Goal: Information Seeking & Learning: Find specific fact

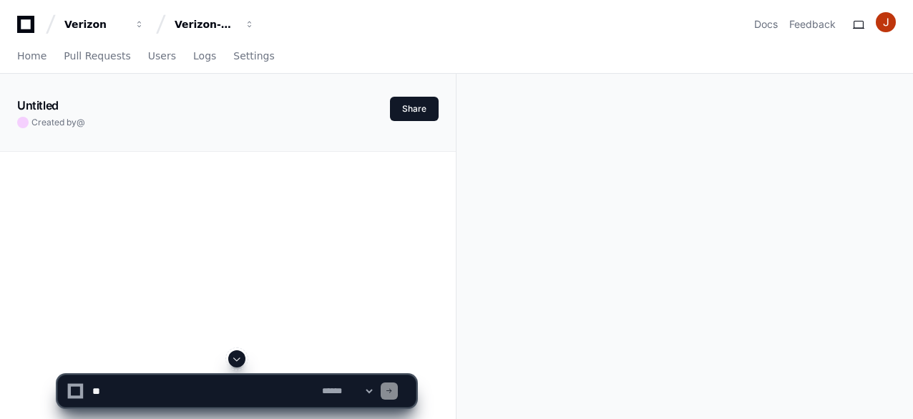
click at [515, 88] on div "Untitled Created by @ Share" at bounding box center [456, 363] width 913 height 578
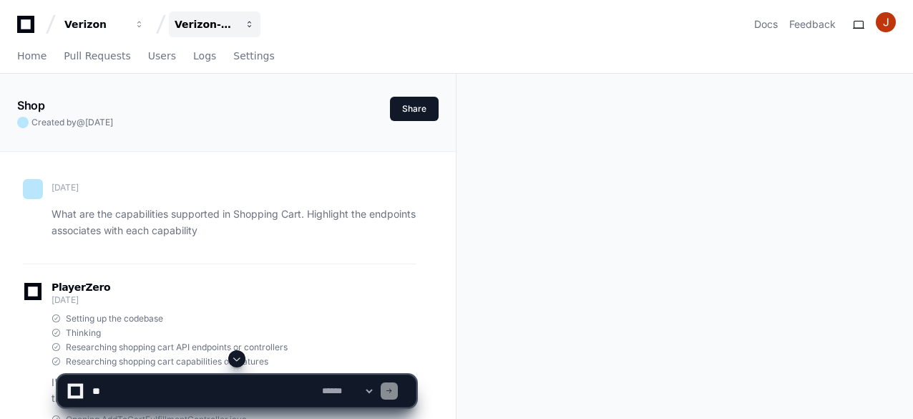
click at [126, 26] on div "Verizon-Clarify-Order-Management" at bounding box center [95, 24] width 62 height 14
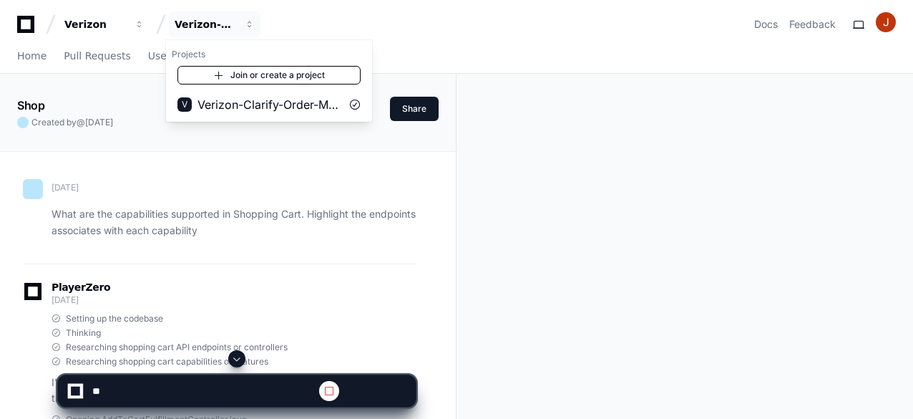
click at [250, 76] on link "Join or create a project" at bounding box center [269, 75] width 183 height 19
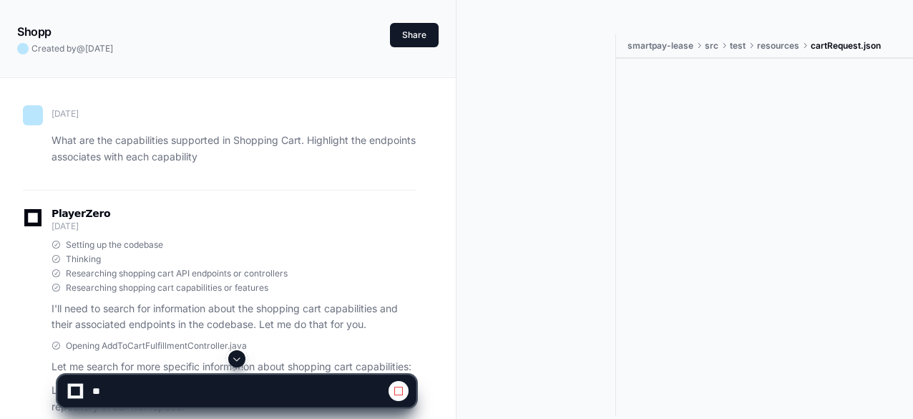
click at [196, 52] on div "Created by @ 5 months ago" at bounding box center [203, 48] width 373 height 11
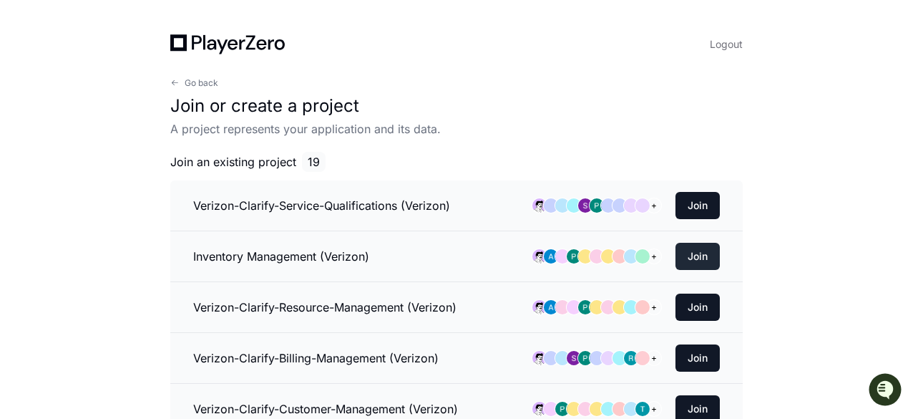
click at [697, 261] on button "Join" at bounding box center [698, 256] width 44 height 27
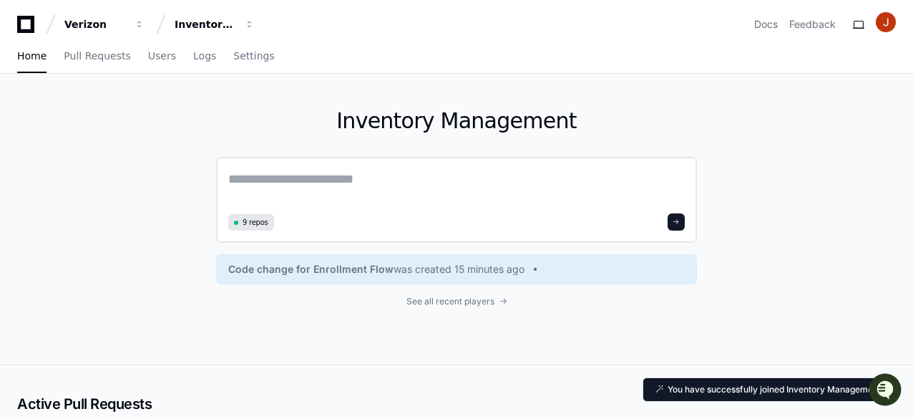
click at [341, 178] on textarea at bounding box center [456, 189] width 457 height 40
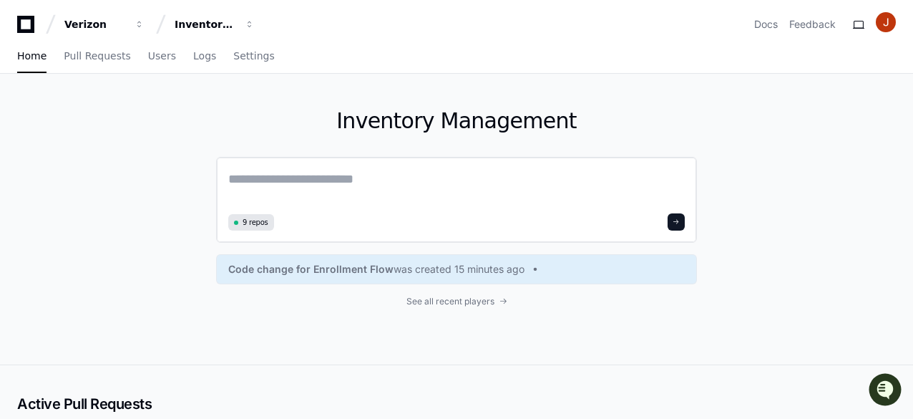
click at [320, 171] on textarea at bounding box center [456, 189] width 457 height 40
paste textarea "**********"
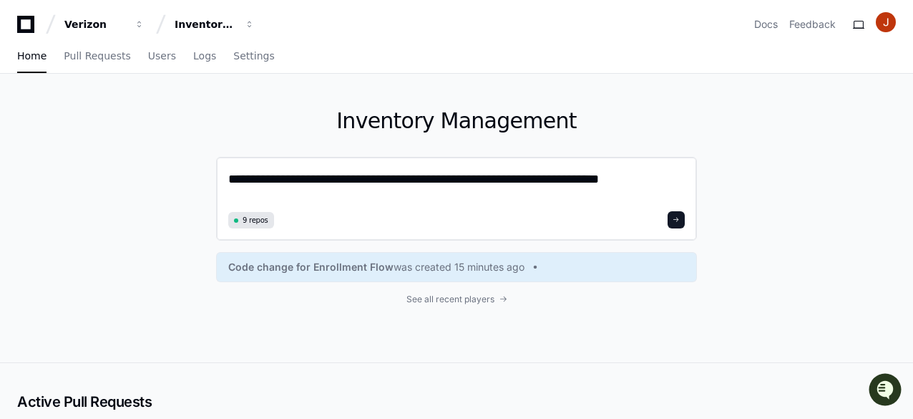
click at [440, 179] on textarea "**********" at bounding box center [456, 188] width 457 height 38
drag, startPoint x: 528, startPoint y: 183, endPoint x: 423, endPoint y: 180, distance: 104.5
click at [423, 180] on textarea "**********" at bounding box center [456, 188] width 457 height 38
paste textarea
type textarea "**********"
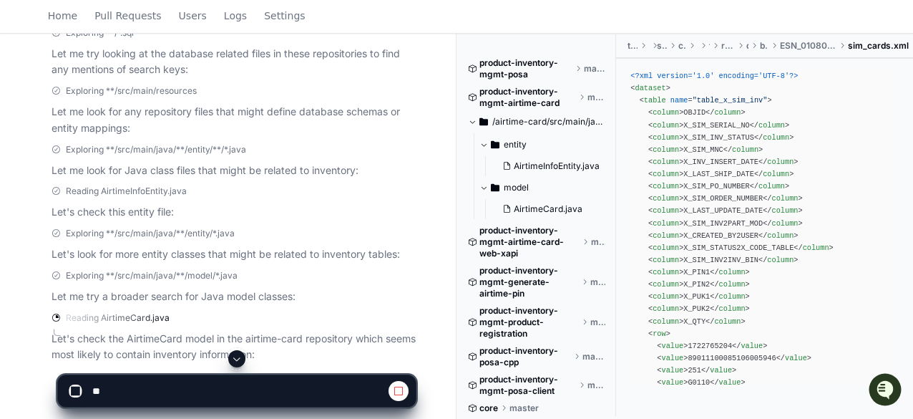
scroll to position [755, 0]
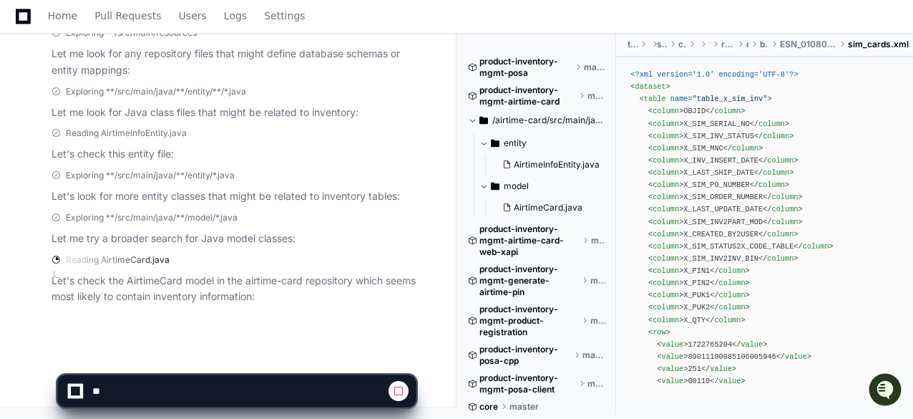
click at [237, 358] on app-app-chat-input at bounding box center [236, 378] width 359 height 57
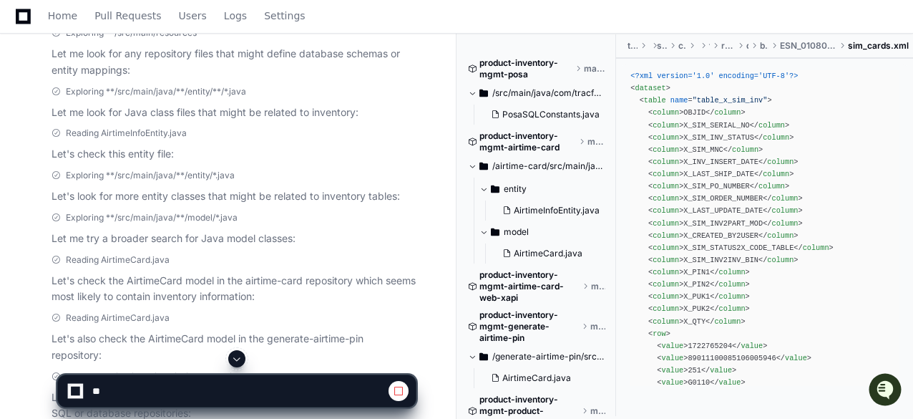
click at [238, 358] on span at bounding box center [236, 358] width 11 height 11
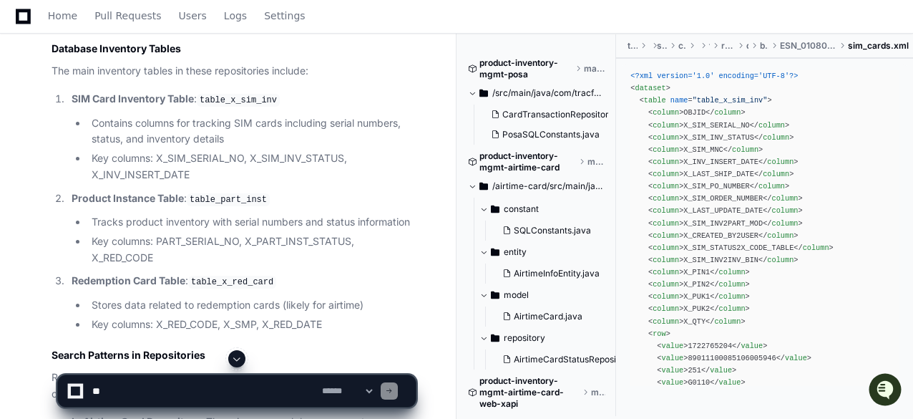
scroll to position [1766, 0]
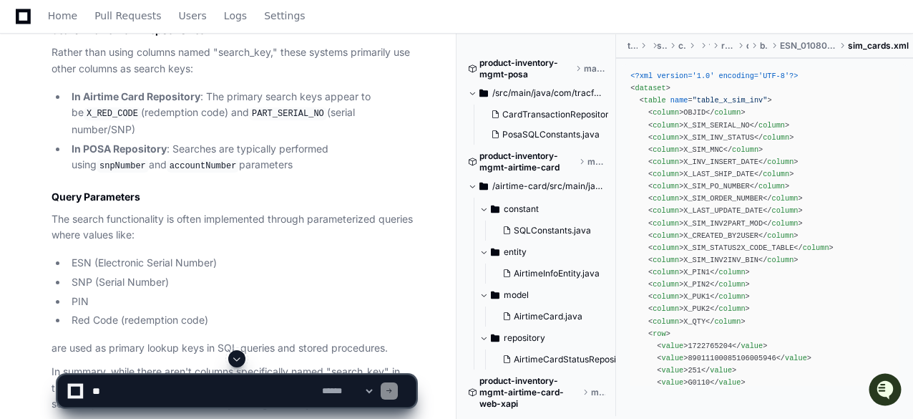
scroll to position [2198, 0]
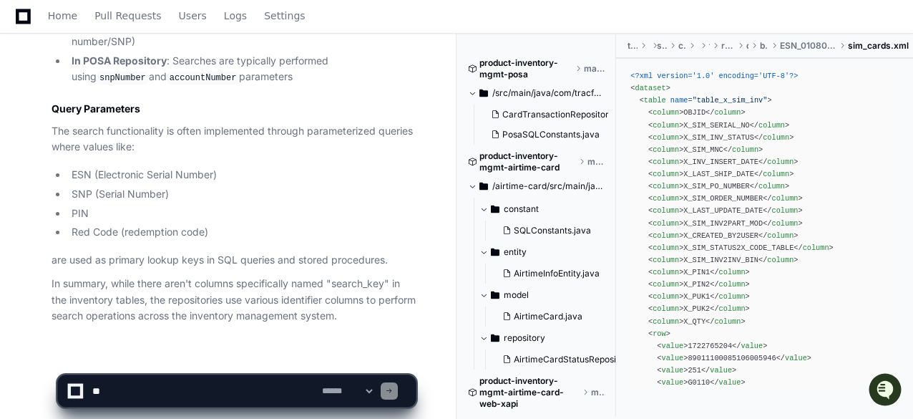
click at [505, 358] on div at bounding box center [567, 384] width 220 height 69
drag, startPoint x: 224, startPoint y: 191, endPoint x: 264, endPoint y: 200, distance: 41.0
click at [264, 205] on li "PIN" at bounding box center [241, 213] width 349 height 16
click at [231, 386] on textarea at bounding box center [204, 390] width 230 height 31
paste textarea "**********"
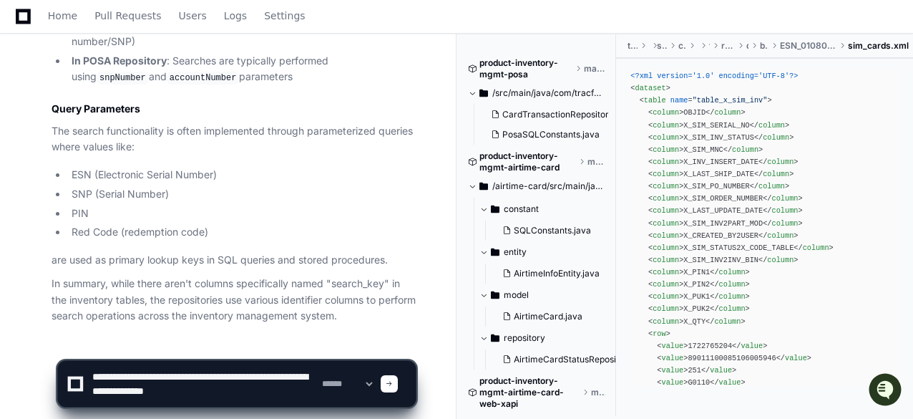
drag, startPoint x: 150, startPoint y: 391, endPoint x: 264, endPoint y: 378, distance: 115.3
click at [264, 378] on textarea at bounding box center [204, 384] width 230 height 46
paste textarea "**********"
type textarea "**********"
click at [393, 386] on span at bounding box center [389, 383] width 7 height 7
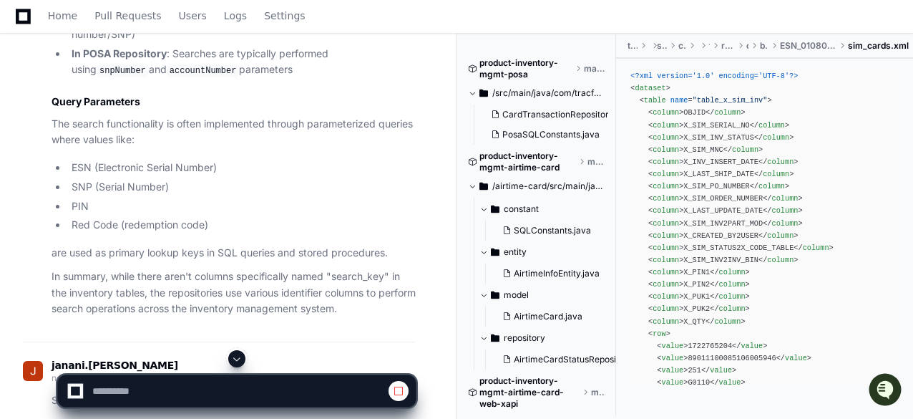
scroll to position [2367, 0]
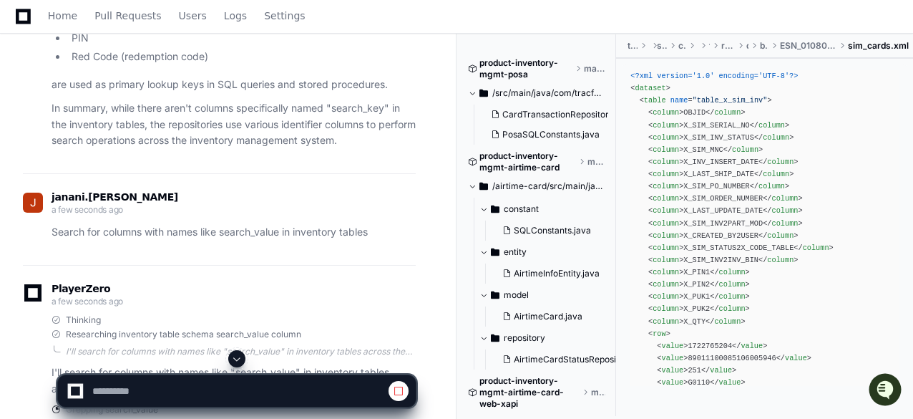
click at [236, 356] on span at bounding box center [236, 358] width 11 height 11
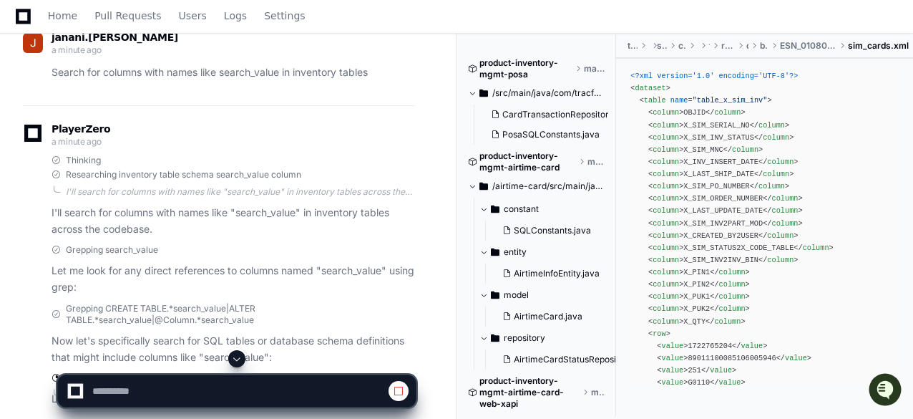
click at [236, 356] on span at bounding box center [236, 358] width 11 height 11
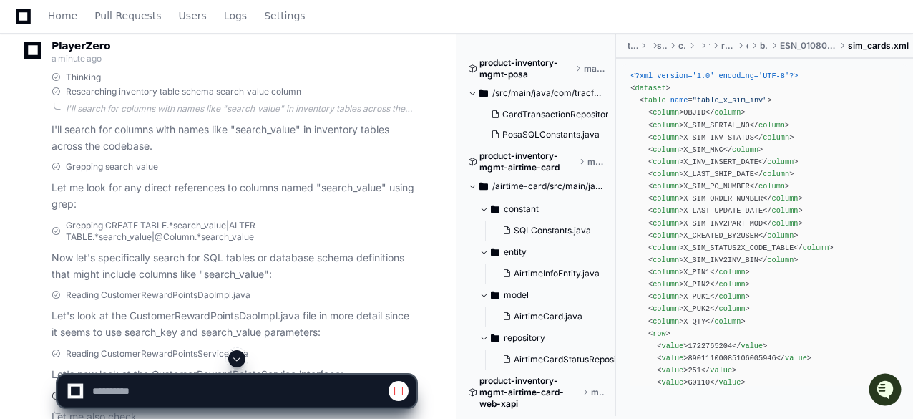
scroll to position [2709, 0]
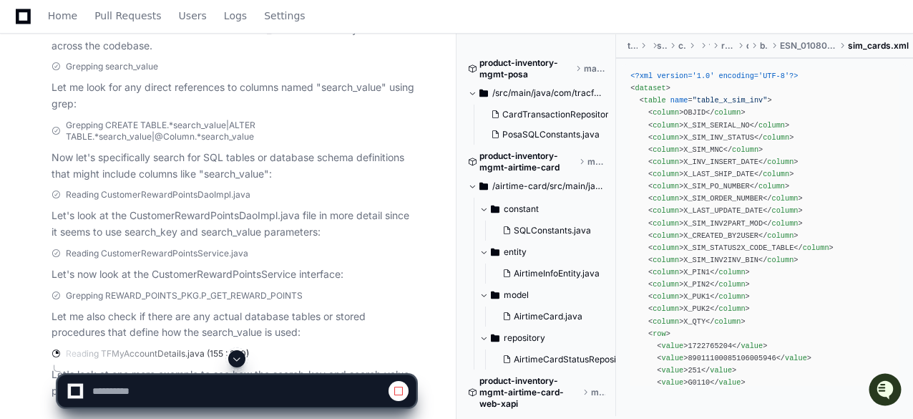
click at [241, 355] on span at bounding box center [236, 358] width 11 height 11
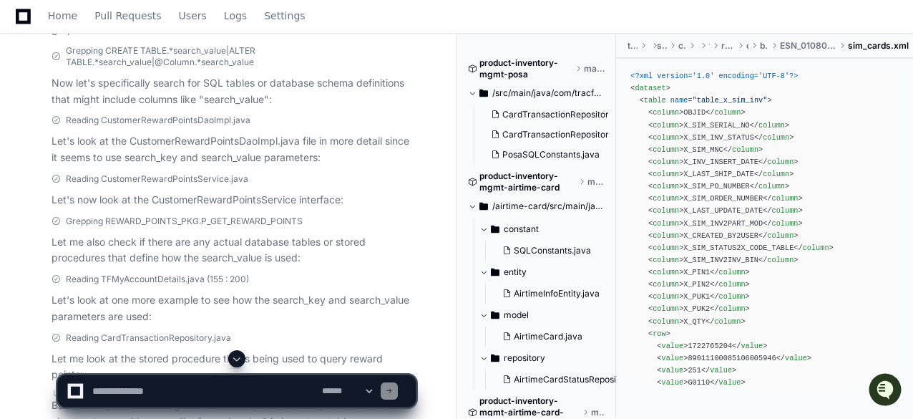
click at [241, 355] on span at bounding box center [236, 358] width 11 height 11
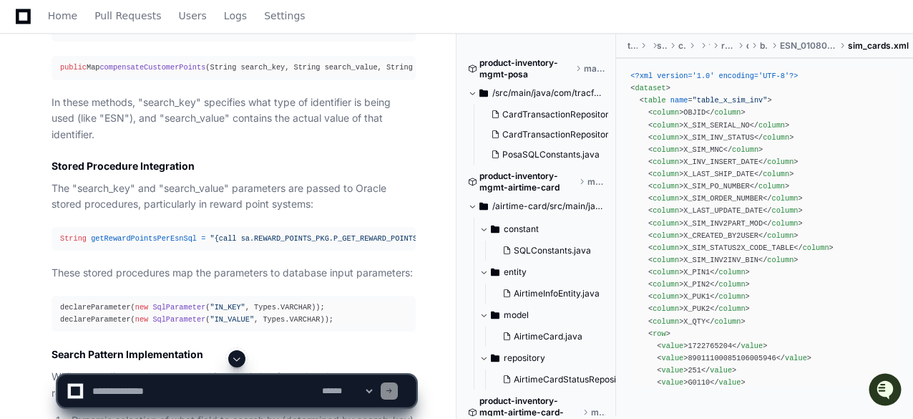
click at [241, 356] on span at bounding box center [236, 358] width 11 height 11
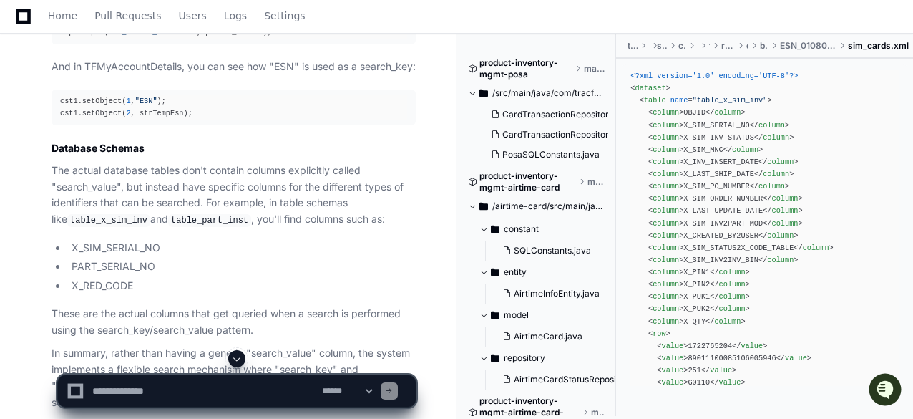
scroll to position [4175, 0]
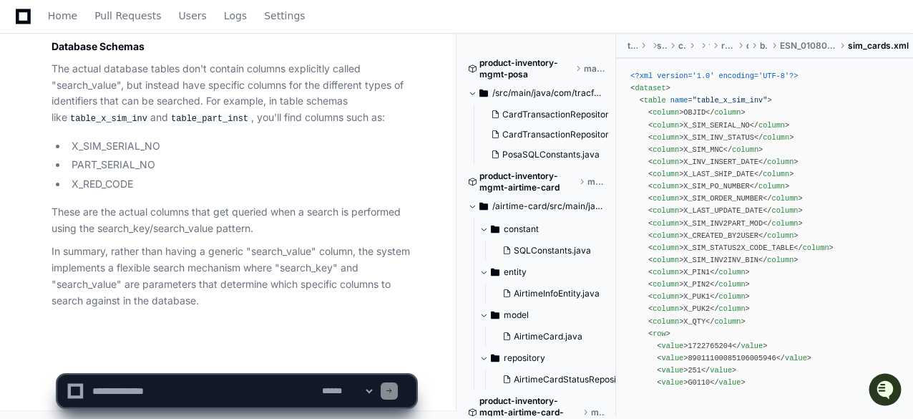
click at [248, 374] on app-app-chat-input "**********" at bounding box center [236, 378] width 359 height 57
click at [231, 385] on textarea at bounding box center [204, 390] width 230 height 31
paste textarea "**********"
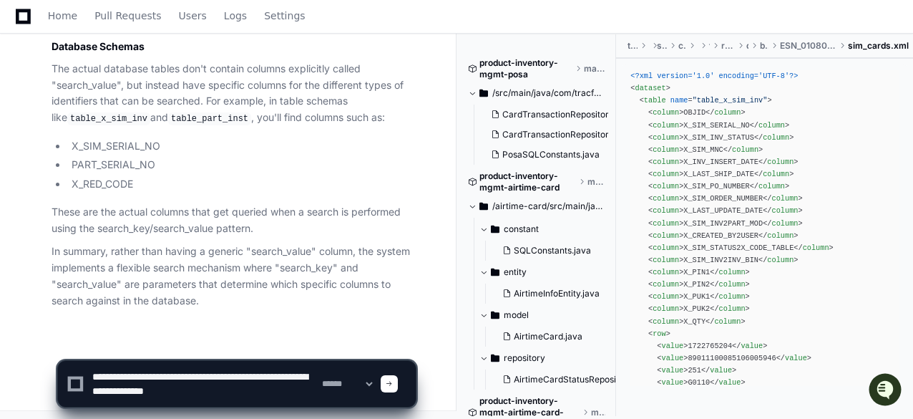
drag, startPoint x: 148, startPoint y: 391, endPoint x: 263, endPoint y: 377, distance: 116.1
click at [263, 377] on textarea at bounding box center [204, 384] width 230 height 46
paste textarea
type textarea "**********"
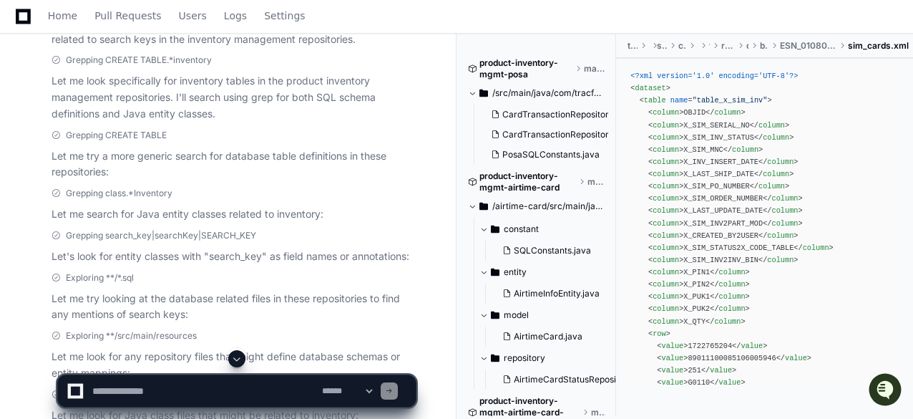
scroll to position [0, 0]
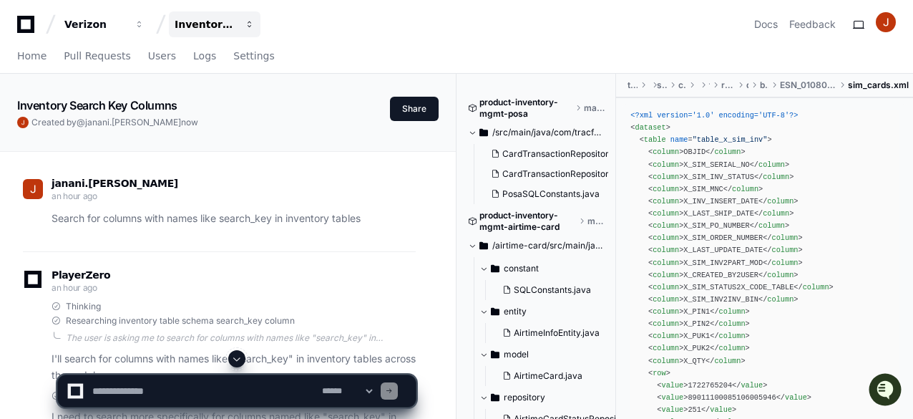
click at [126, 23] on div "Inventory Management" at bounding box center [95, 24] width 62 height 14
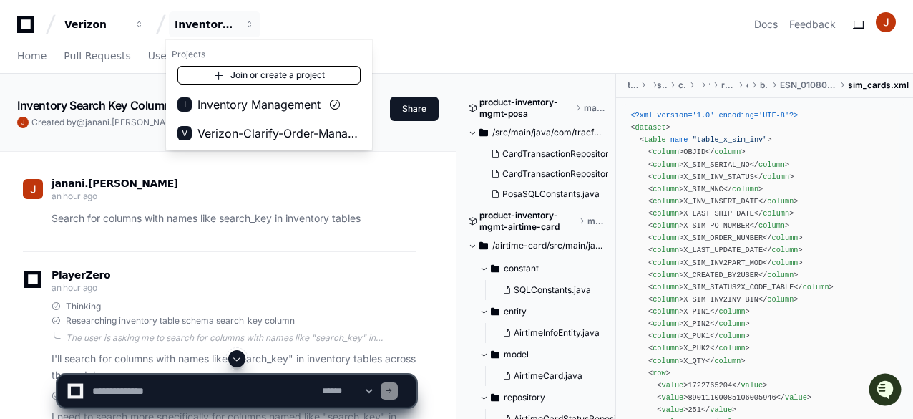
click at [283, 73] on link "Join or create a project" at bounding box center [269, 75] width 183 height 19
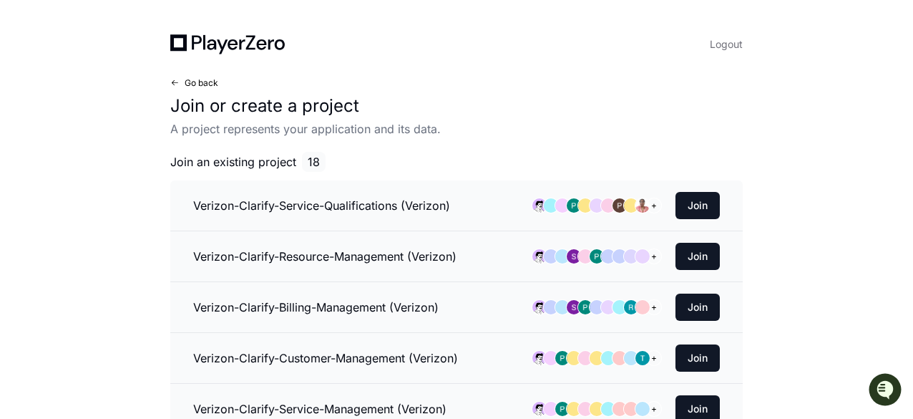
click at [177, 83] on span at bounding box center [174, 83] width 9 height 9
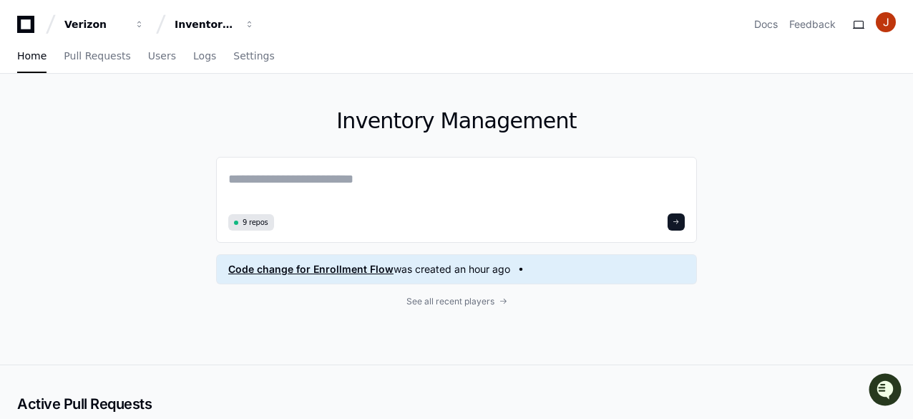
click at [501, 272] on span "was created an hour ago" at bounding box center [452, 269] width 117 height 14
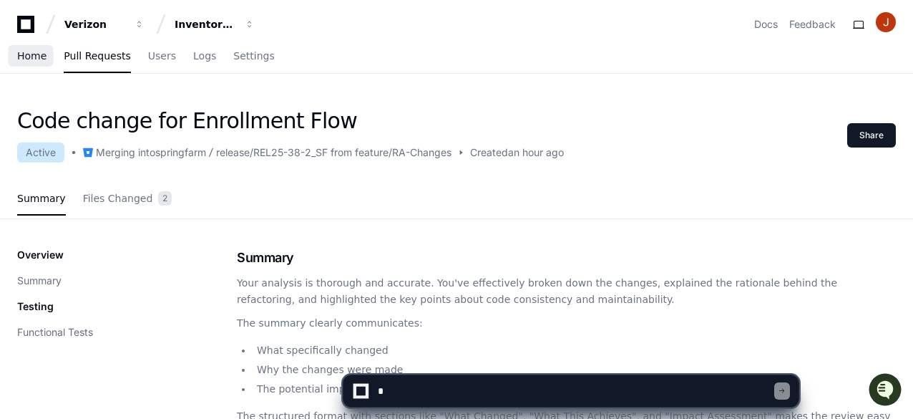
click at [29, 59] on span "Home" at bounding box center [31, 56] width 29 height 9
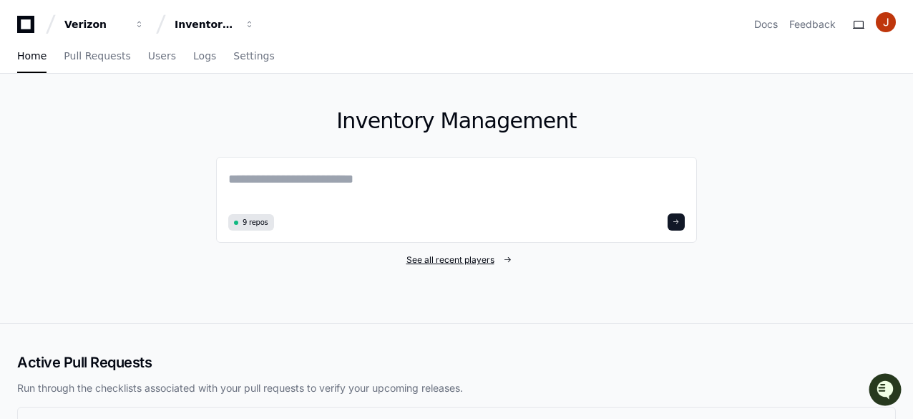
click at [448, 263] on span "See all recent players" at bounding box center [451, 259] width 88 height 11
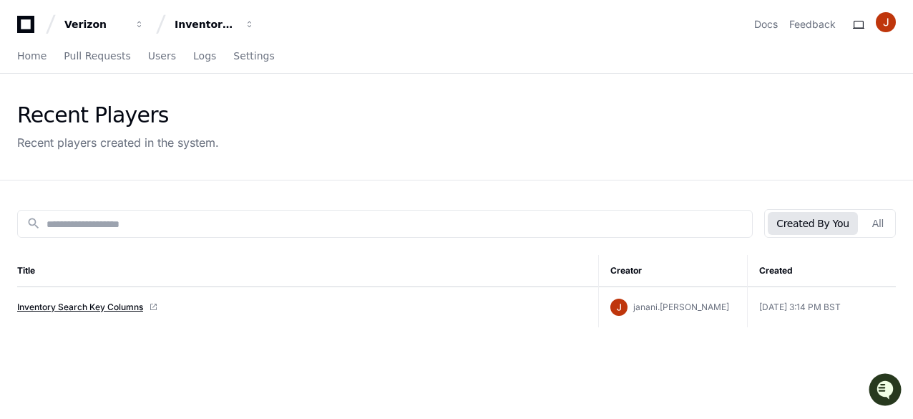
click at [120, 308] on link "Inventory Search Key Columns" at bounding box center [80, 306] width 126 height 11
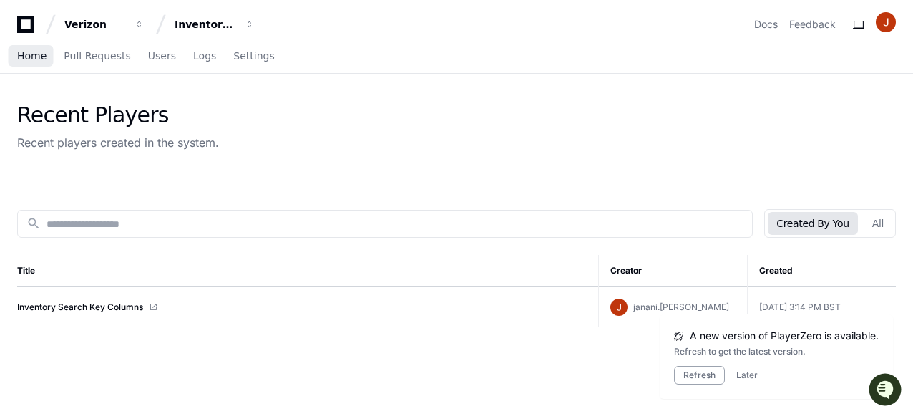
click at [39, 60] on span "Home" at bounding box center [31, 56] width 29 height 9
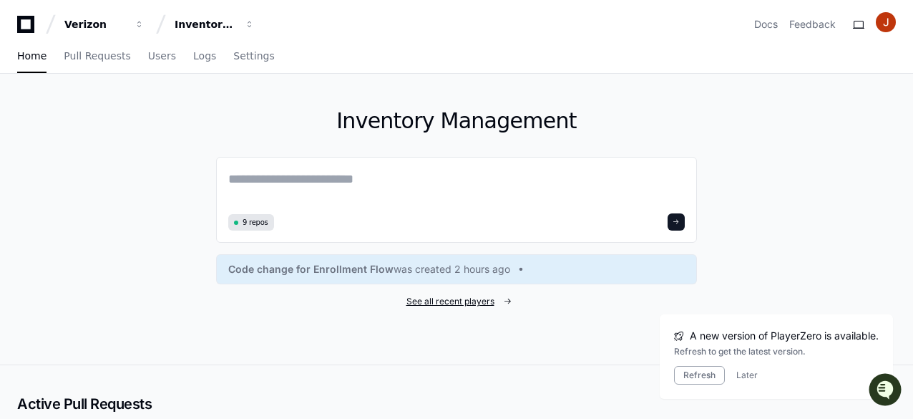
click at [420, 301] on span "See all recent players" at bounding box center [451, 301] width 88 height 11
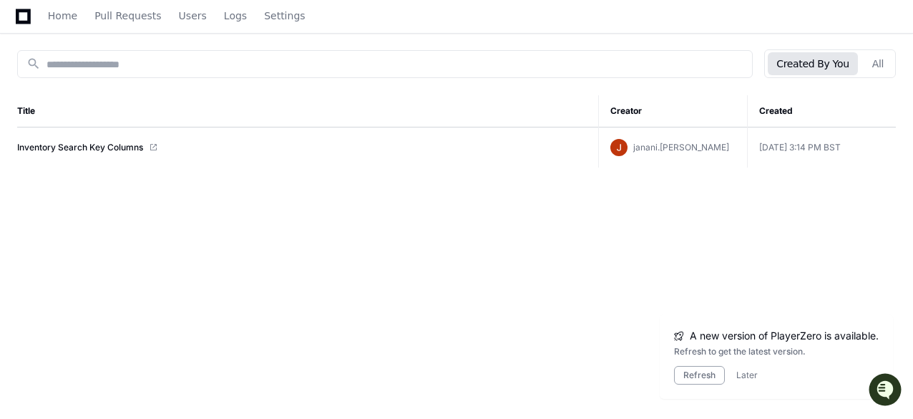
scroll to position [180, 0]
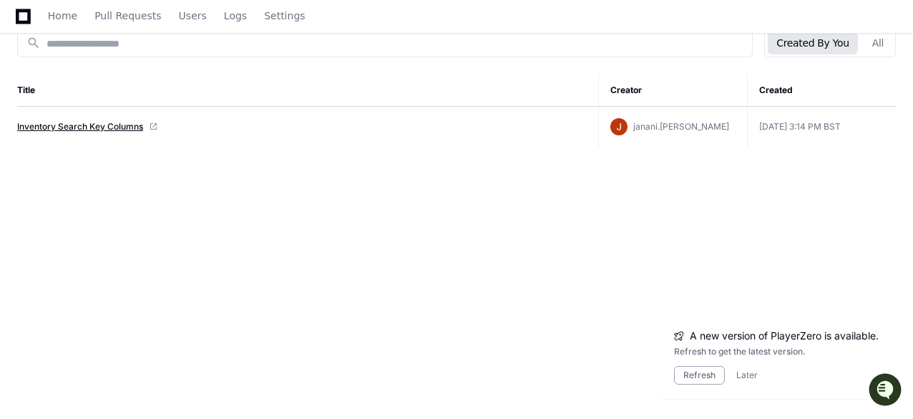
click at [105, 125] on link "Inventory Search Key Columns" at bounding box center [80, 126] width 126 height 11
click at [63, 12] on span "Home" at bounding box center [62, 15] width 29 height 9
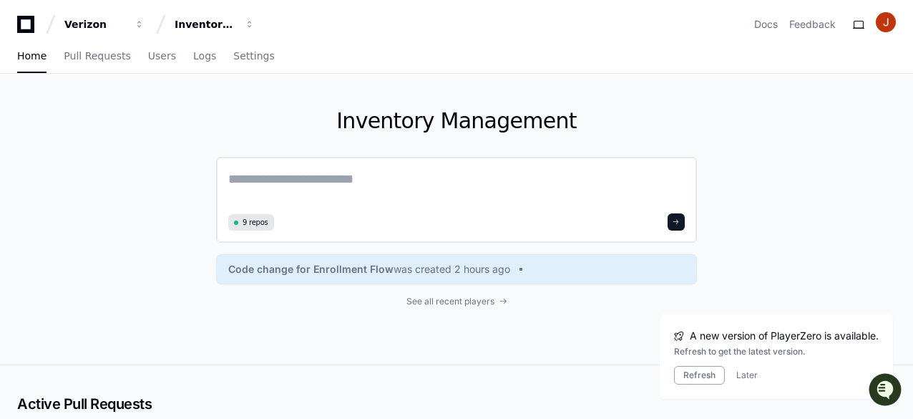
click at [306, 185] on textarea at bounding box center [456, 189] width 457 height 40
paste textarea "***"
click at [312, 189] on textarea "***" at bounding box center [456, 188] width 457 height 38
paste textarea "**********"
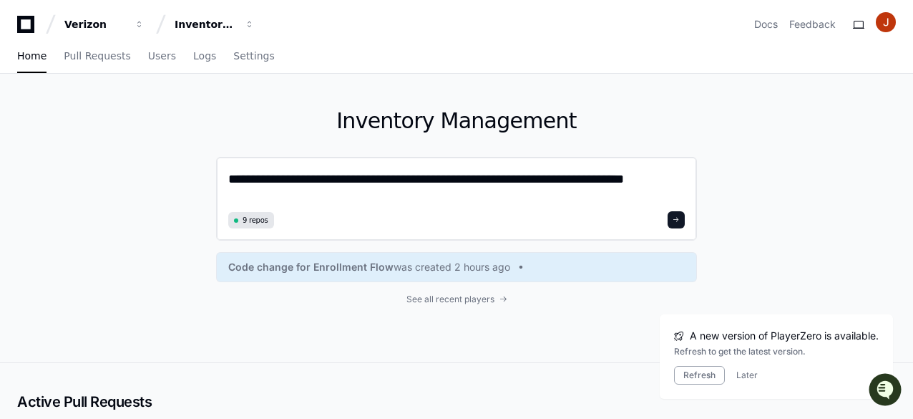
drag, startPoint x: 255, startPoint y: 180, endPoint x: 229, endPoint y: 180, distance: 25.8
click at [229, 180] on div "**********" at bounding box center [456, 199] width 481 height 84
drag, startPoint x: 528, startPoint y: 180, endPoint x: 422, endPoint y: 178, distance: 105.2
click at [422, 178] on textarea "**********" at bounding box center [456, 188] width 457 height 38
paste textarea
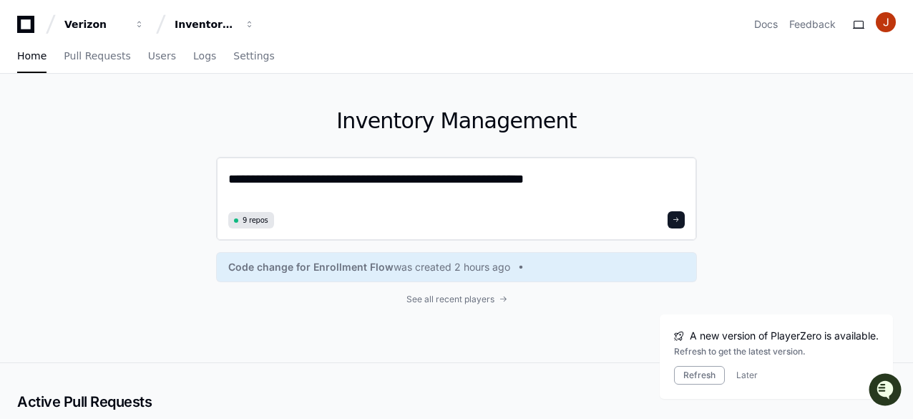
click at [563, 178] on textarea "**********" at bounding box center [456, 188] width 457 height 38
type textarea "**********"
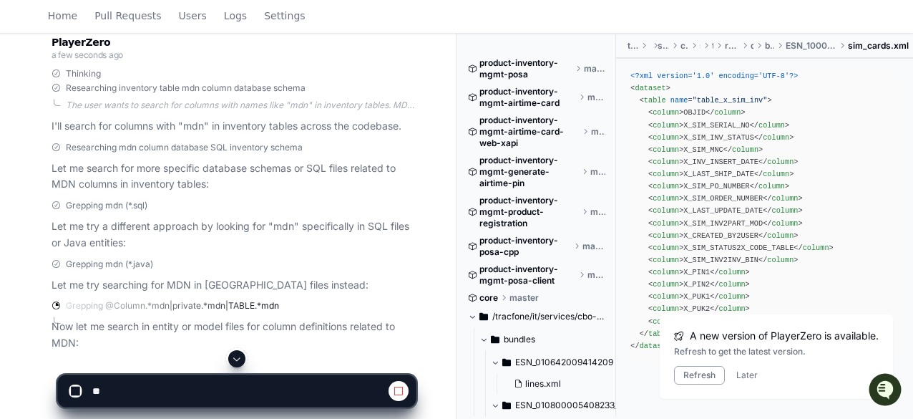
scroll to position [279, 0]
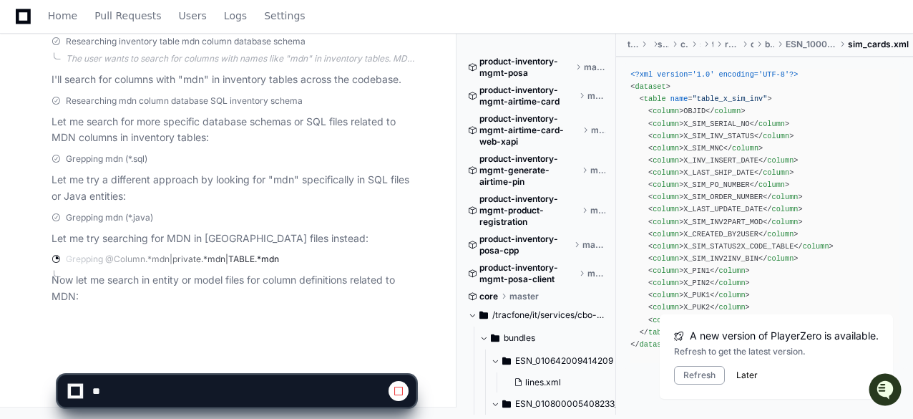
click at [747, 372] on button "Later" at bounding box center [747, 374] width 21 height 11
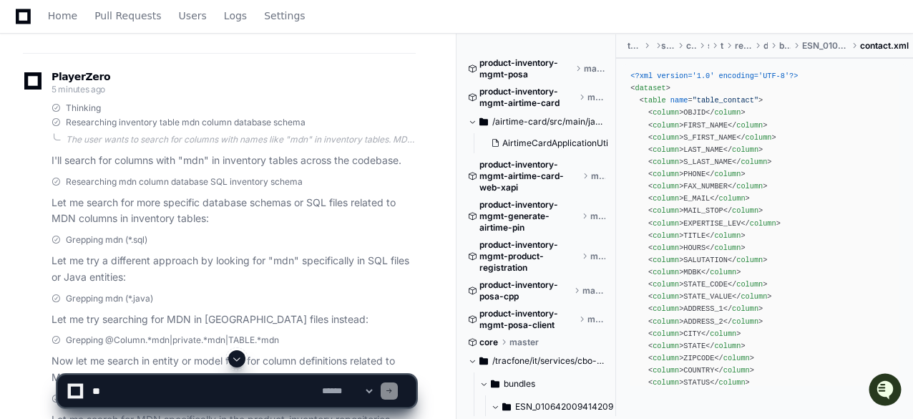
scroll to position [85, 0]
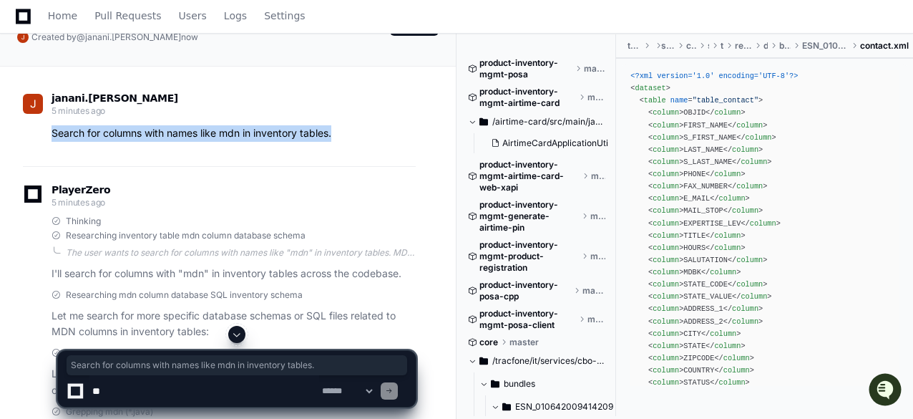
drag, startPoint x: 54, startPoint y: 132, endPoint x: 354, endPoint y: 137, distance: 300.0
click at [354, 137] on p "Search for columns with names like mdn in inventory tables." at bounding box center [234, 133] width 364 height 16
copy p "Search for columns with names like mdn in inventory tables."
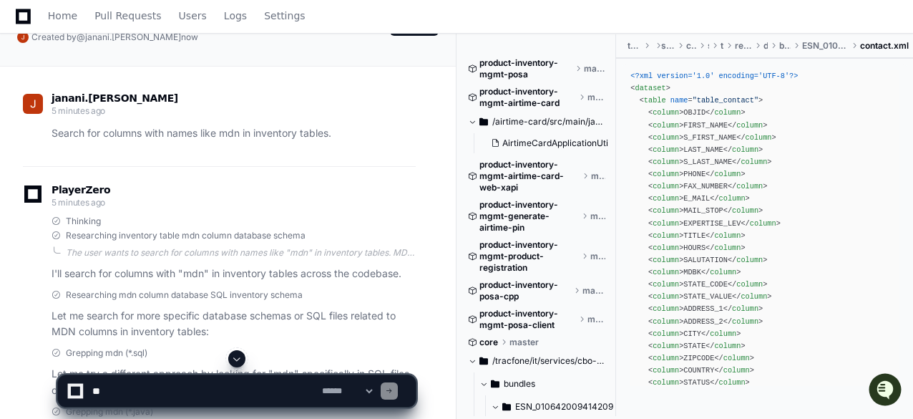
click at [257, 383] on textarea at bounding box center [204, 390] width 230 height 31
paste textarea "**********"
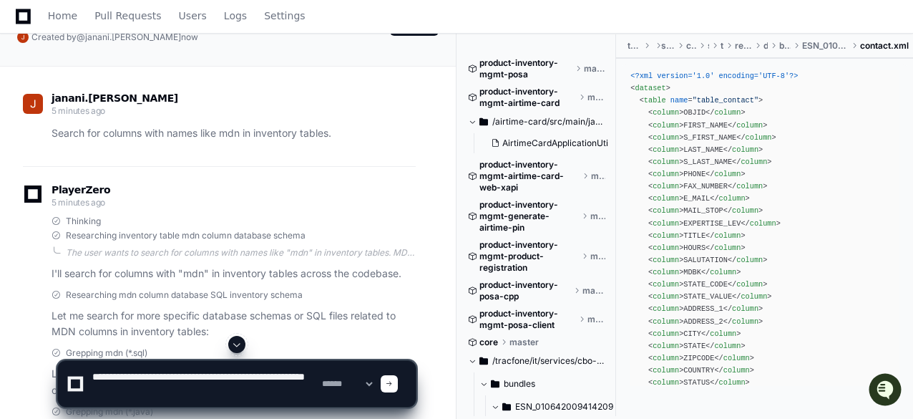
click at [281, 375] on textarea at bounding box center [204, 384] width 230 height 46
paste textarea "**********"
type textarea "**********"
click at [398, 388] on div at bounding box center [389, 383] width 17 height 17
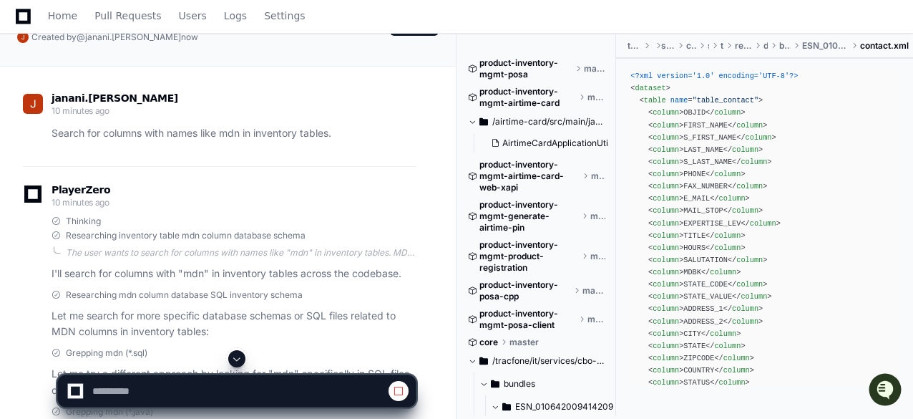
click at [241, 359] on span at bounding box center [236, 358] width 11 height 11
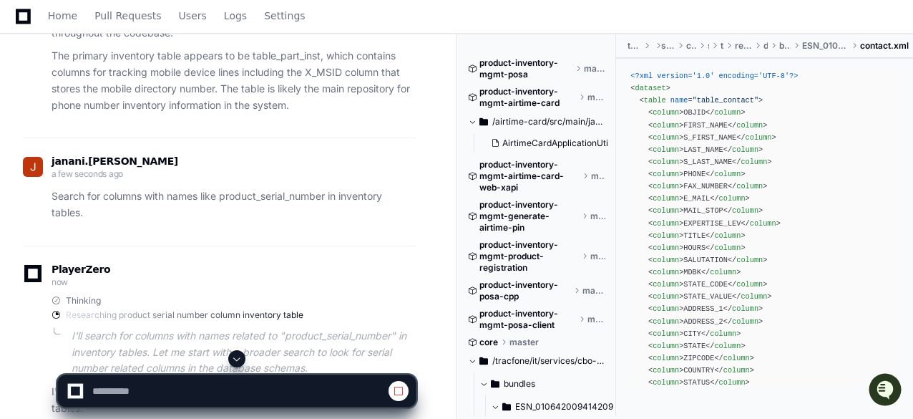
click at [241, 359] on span at bounding box center [236, 358] width 11 height 11
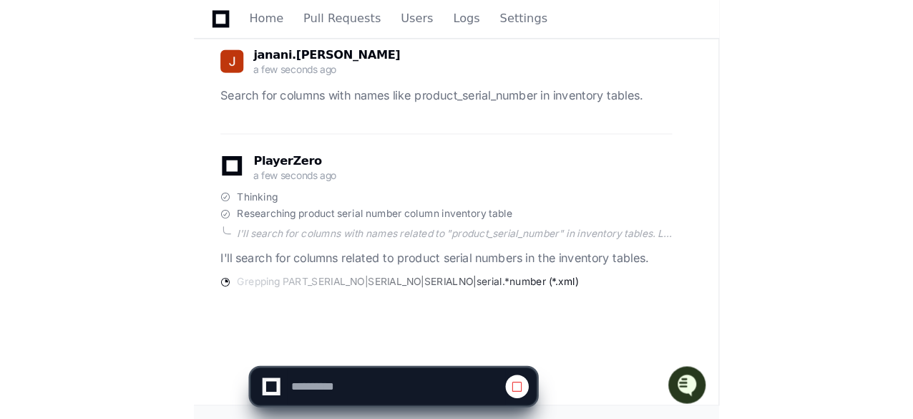
scroll to position [1897, 0]
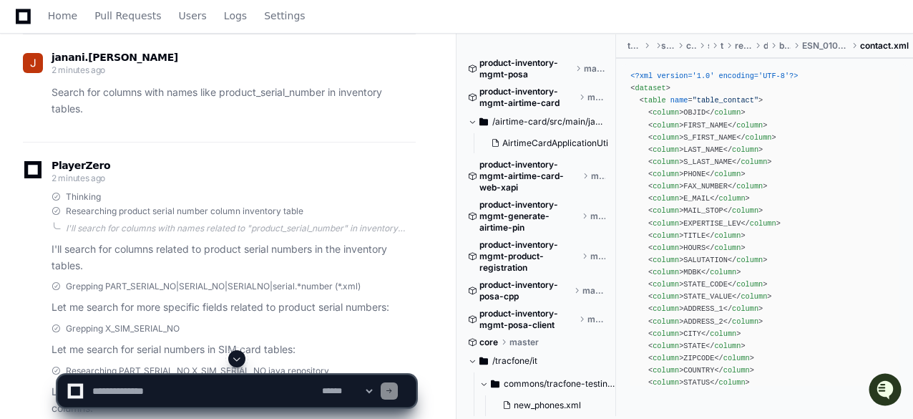
click at [236, 361] on span at bounding box center [236, 358] width 11 height 11
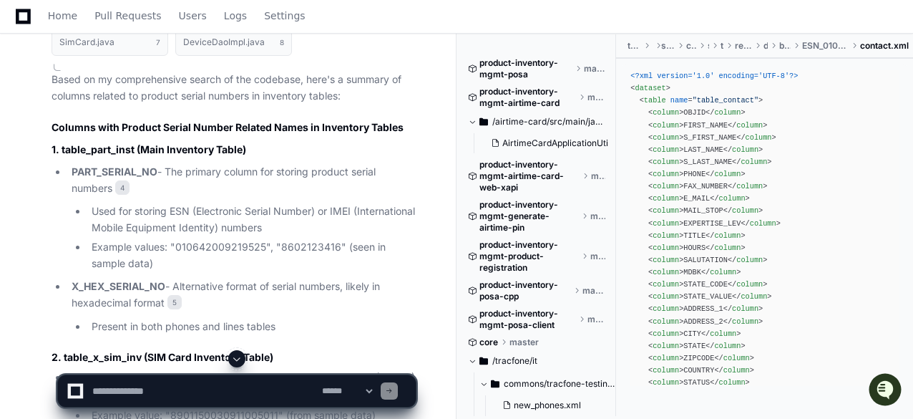
scroll to position [2559, 0]
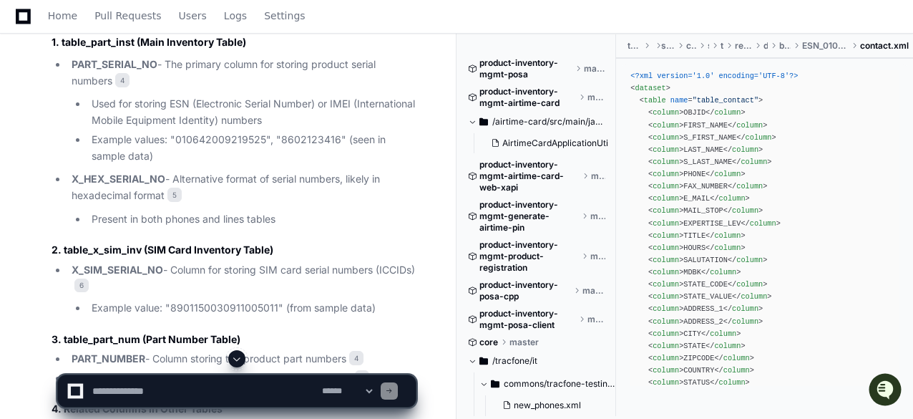
click at [213, 377] on textarea at bounding box center [204, 390] width 230 height 31
paste textarea "**********"
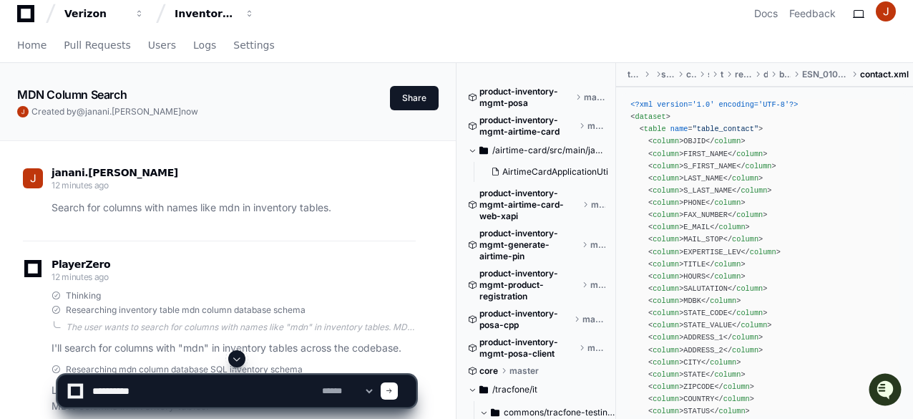
scroll to position [0, 0]
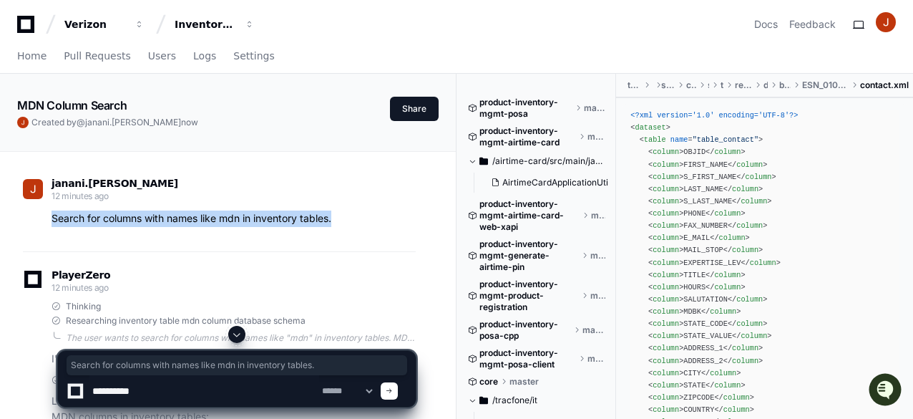
drag, startPoint x: 52, startPoint y: 217, endPoint x: 387, endPoint y: 226, distance: 335.9
click at [387, 226] on p "Search for columns with names like mdn in inventory tables." at bounding box center [234, 218] width 364 height 16
copy p "Search for columns with names like mdn in inventory tables."
click at [163, 386] on textarea at bounding box center [204, 390] width 230 height 31
paste textarea "**********"
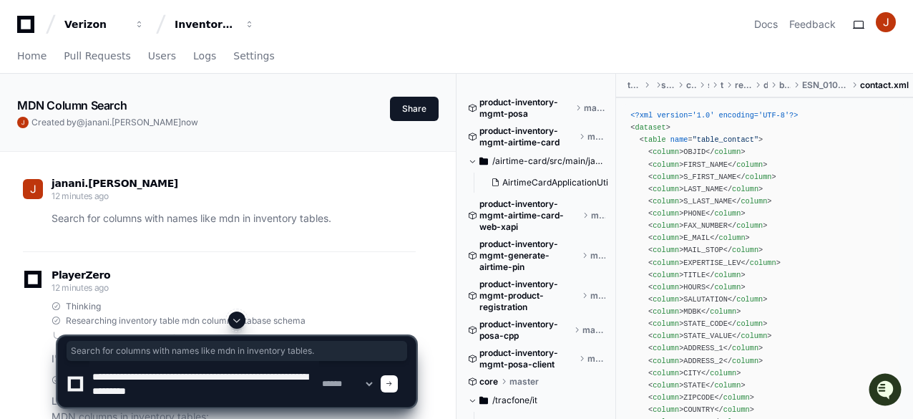
drag, startPoint x: 145, startPoint y: 377, endPoint x: 87, endPoint y: 377, distance: 58.7
click at [87, 377] on div "**********" at bounding box center [237, 384] width 341 height 46
click at [271, 377] on textarea at bounding box center [204, 384] width 230 height 46
paste textarea "******"
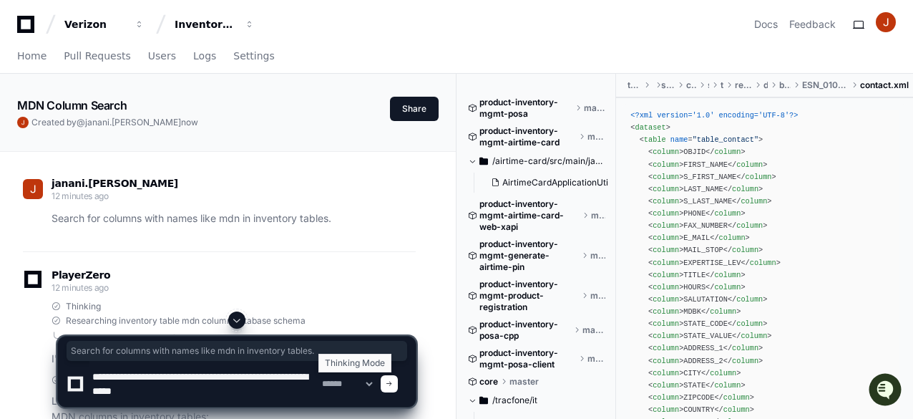
type textarea "**********"
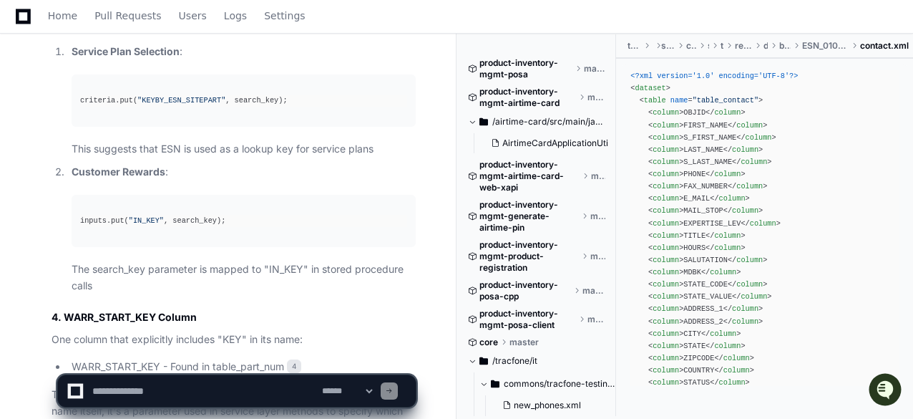
scroll to position [4809, 0]
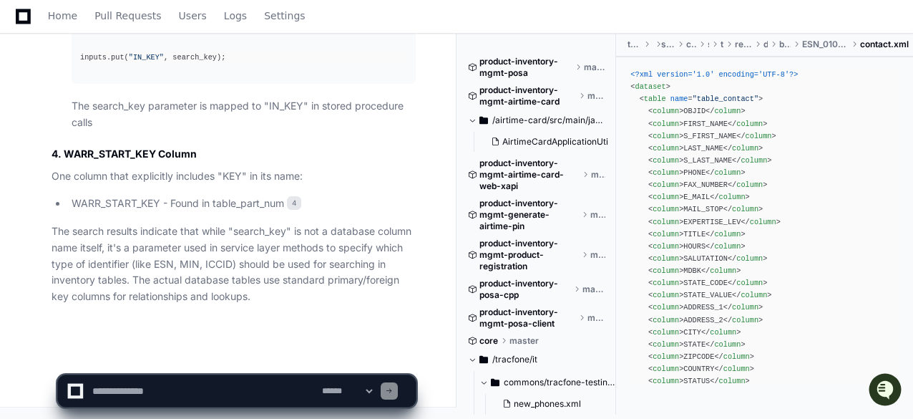
click at [276, 394] on textarea at bounding box center [204, 390] width 230 height 31
paste textarea "**********"
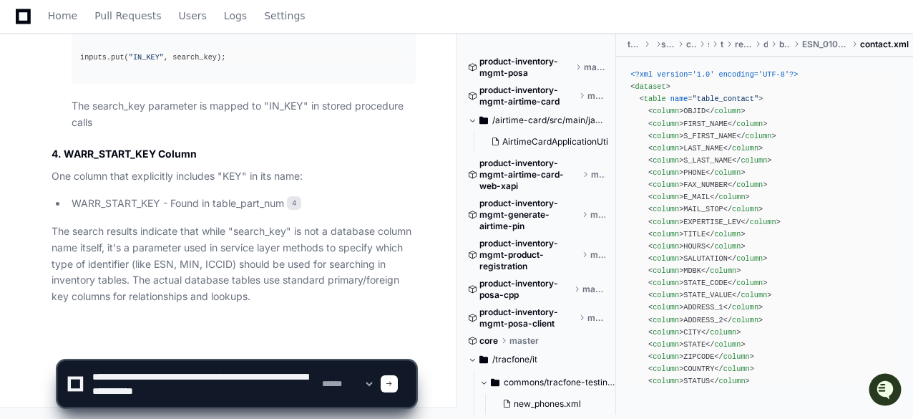
drag, startPoint x: 276, startPoint y: 377, endPoint x: 192, endPoint y: 376, distance: 83.8
click at [192, 376] on textarea at bounding box center [204, 384] width 230 height 46
paste textarea
click at [192, 376] on textarea at bounding box center [204, 384] width 230 height 46
type textarea "**********"
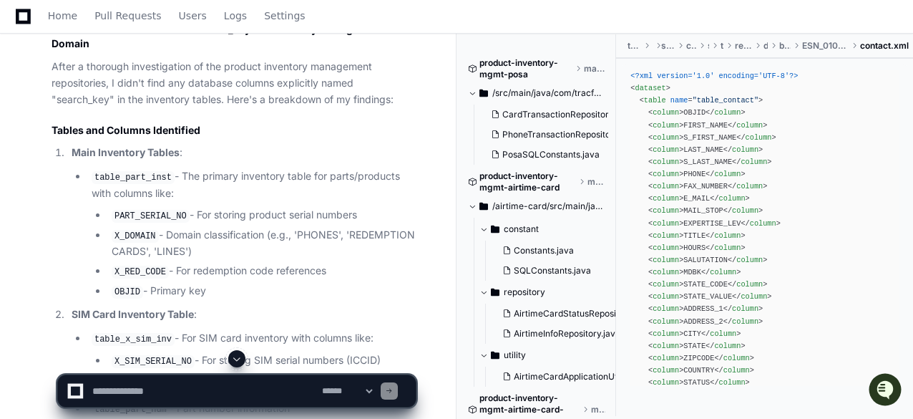
scroll to position [5634, 0]
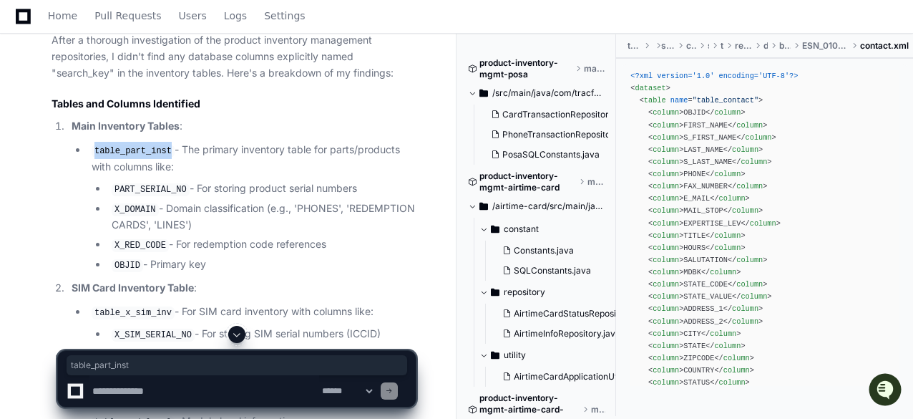
drag, startPoint x: 165, startPoint y: 168, endPoint x: 92, endPoint y: 162, distance: 73.2
click at [92, 157] on code "table_part_inst" at bounding box center [133, 151] width 83 height 13
copy code "table_part_inst"
drag, startPoint x: 115, startPoint y: 205, endPoint x: 180, endPoint y: 206, distance: 65.1
click at [180, 196] on code "PART_SERIAL_NO" at bounding box center [151, 189] width 78 height 13
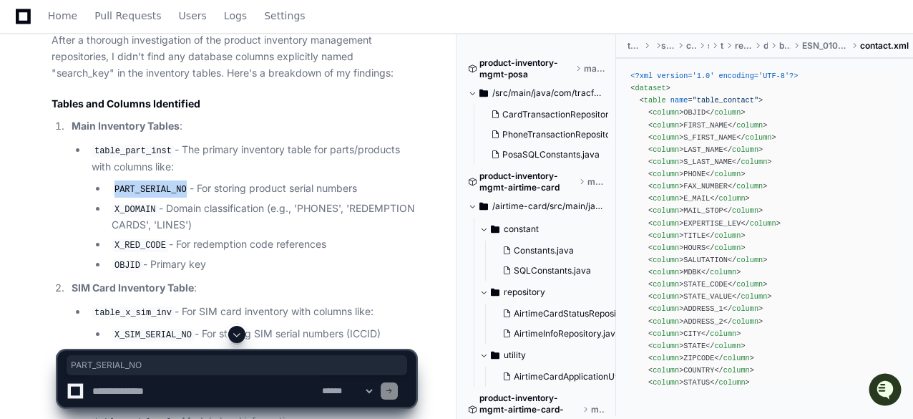
copy code "PART_SERIAL_NO"
drag, startPoint x: 167, startPoint y: 167, endPoint x: 92, endPoint y: 166, distance: 75.2
click at [92, 157] on code "table_part_inst" at bounding box center [133, 151] width 83 height 13
copy code "table_part_inst"
drag, startPoint x: 155, startPoint y: 225, endPoint x: 115, endPoint y: 222, distance: 40.2
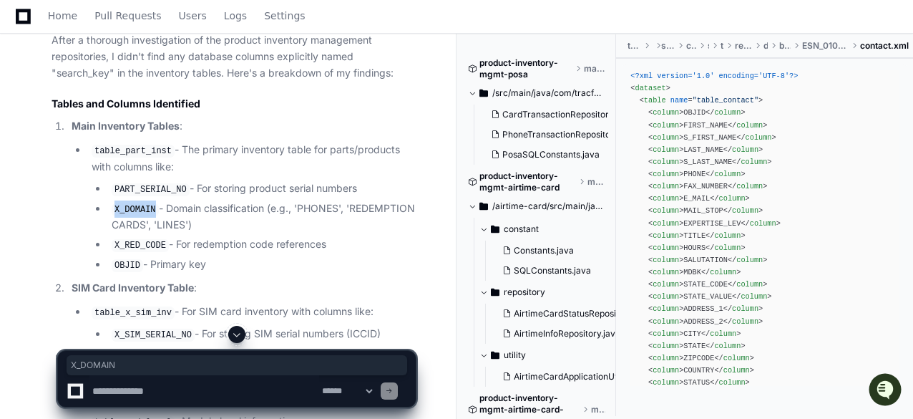
click at [115, 222] on li "X_DOMAIN - Domain classification (e.g., 'PHONES', 'REDEMPTION CARDS', 'LINES')" at bounding box center [261, 216] width 309 height 33
copy code "X_DOMAIN"
drag, startPoint x: 161, startPoint y: 259, endPoint x: 113, endPoint y: 259, distance: 48.0
click at [113, 252] on code "X_RED_CODE" at bounding box center [140, 245] width 57 height 13
copy code "X_RED_CODE"
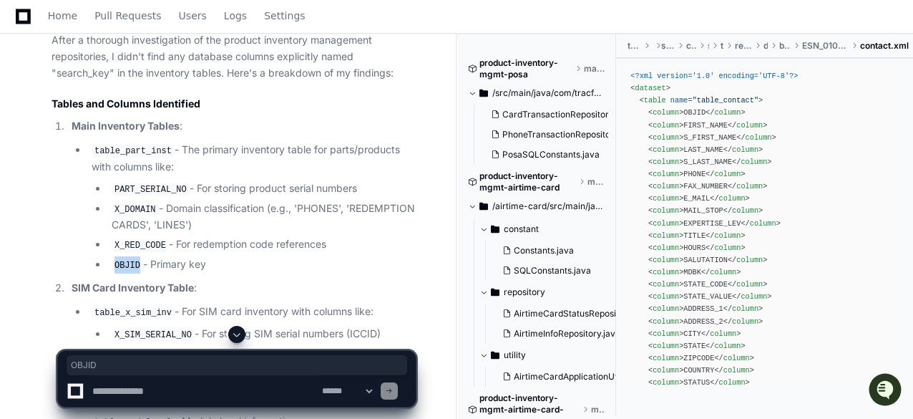
drag, startPoint x: 137, startPoint y: 278, endPoint x: 114, endPoint y: 276, distance: 23.7
click at [114, 272] on code "OBJID" at bounding box center [127, 265] width 31 height 13
copy code "OBJID"
click at [180, 382] on textarea at bounding box center [204, 390] width 230 height 31
paste textarea "**********"
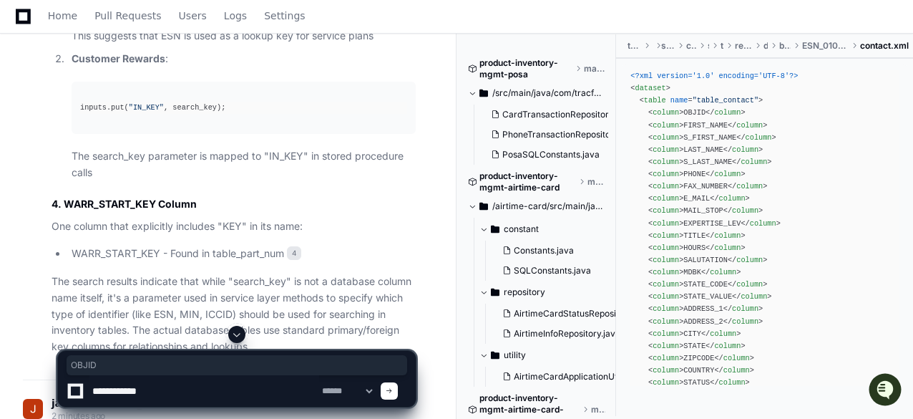
scroll to position [4977, 0]
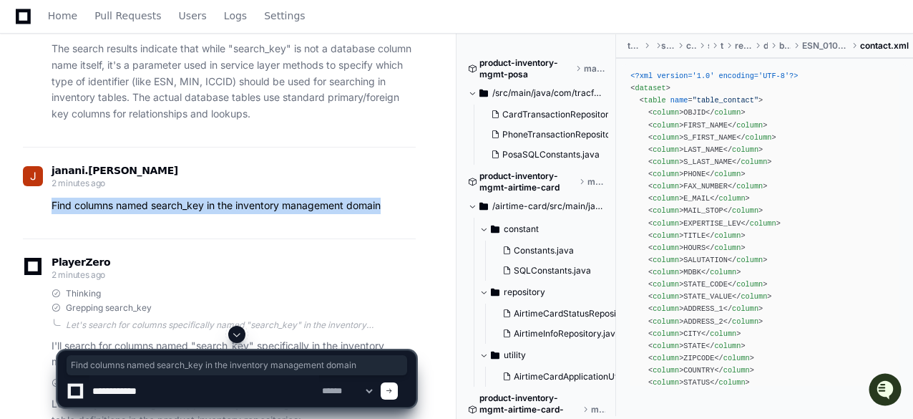
drag, startPoint x: 51, startPoint y: 218, endPoint x: 396, endPoint y: 227, distance: 345.2
click at [396, 214] on div "Find columns named search_key in the inventory management domain" at bounding box center [219, 206] width 393 height 16
copy p "Find columns named search_key in the inventory management domain"
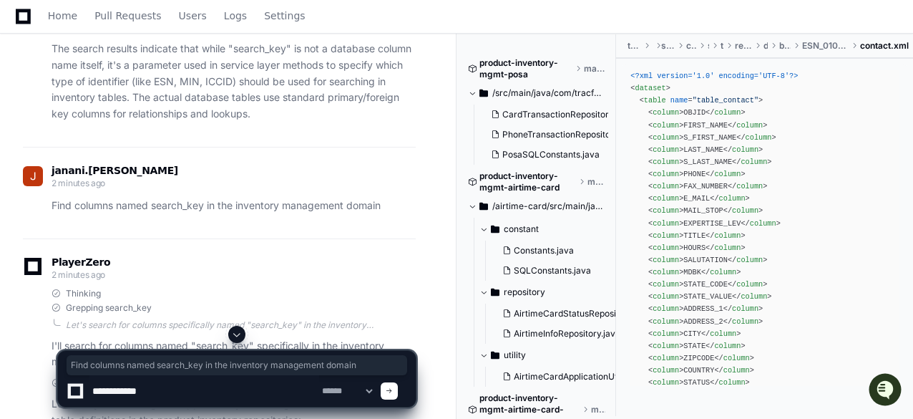
click at [192, 397] on textarea at bounding box center [204, 390] width 230 height 31
paste textarea "**********"
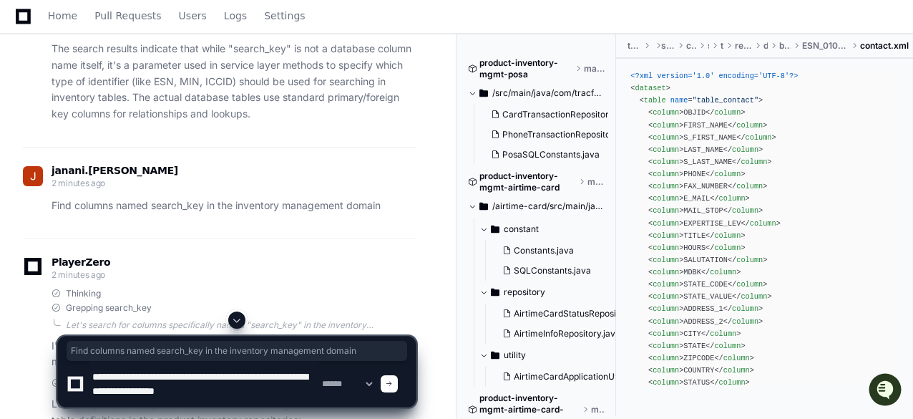
drag, startPoint x: 155, startPoint y: 375, endPoint x: 91, endPoint y: 374, distance: 64.4
click at [91, 374] on textarea at bounding box center [204, 384] width 230 height 46
drag, startPoint x: 246, startPoint y: 378, endPoint x: 193, endPoint y: 375, distance: 52.3
click at [193, 375] on textarea at bounding box center [204, 384] width 230 height 46
paste textarea "***"
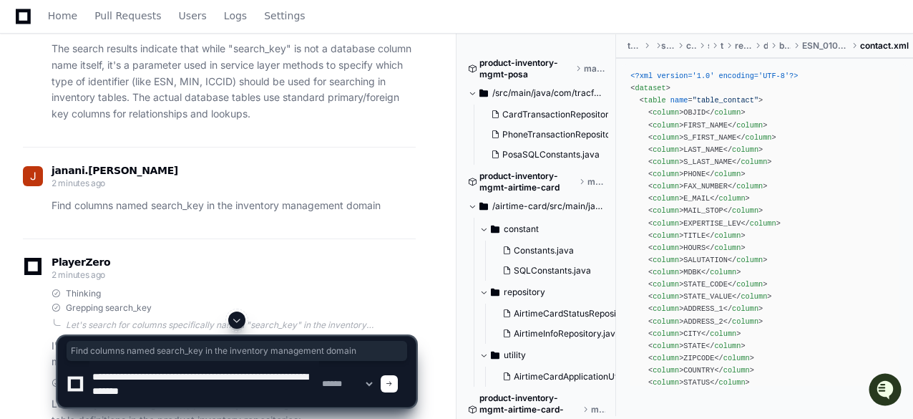
type textarea "**********"
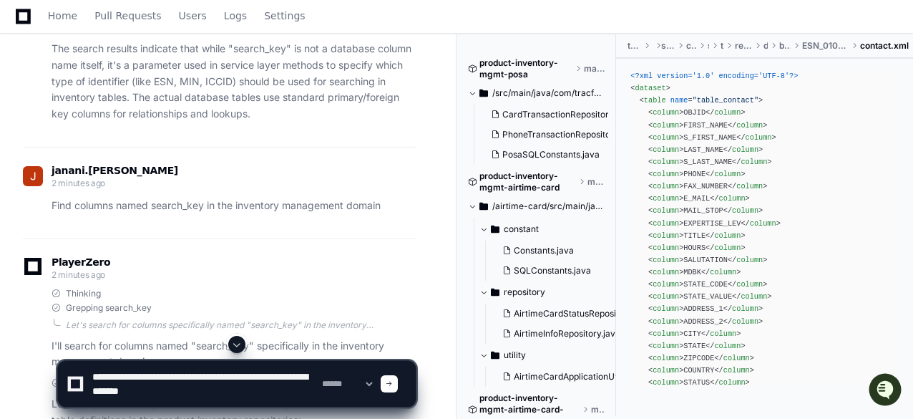
click at [393, 382] on span at bounding box center [389, 383] width 7 height 7
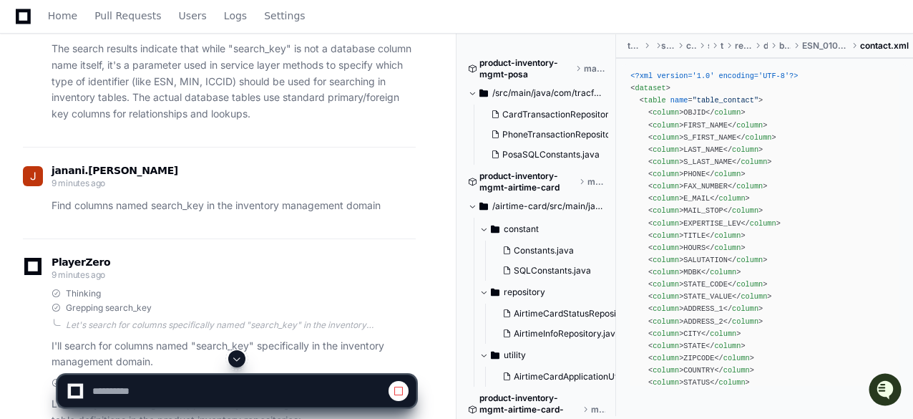
scroll to position [6524, 0]
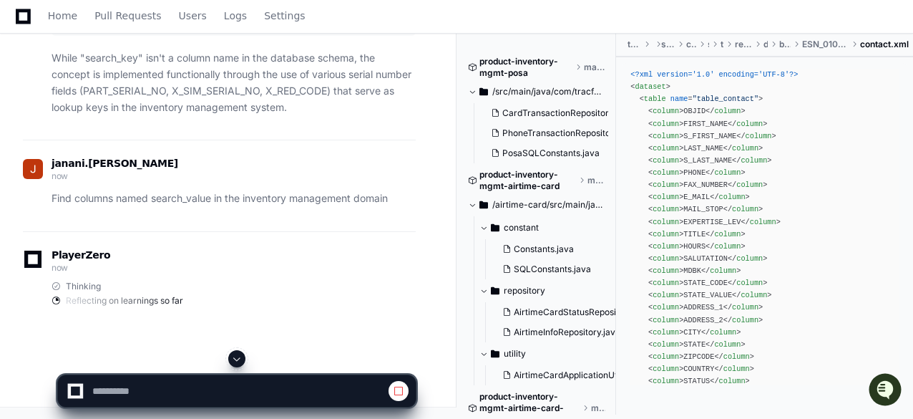
click at [240, 357] on span at bounding box center [236, 358] width 11 height 11
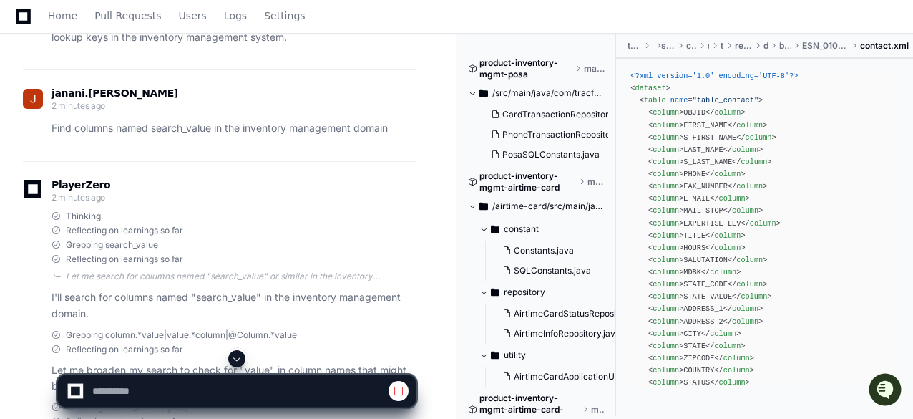
click at [238, 356] on span at bounding box center [236, 358] width 11 height 11
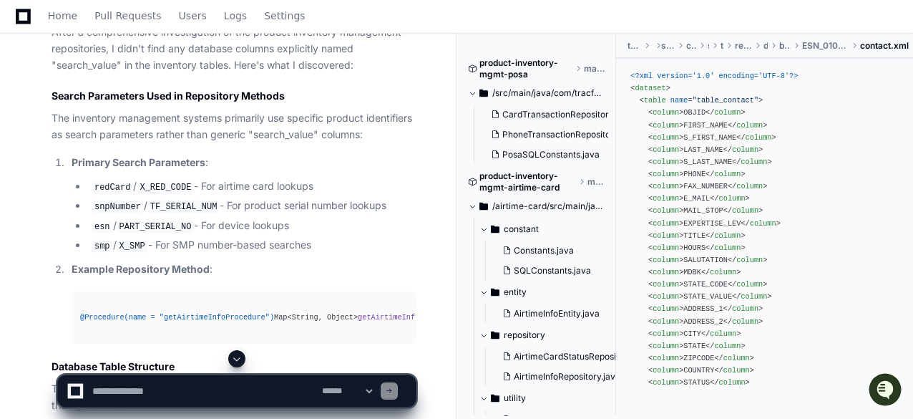
scroll to position [7496, 0]
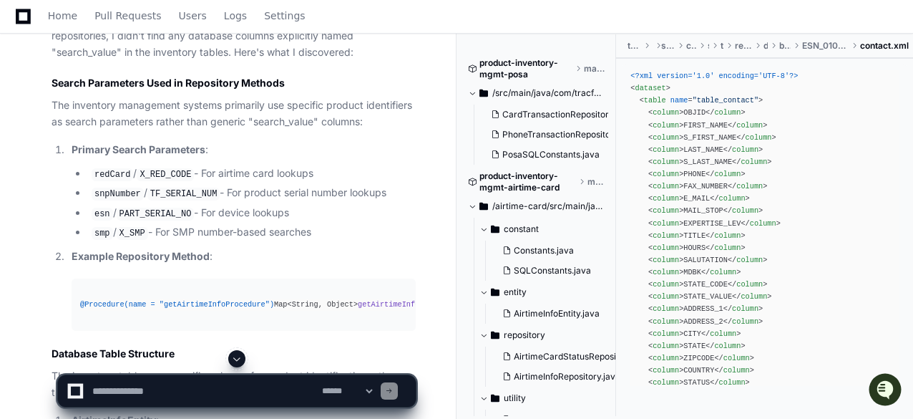
click at [467, 399] on div at bounding box center [567, 384] width 220 height 69
click at [215, 397] on textarea at bounding box center [204, 390] width 230 height 31
paste textarea "**********"
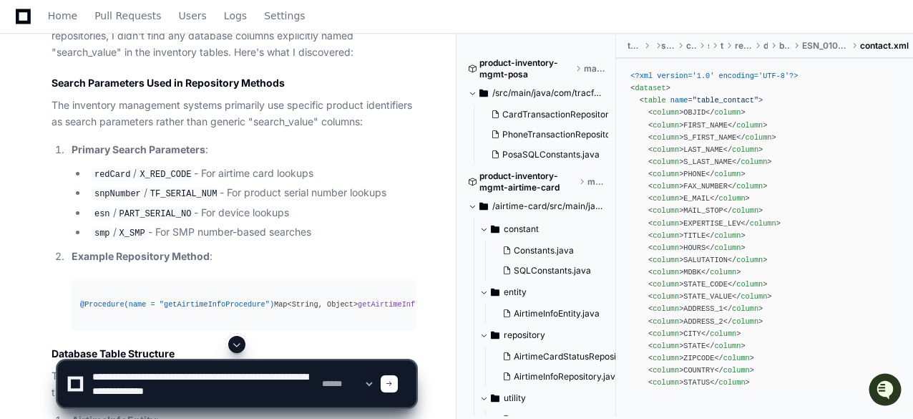
drag, startPoint x: 147, startPoint y: 393, endPoint x: 263, endPoint y: 381, distance: 116.6
click at [263, 381] on textarea at bounding box center [204, 384] width 230 height 46
type textarea "**********"
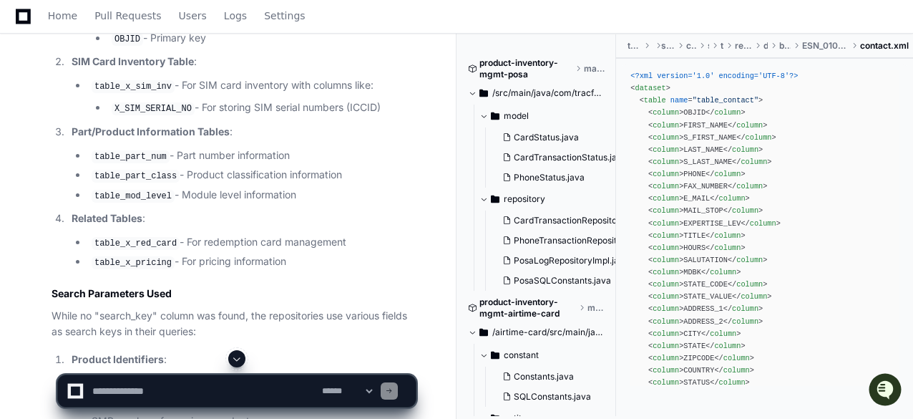
scroll to position [5736, 0]
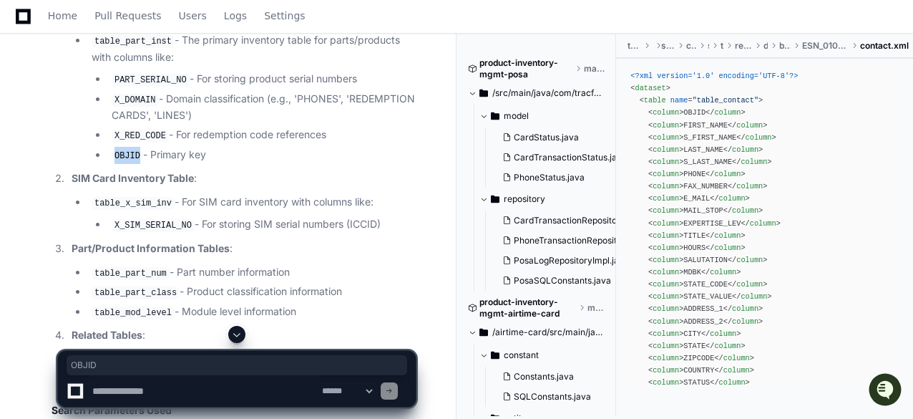
drag, startPoint x: 137, startPoint y: 169, endPoint x: 112, endPoint y: 167, distance: 24.4
click at [112, 162] on code "OBJID" at bounding box center [127, 156] width 31 height 13
copy code "OBJID"
click at [112, 162] on code "OBJID" at bounding box center [127, 156] width 31 height 13
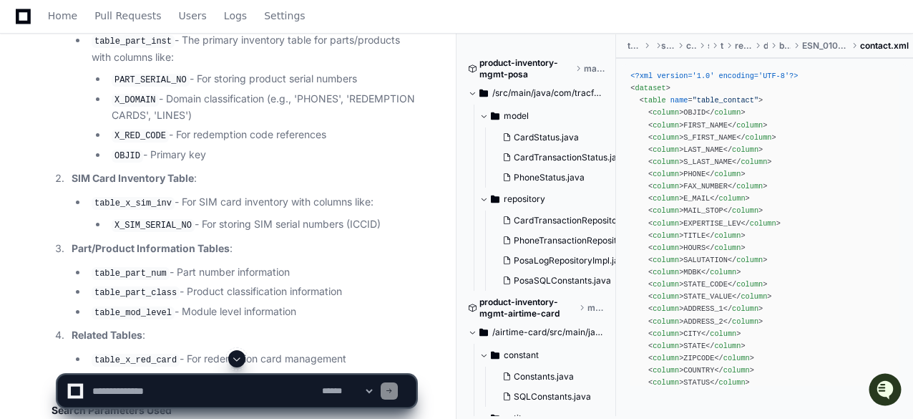
click at [233, 357] on span at bounding box center [236, 358] width 11 height 11
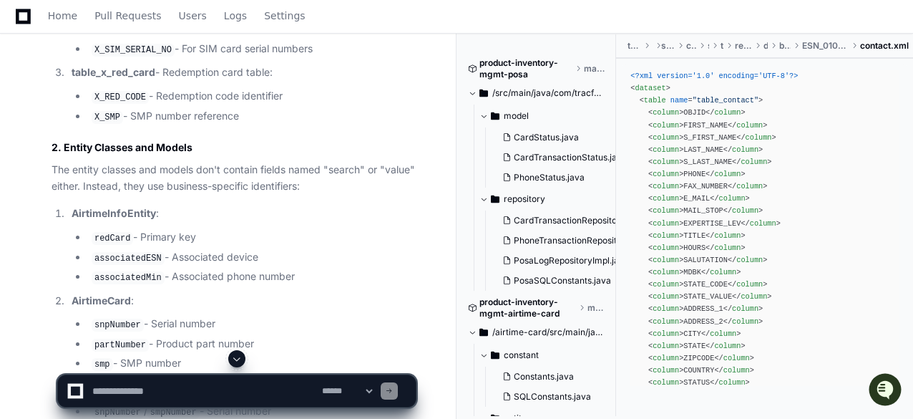
scroll to position [9296, 0]
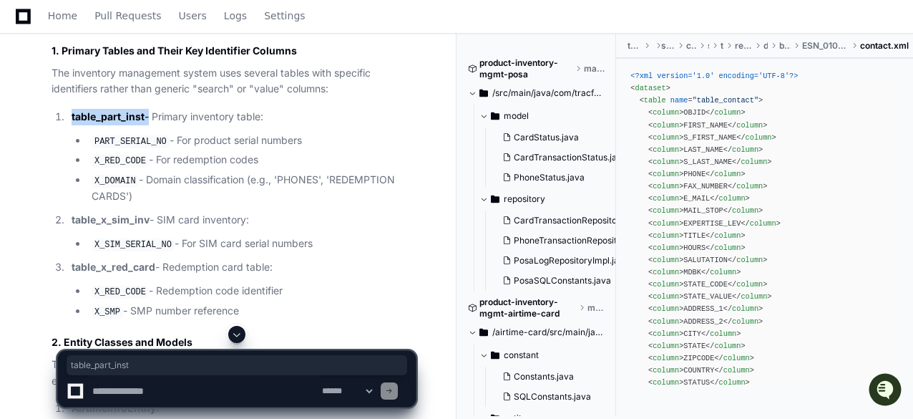
drag, startPoint x: 72, startPoint y: 234, endPoint x: 147, endPoint y: 235, distance: 75.2
click at [147, 125] on p "table_part_inst - Primary inventory table:" at bounding box center [244, 117] width 344 height 16
click at [104, 122] on strong "table_part_inst" at bounding box center [108, 116] width 73 height 12
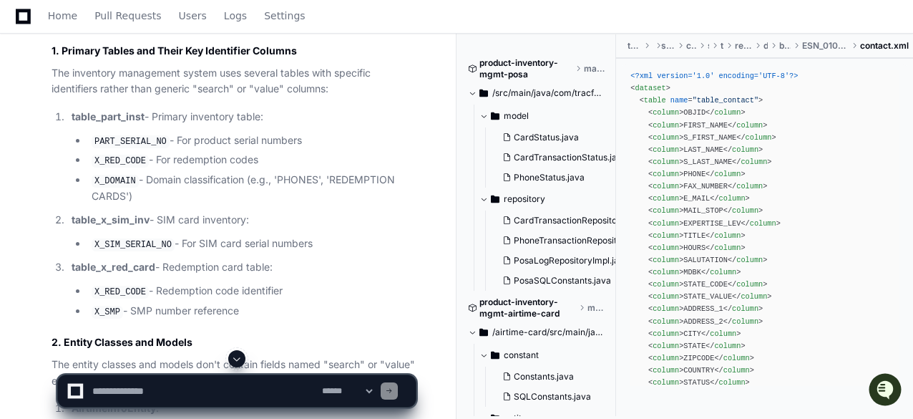
scroll to position [9298, 0]
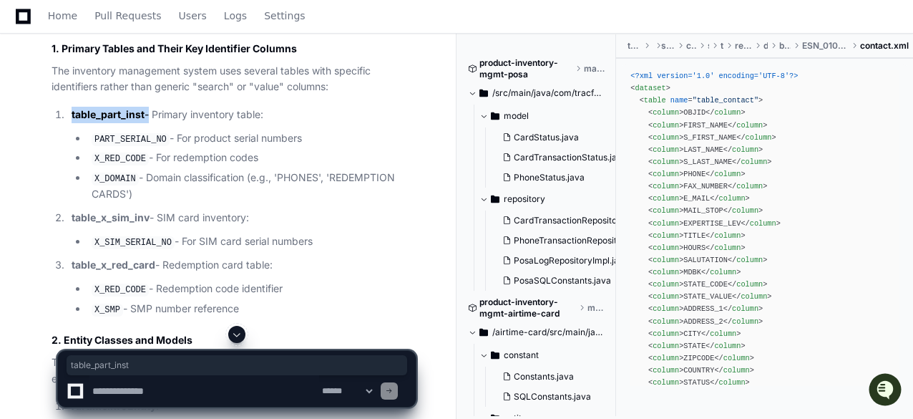
drag, startPoint x: 67, startPoint y: 229, endPoint x: 150, endPoint y: 233, distance: 82.4
click at [150, 203] on li "table_part_inst - Primary inventory table: PART_SERIAL_NO - For product serial …" at bounding box center [241, 155] width 349 height 96
drag, startPoint x: 159, startPoint y: 253, endPoint x: 93, endPoint y: 254, distance: 65.9
click at [93, 146] on code "PART_SERIAL_NO" at bounding box center [131, 139] width 78 height 13
drag, startPoint x: 144, startPoint y: 269, endPoint x: 95, endPoint y: 276, distance: 49.2
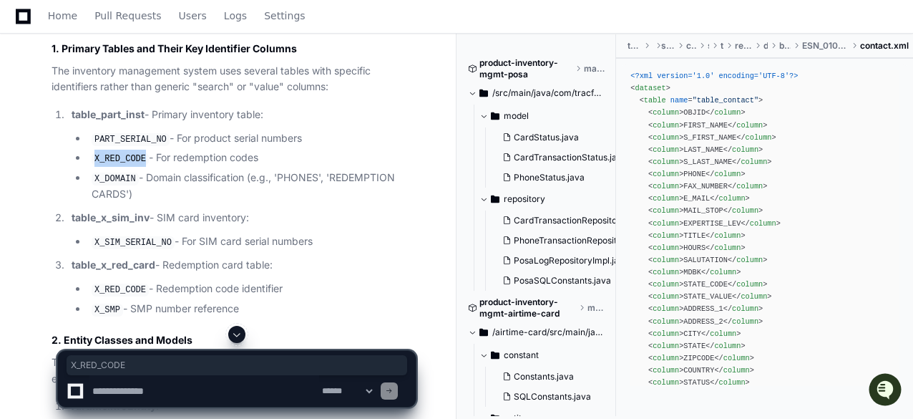
click at [95, 165] on code "X_RED_CODE" at bounding box center [120, 158] width 57 height 13
drag, startPoint x: 131, startPoint y: 293, endPoint x: 95, endPoint y: 292, distance: 35.8
click at [95, 185] on code "X_DOMAIN" at bounding box center [115, 179] width 47 height 13
click at [178, 392] on textarea at bounding box center [204, 390] width 230 height 31
paste textarea "**********"
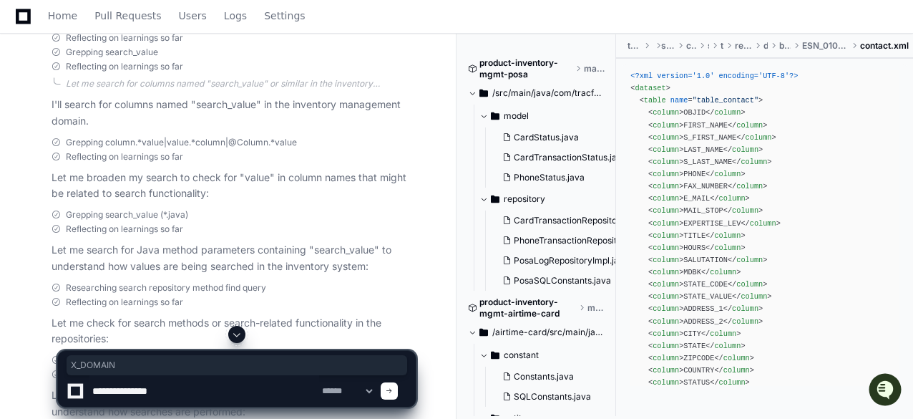
scroll to position [6577, 0]
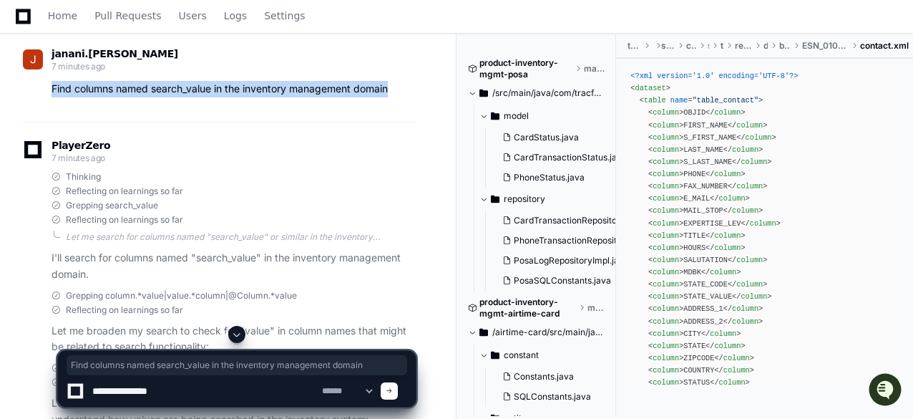
drag, startPoint x: 47, startPoint y: 159, endPoint x: 401, endPoint y: 166, distance: 354.4
click at [401, 97] on div "Find columns named search_value in the inventory management domain" at bounding box center [219, 89] width 393 height 16
click at [401, 97] on p "Find columns named search_value in the inventory management domain" at bounding box center [234, 89] width 364 height 16
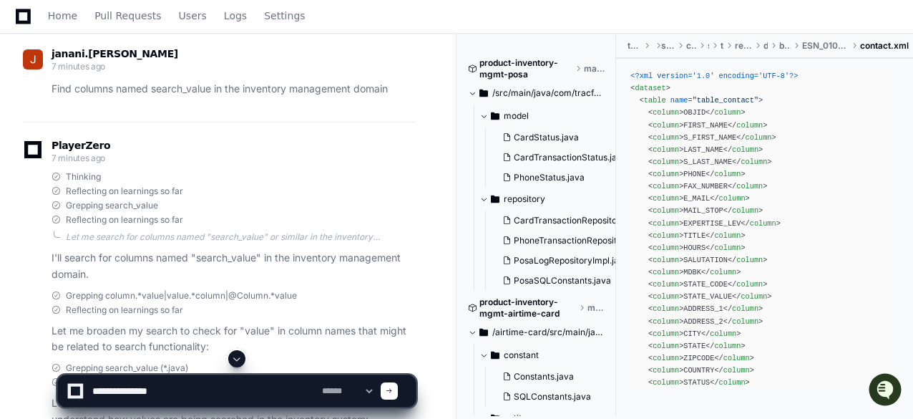
click at [190, 390] on textarea at bounding box center [204, 390] width 230 height 31
paste textarea "**********"
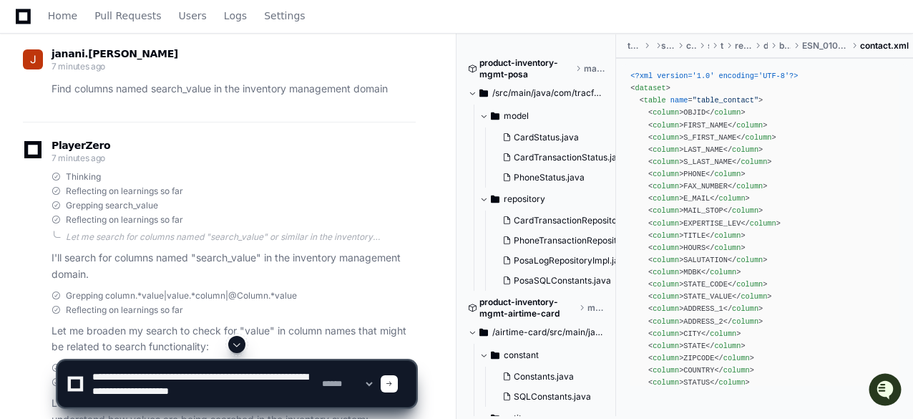
scroll to position [0, 0]
drag, startPoint x: 161, startPoint y: 370, endPoint x: 88, endPoint y: 370, distance: 73.0
click at [88, 370] on div "**********" at bounding box center [237, 384] width 341 height 46
drag, startPoint x: 254, startPoint y: 377, endPoint x: 193, endPoint y: 374, distance: 60.9
click at [193, 374] on textarea at bounding box center [204, 384] width 230 height 46
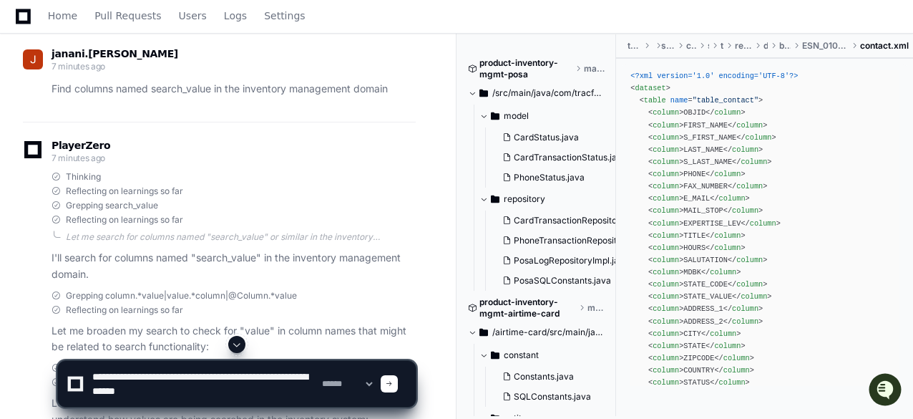
paste textarea "***"
type textarea "**********"
click at [393, 382] on span at bounding box center [389, 383] width 7 height 7
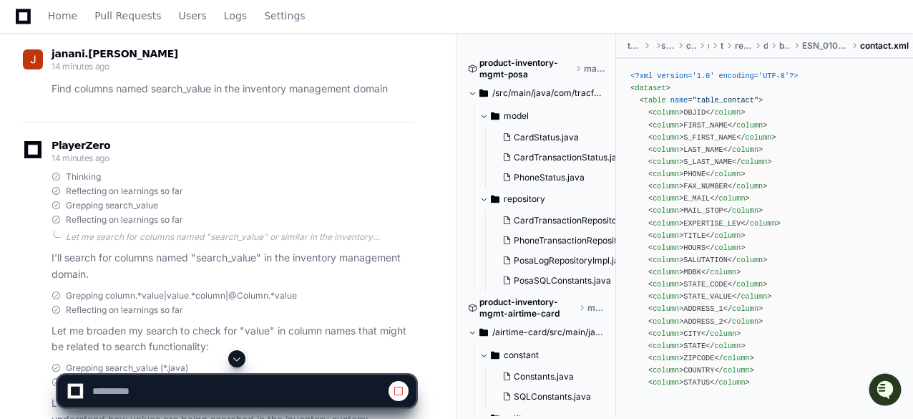
click at [241, 356] on span at bounding box center [236, 358] width 11 height 11
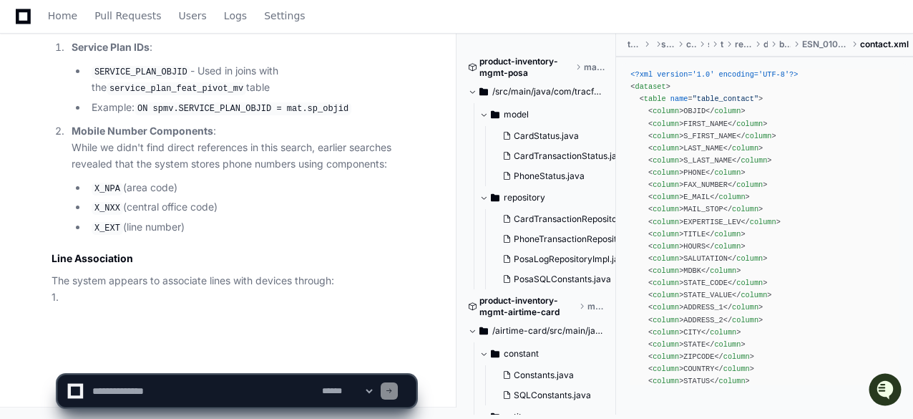
scroll to position [11814, 0]
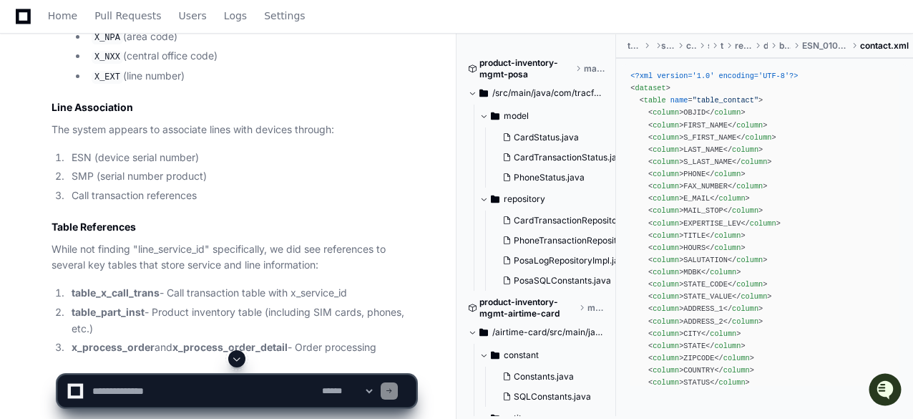
click at [194, 381] on textarea at bounding box center [204, 390] width 230 height 31
paste textarea "**********"
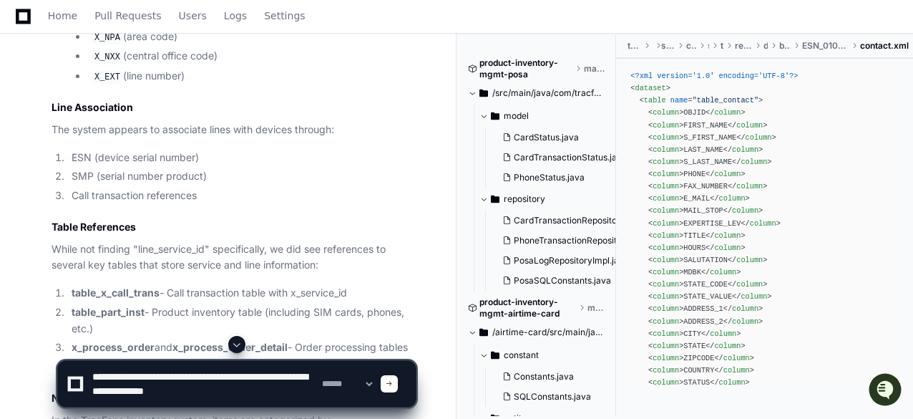
drag, startPoint x: 148, startPoint y: 392, endPoint x: 263, endPoint y: 379, distance: 115.3
click at [263, 379] on textarea at bounding box center [204, 384] width 230 height 46
paste textarea "**********"
click at [112, 391] on textarea at bounding box center [204, 384] width 230 height 46
type textarea "**********"
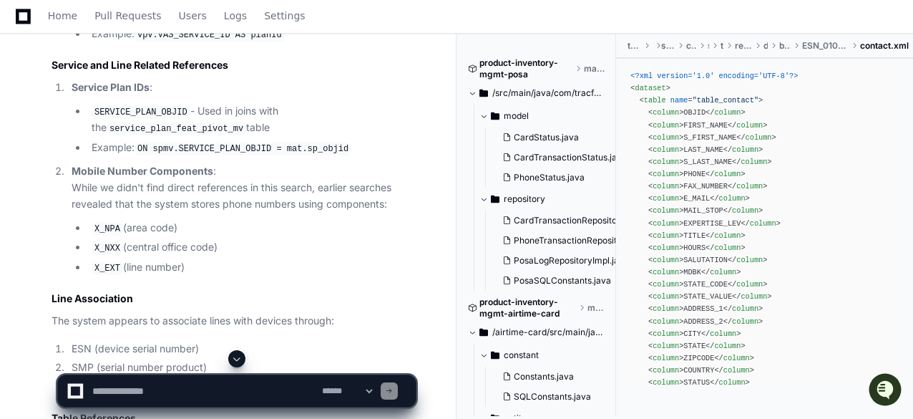
scroll to position [11549, 0]
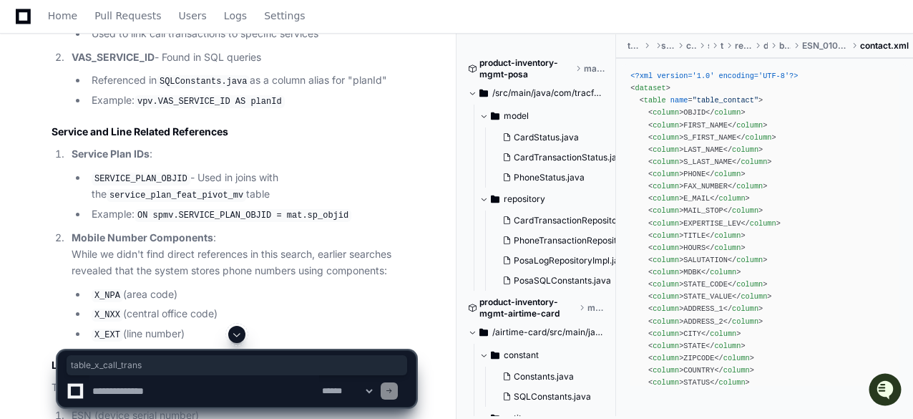
drag, startPoint x: 187, startPoint y: 119, endPoint x: 268, endPoint y: 122, distance: 81.7
drag, startPoint x: 72, startPoint y: 121, endPoint x: 135, endPoint y: 118, distance: 63.8
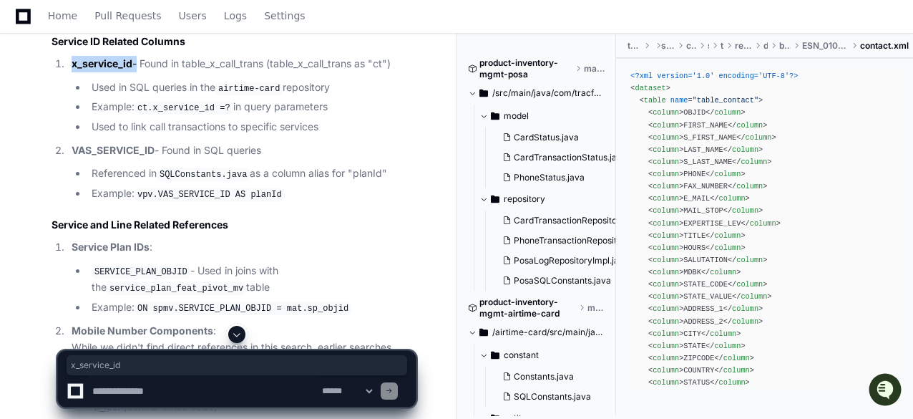
scroll to position [11543, 0]
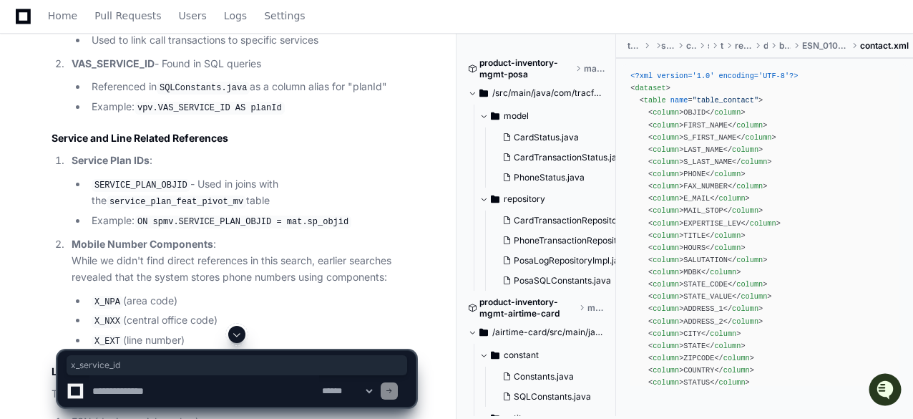
click at [170, 382] on textarea at bounding box center [204, 390] width 230 height 31
paste textarea "******"
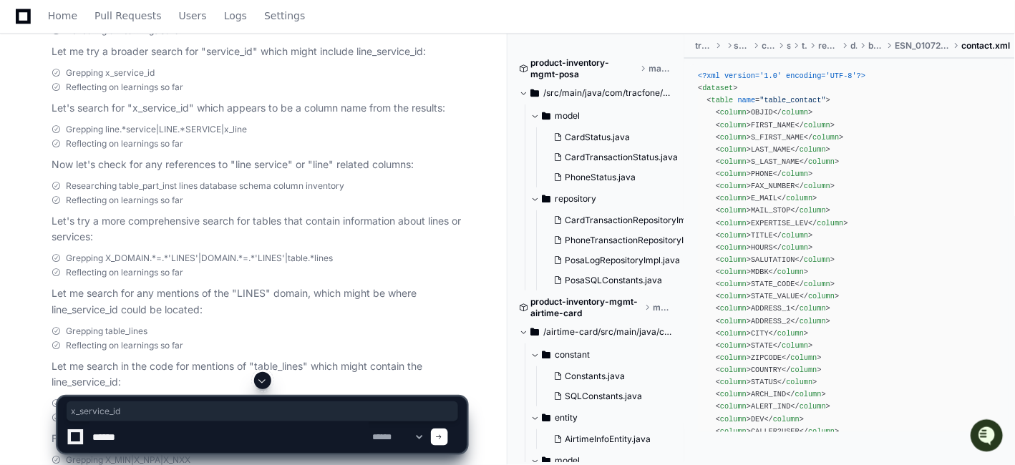
scroll to position [10101, 0]
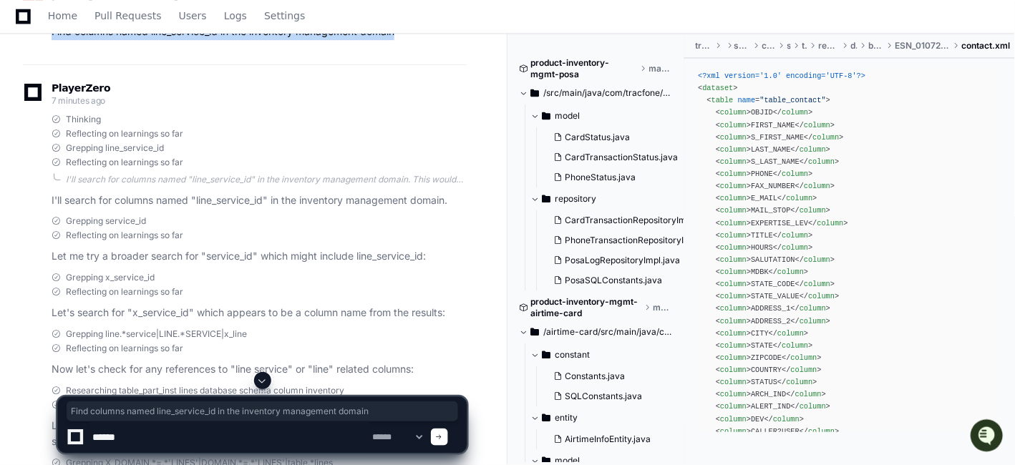
drag, startPoint x: 53, startPoint y: 139, endPoint x: 412, endPoint y: 138, distance: 359.4
click at [412, 40] on p "Find columns named line_service_id in the inventory management domain" at bounding box center [259, 32] width 415 height 16
click at [146, 418] on textarea at bounding box center [229, 437] width 280 height 31
paste textarea "**********"
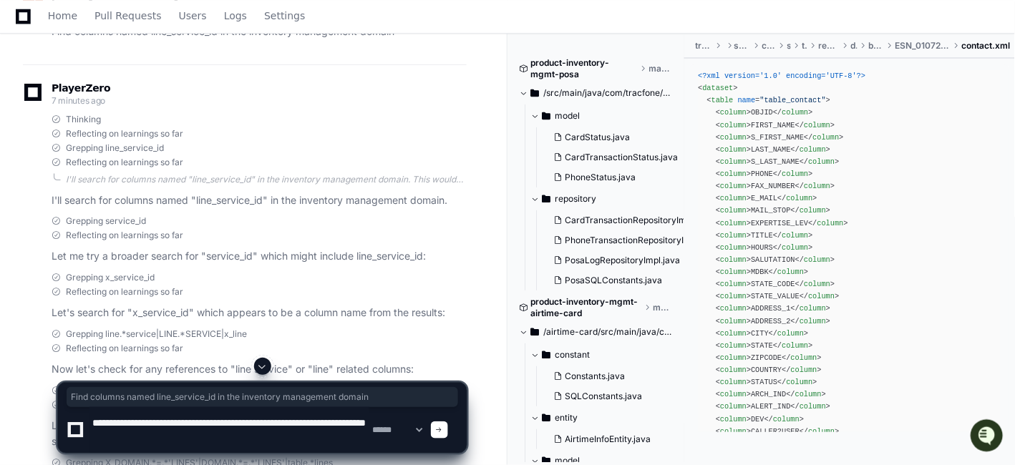
drag, startPoint x: 125, startPoint y: 419, endPoint x: 94, endPoint y: 419, distance: 30.8
click at [94, 418] on textarea at bounding box center [229, 430] width 280 height 46
drag, startPoint x: 263, startPoint y: 426, endPoint x: 193, endPoint y: 424, distance: 69.5
click at [193, 418] on textarea at bounding box center [229, 430] width 280 height 46
paste textarea
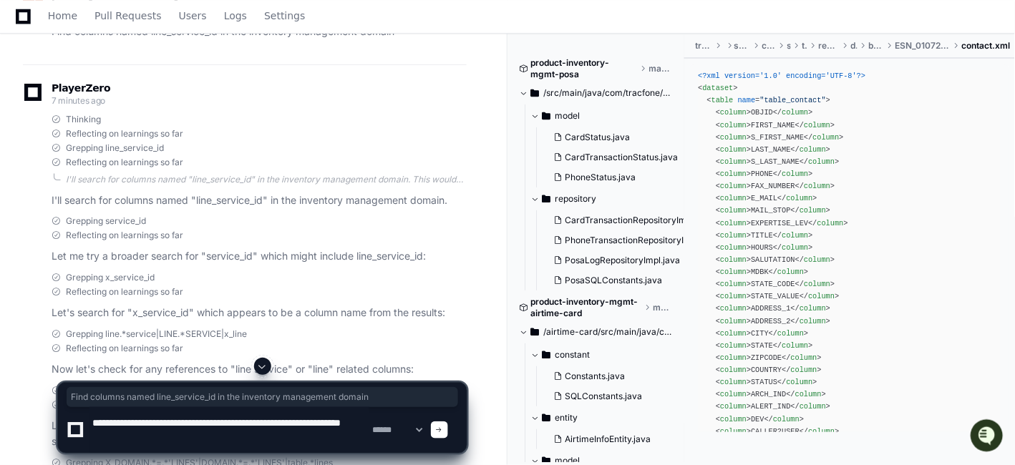
type textarea "**********"
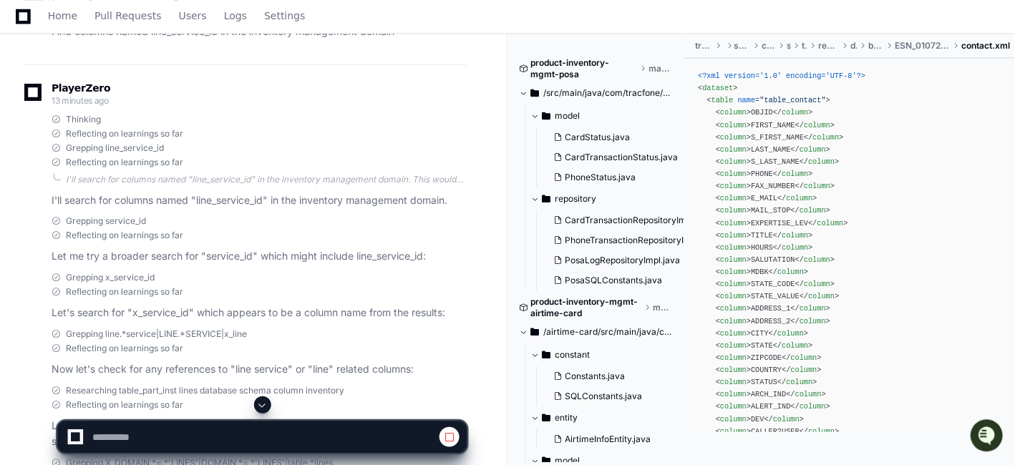
click at [265, 404] on span at bounding box center [262, 404] width 11 height 11
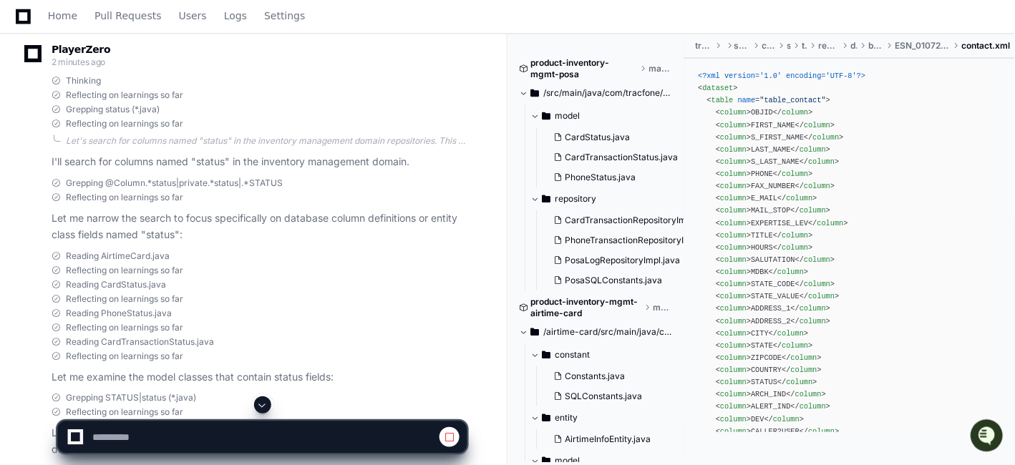
scroll to position [13845, 0]
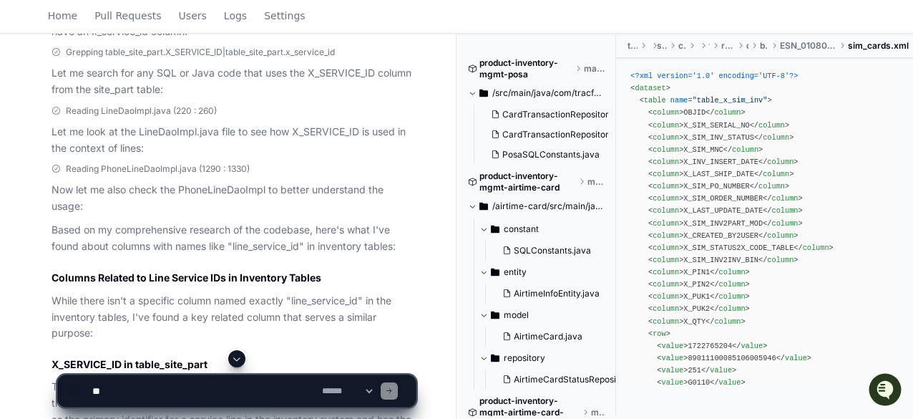
scroll to position [4739, 0]
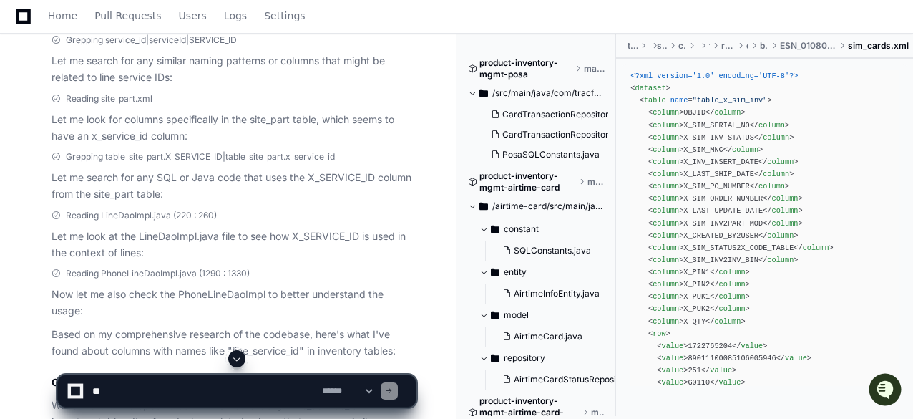
click at [234, 395] on textarea at bounding box center [204, 390] width 230 height 31
paste textarea "**********"
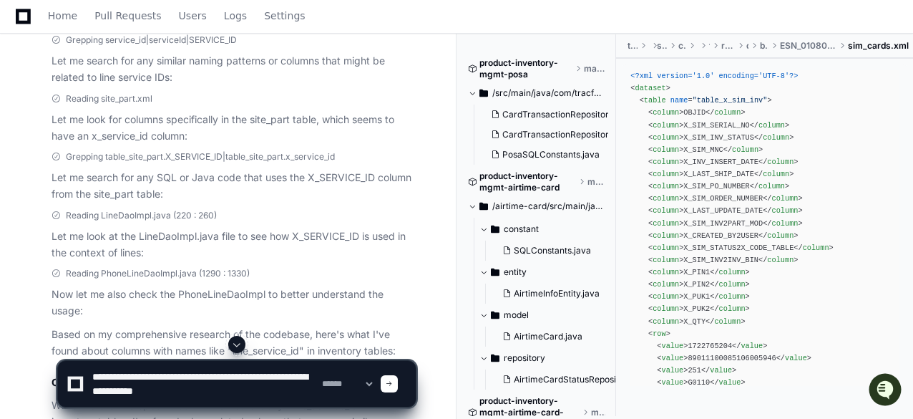
drag, startPoint x: 278, startPoint y: 375, endPoint x: 194, endPoint y: 377, distance: 84.5
click at [194, 377] on textarea at bounding box center [204, 384] width 230 height 46
paste textarea "**********"
type textarea "**********"
click at [393, 382] on span at bounding box center [389, 383] width 7 height 7
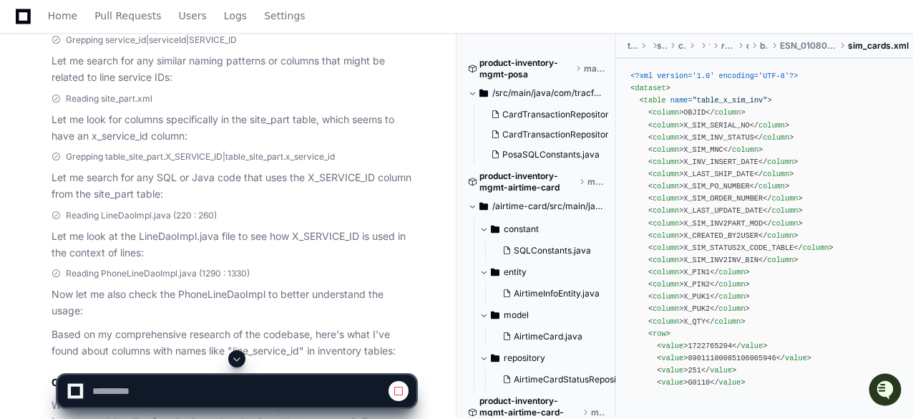
click at [238, 359] on span at bounding box center [236, 358] width 11 height 11
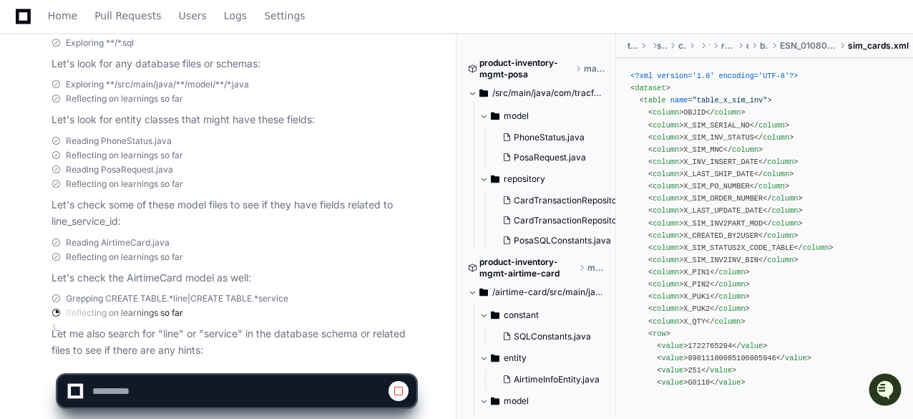
scroll to position [6651, 0]
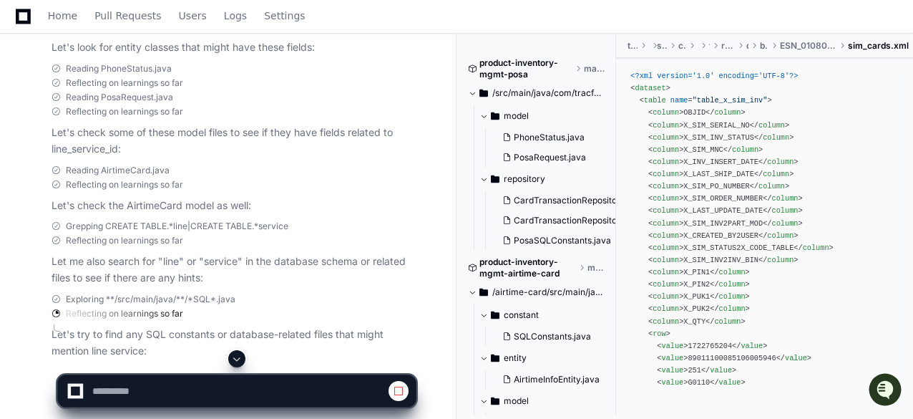
click at [225, 246] on div "Reflecting on learnings so far" at bounding box center [234, 240] width 364 height 11
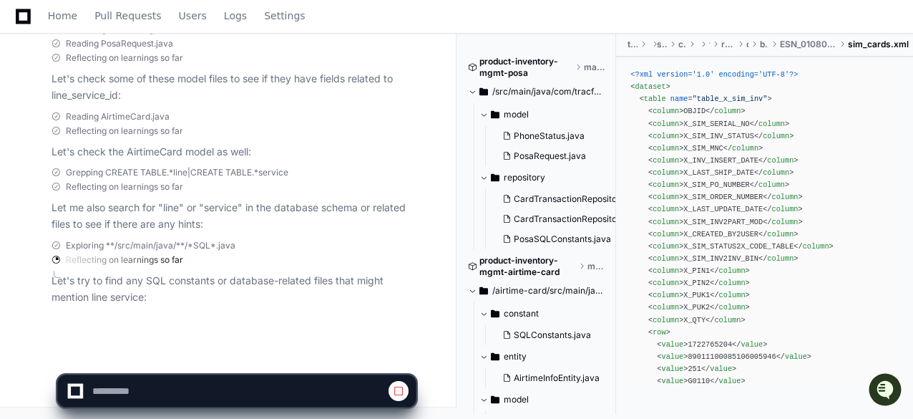
click at [225, 258] on div "Reflecting on learnings so far" at bounding box center [234, 259] width 364 height 11
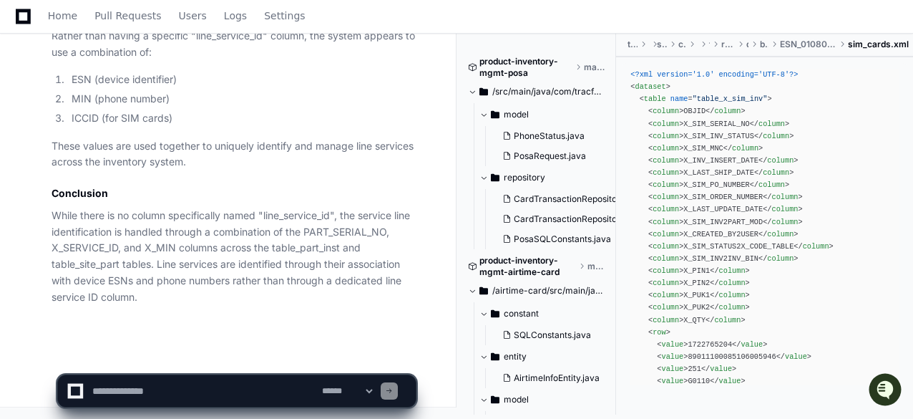
scroll to position [8453, 0]
click at [252, 386] on textarea at bounding box center [204, 390] width 230 height 31
paste textarea "**********"
type textarea "**********"
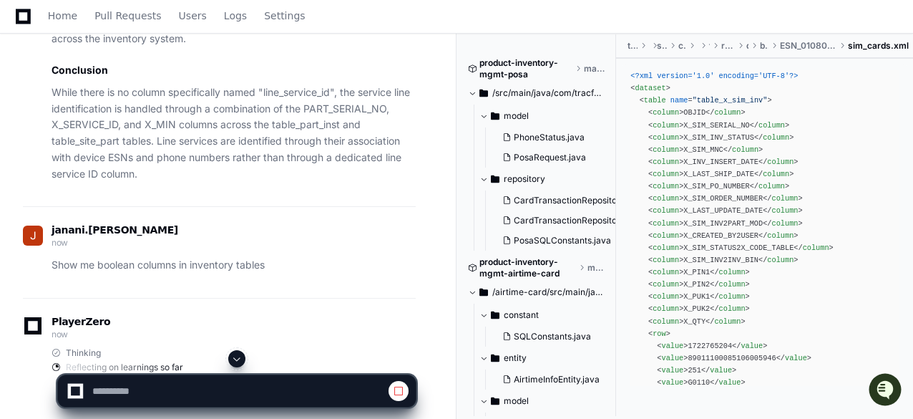
scroll to position [8635, 0]
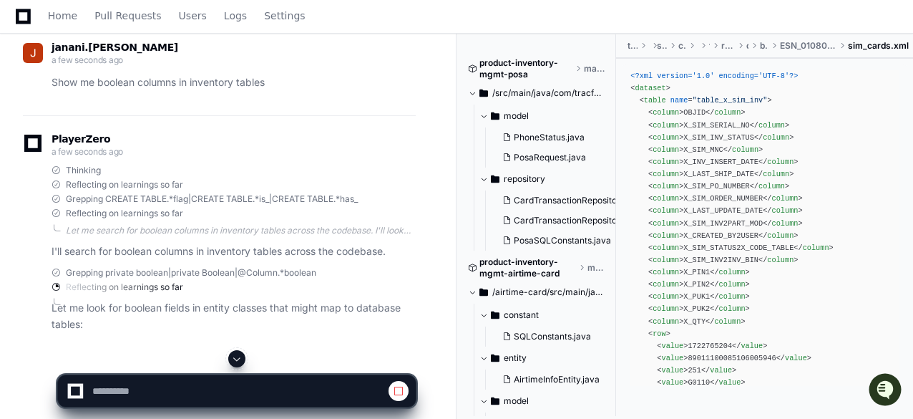
click at [238, 358] on span at bounding box center [236, 358] width 11 height 11
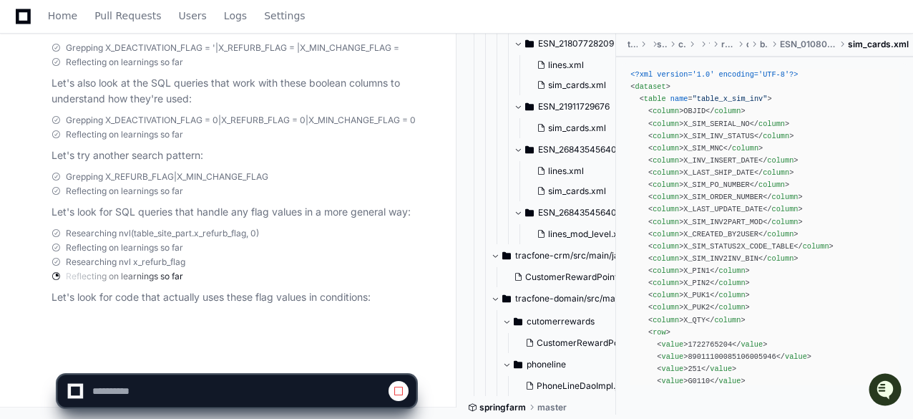
scroll to position [0, 0]
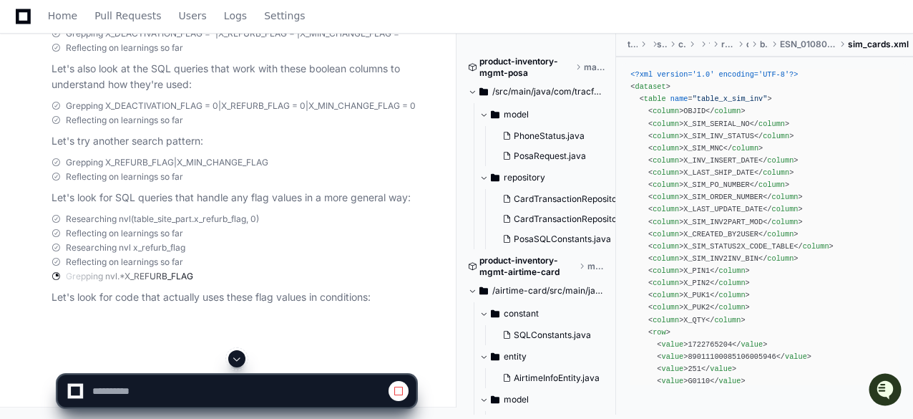
click at [397, 388] on span at bounding box center [398, 390] width 11 height 11
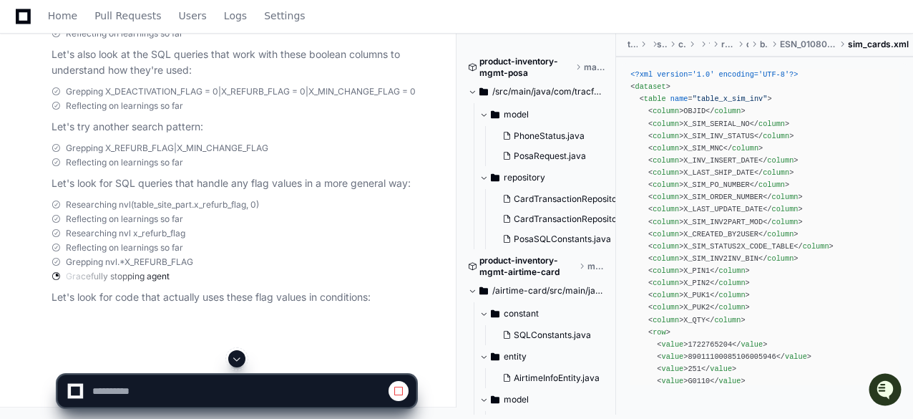
click at [394, 392] on span at bounding box center [398, 390] width 11 height 11
click at [240, 356] on span at bounding box center [236, 358] width 11 height 11
click at [71, 389] on div at bounding box center [75, 391] width 9 height 9
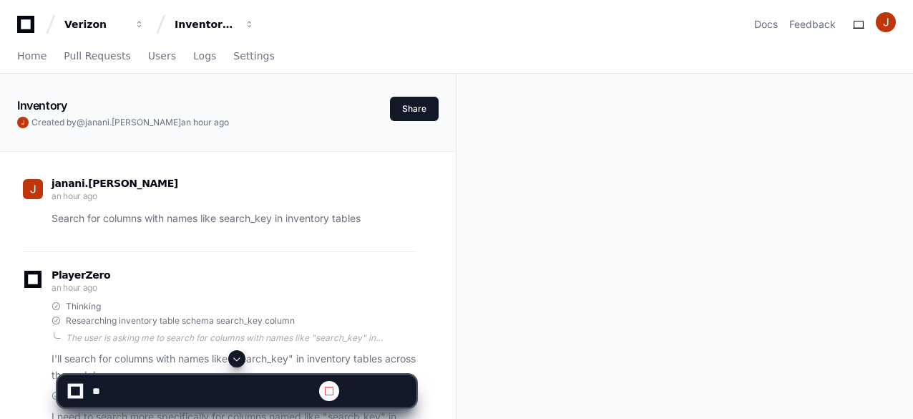
click at [240, 359] on span at bounding box center [236, 358] width 11 height 11
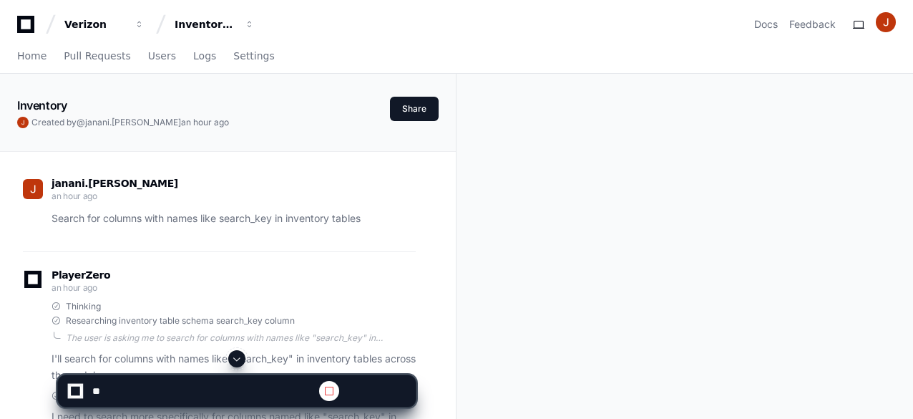
click at [240, 359] on span at bounding box center [236, 358] width 11 height 11
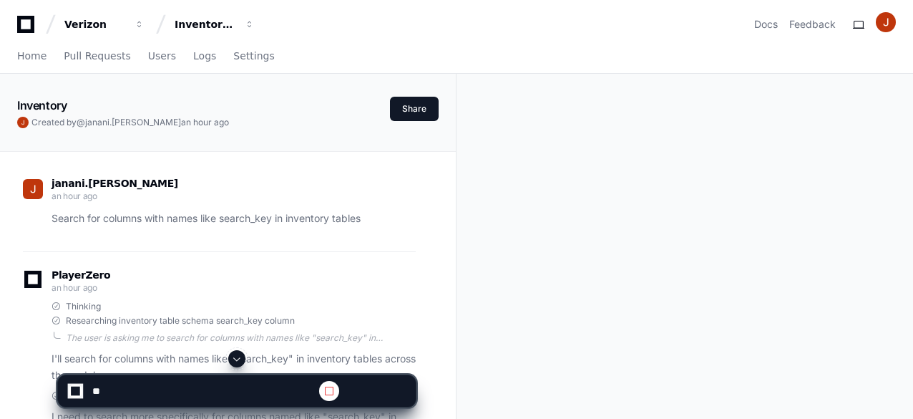
click at [240, 359] on span at bounding box center [236, 358] width 11 height 11
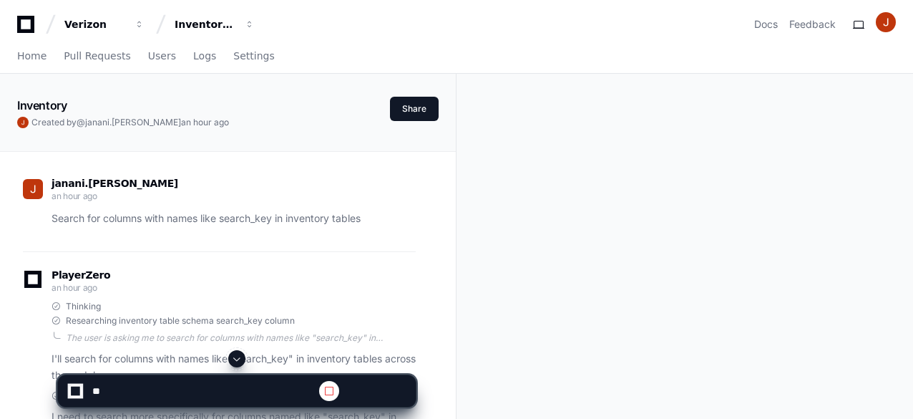
click at [240, 359] on span at bounding box center [236, 358] width 11 height 11
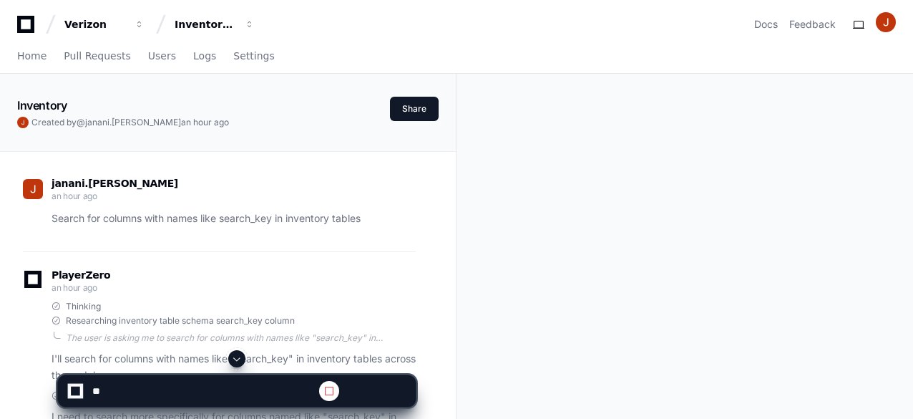
click at [240, 359] on span at bounding box center [236, 358] width 11 height 11
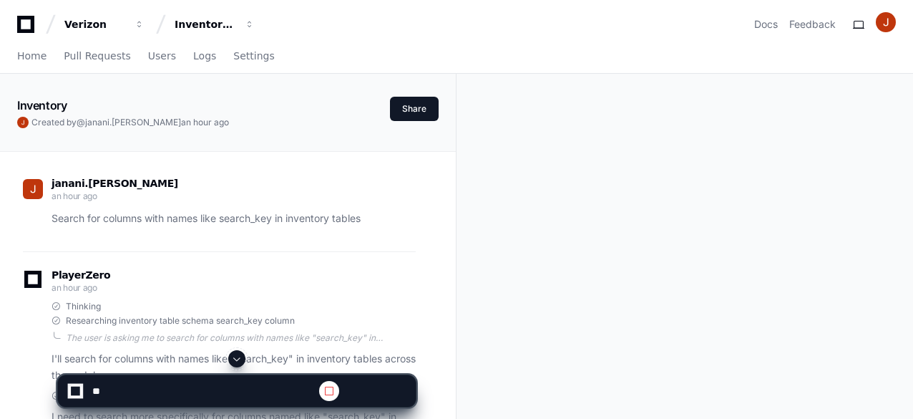
click at [240, 359] on span at bounding box center [236, 358] width 11 height 11
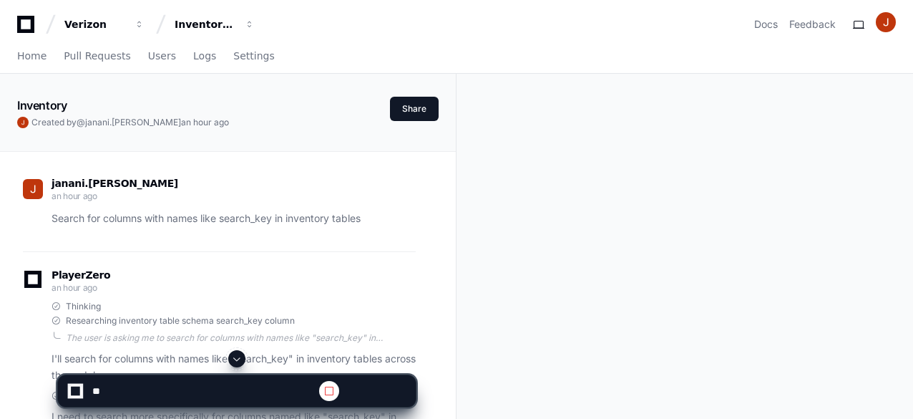
click at [240, 359] on span at bounding box center [236, 358] width 11 height 11
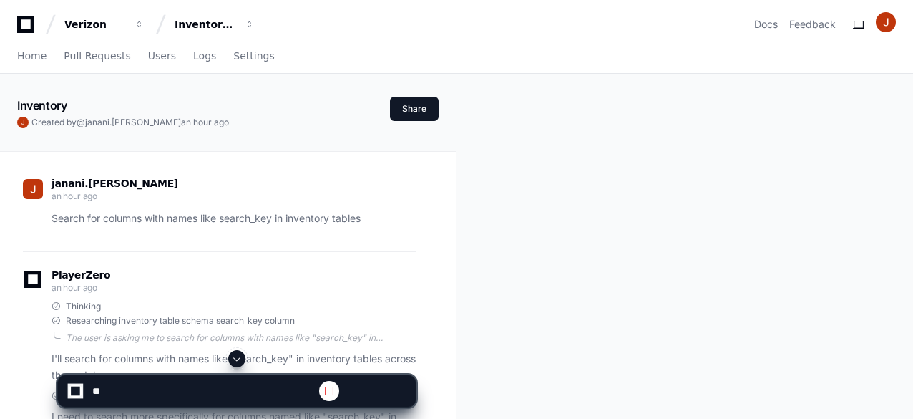
click at [240, 359] on span at bounding box center [236, 358] width 11 height 11
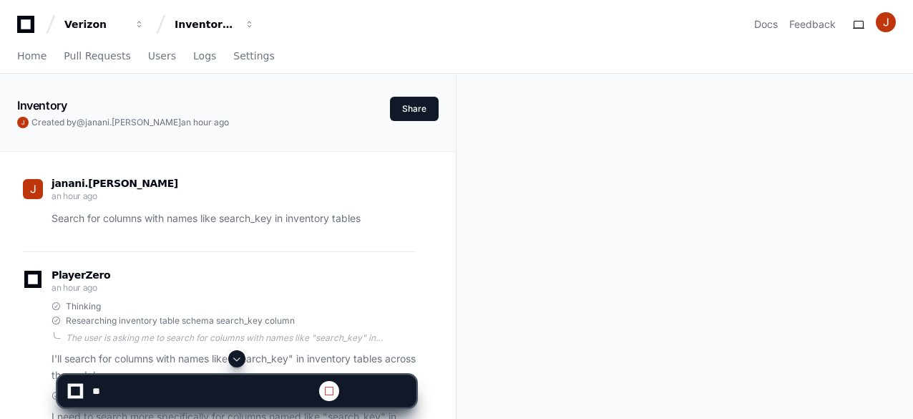
click at [240, 359] on span at bounding box center [236, 358] width 11 height 11
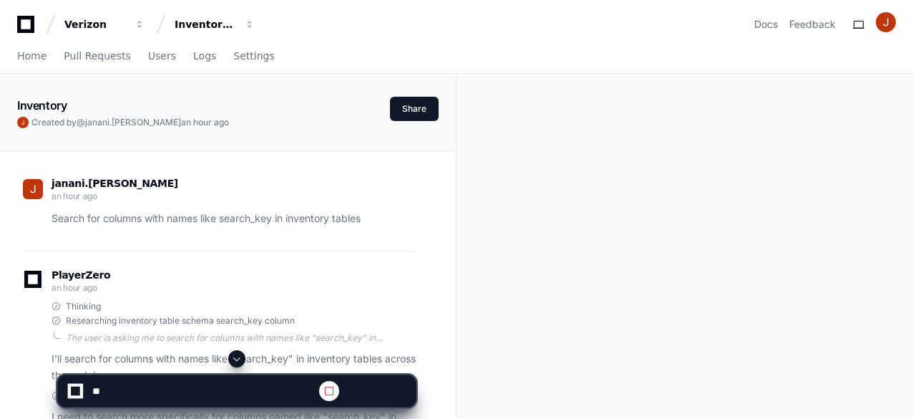
click at [240, 359] on span at bounding box center [236, 358] width 11 height 11
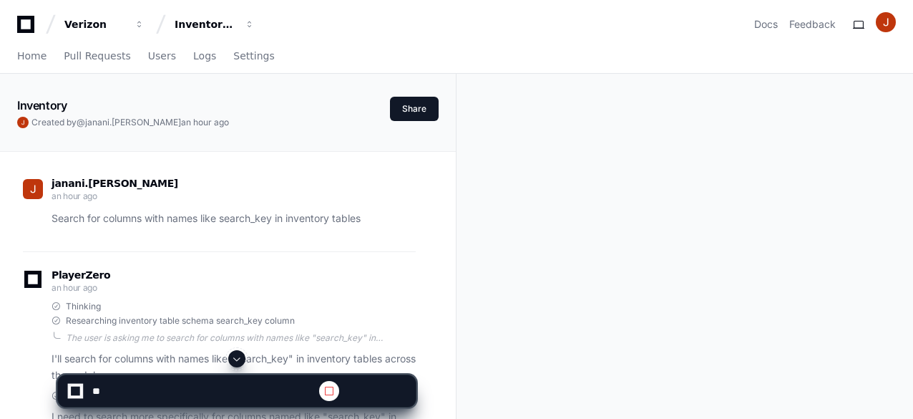
click at [240, 359] on span at bounding box center [236, 358] width 11 height 11
click at [236, 358] on span at bounding box center [236, 358] width 11 height 11
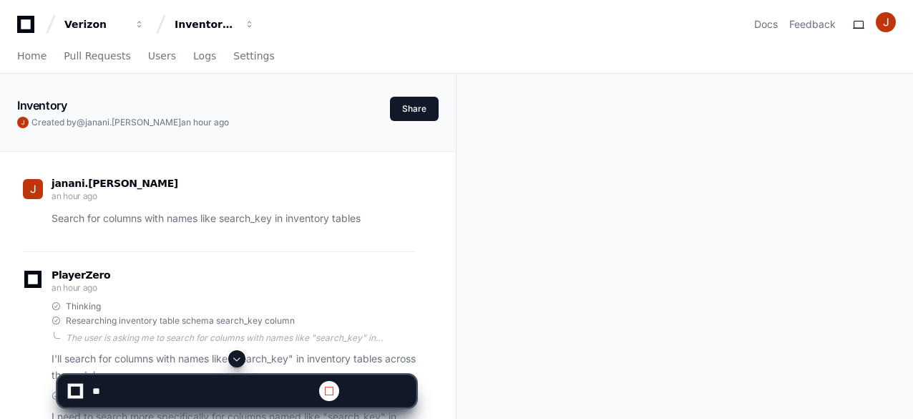
click at [236, 358] on span at bounding box center [236, 358] width 11 height 11
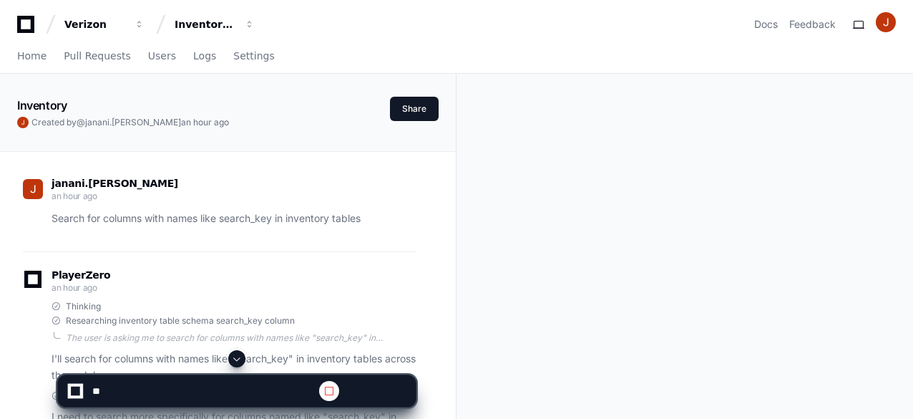
click at [236, 358] on span at bounding box center [236, 358] width 11 height 11
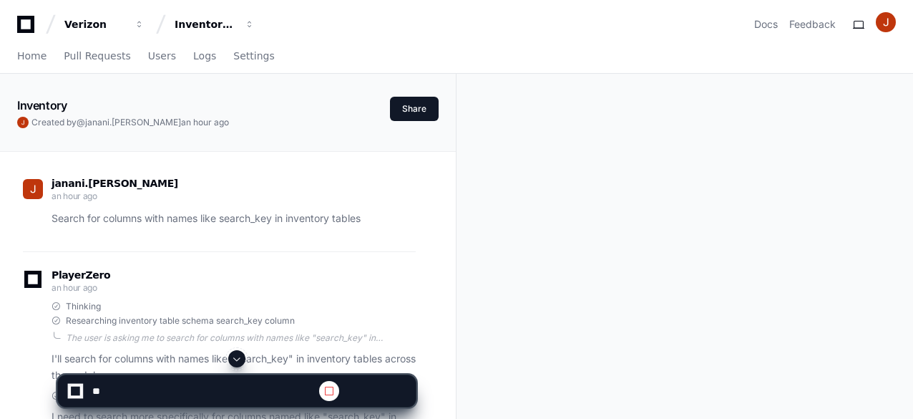
click at [236, 358] on span at bounding box center [236, 358] width 11 height 11
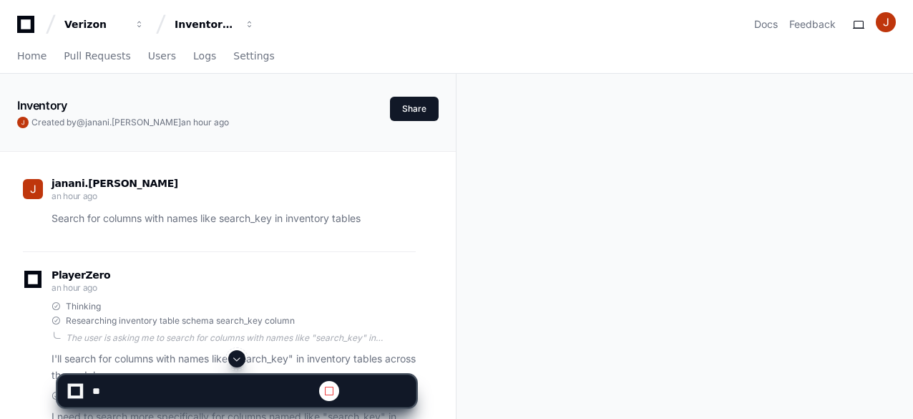
click at [236, 358] on span at bounding box center [236, 358] width 11 height 11
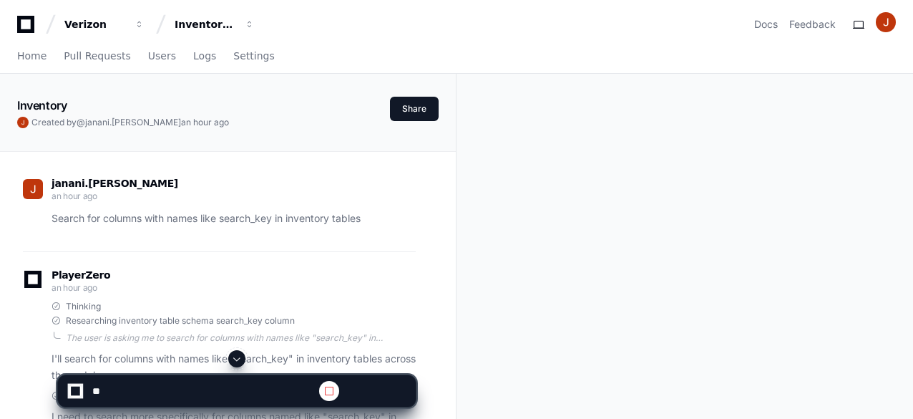
click at [236, 358] on span at bounding box center [236, 358] width 11 height 11
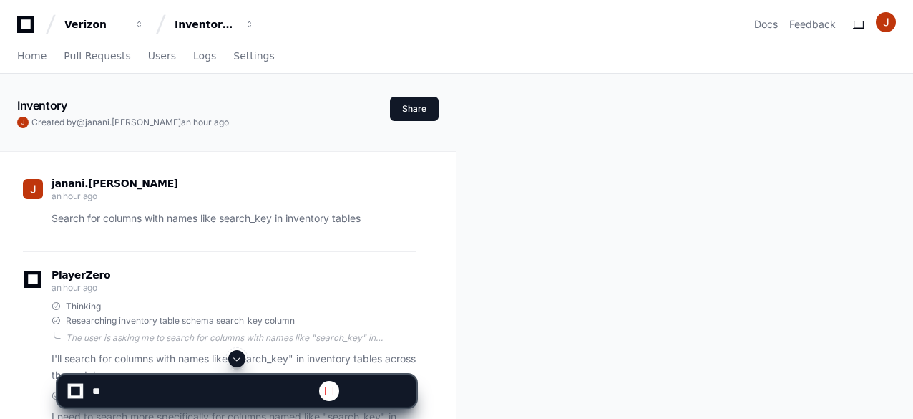
click at [236, 358] on span at bounding box center [236, 358] width 11 height 11
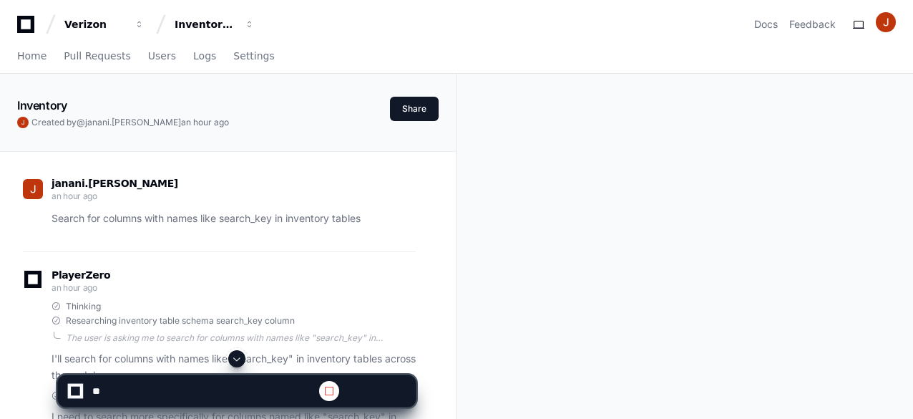
click at [236, 358] on span at bounding box center [236, 358] width 11 height 11
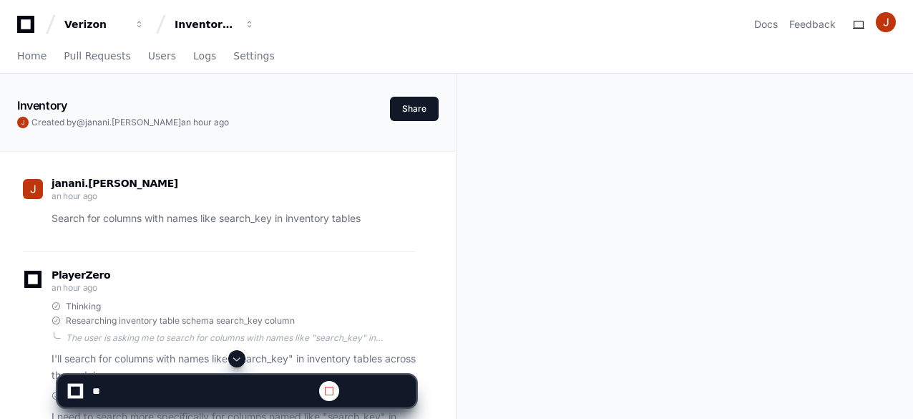
click at [236, 358] on span at bounding box center [236, 358] width 11 height 11
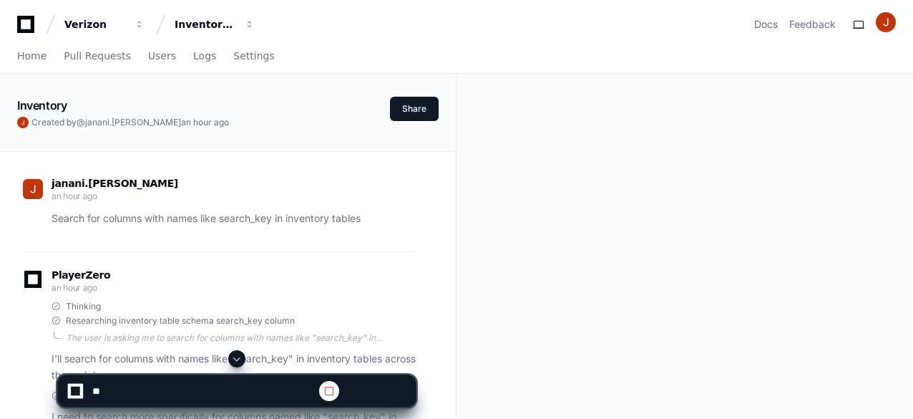
click at [236, 358] on span at bounding box center [236, 358] width 11 height 11
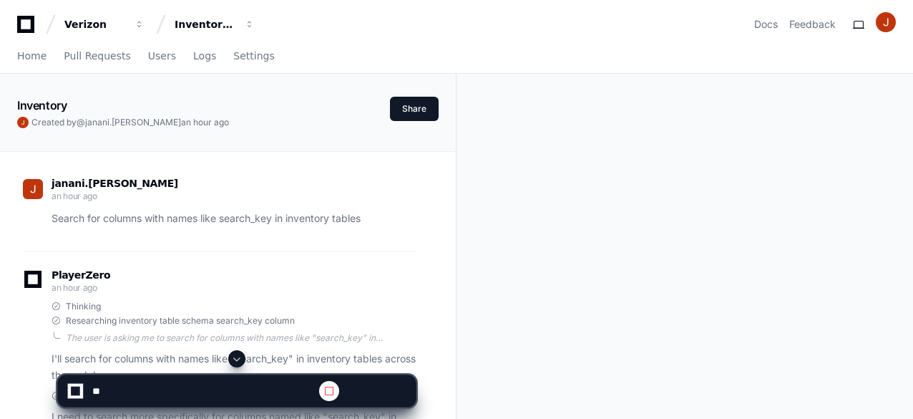
click at [236, 358] on span at bounding box center [236, 358] width 11 height 11
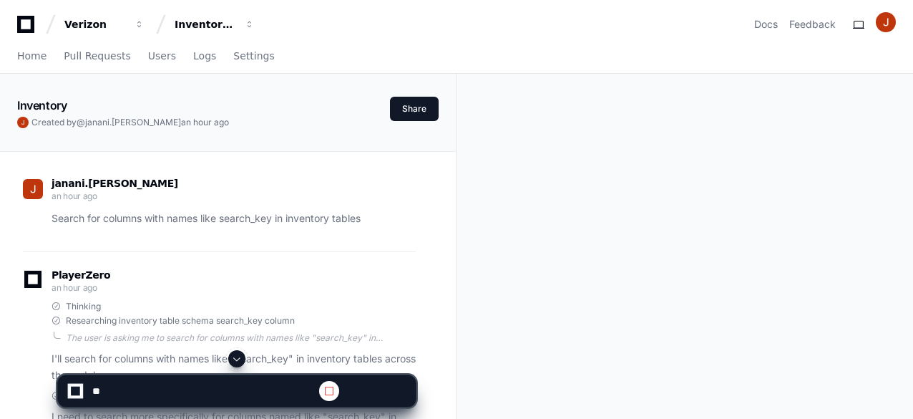
click at [236, 358] on span at bounding box center [236, 358] width 11 height 11
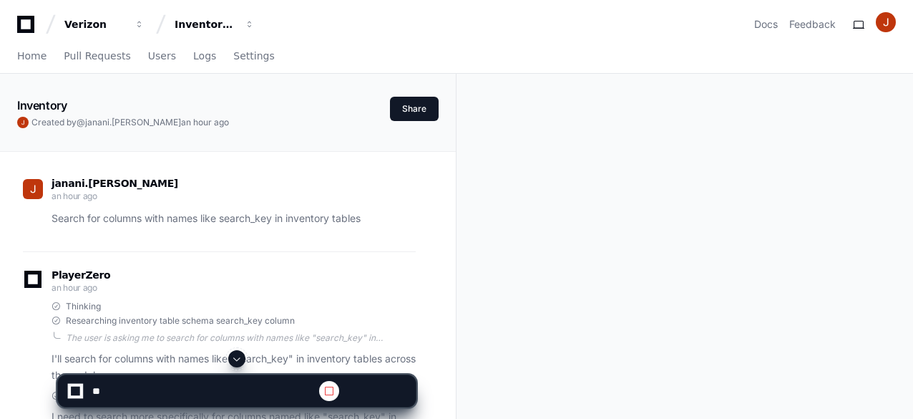
click at [236, 358] on span at bounding box center [236, 358] width 11 height 11
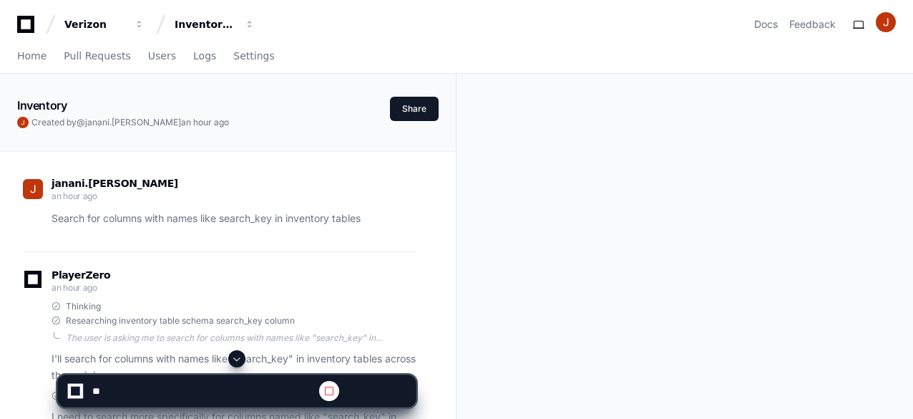
click at [236, 358] on span at bounding box center [236, 358] width 11 height 11
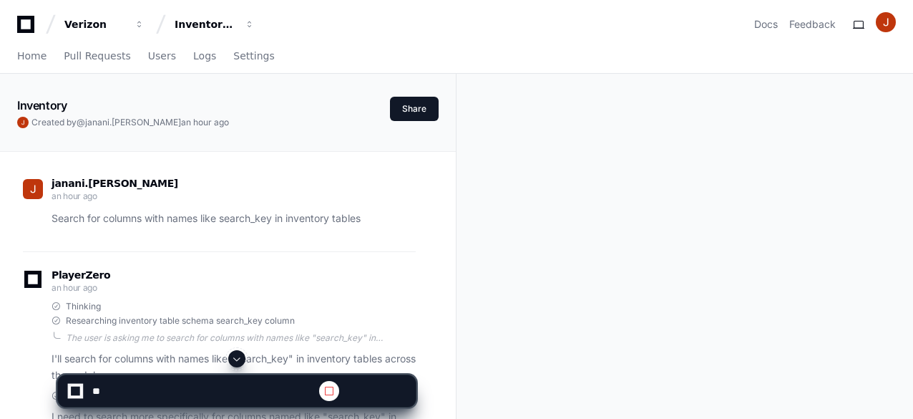
click at [236, 358] on span at bounding box center [236, 358] width 11 height 11
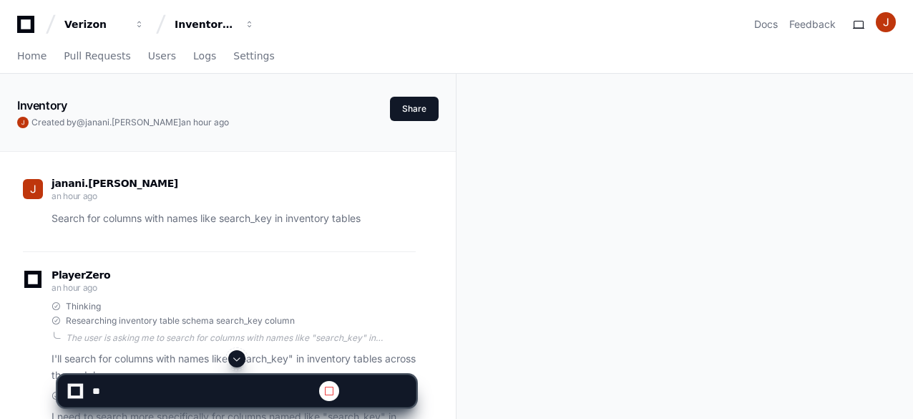
click at [236, 358] on span at bounding box center [236, 358] width 11 height 11
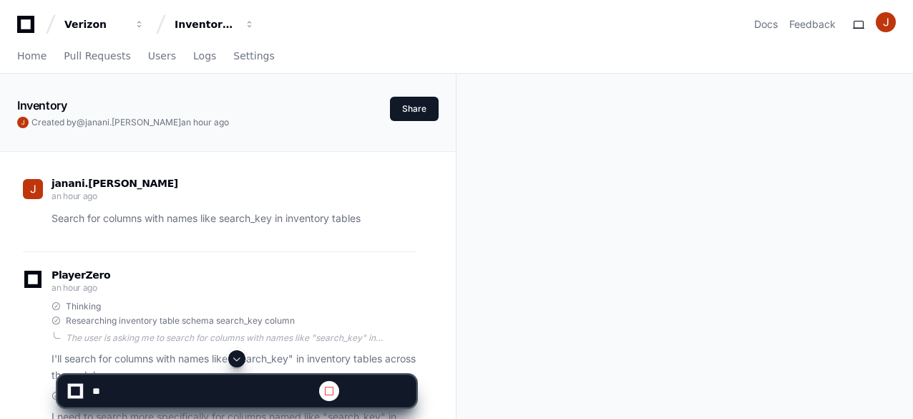
click at [236, 358] on span at bounding box center [236, 358] width 11 height 11
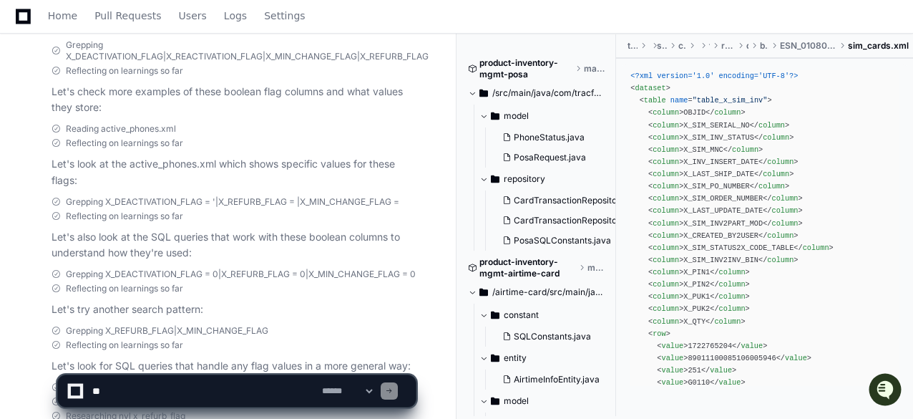
scroll to position [9549, 0]
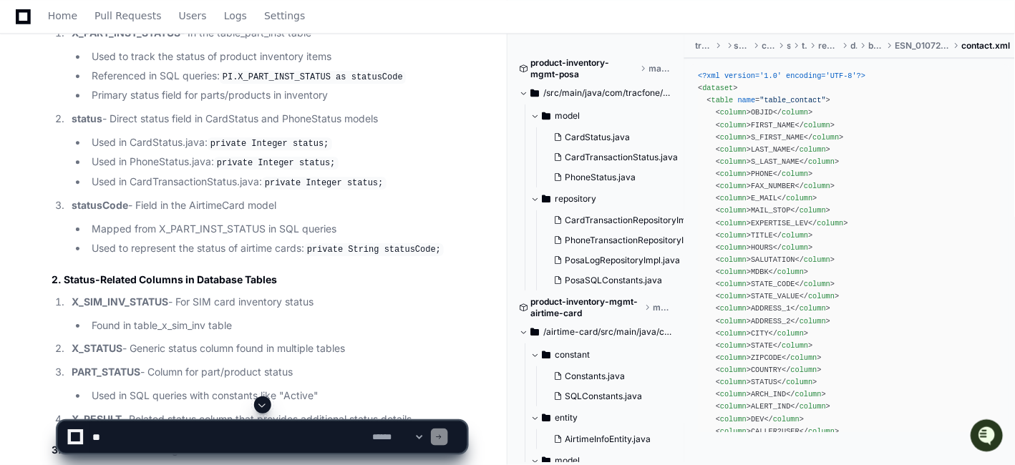
scroll to position [14518, 0]
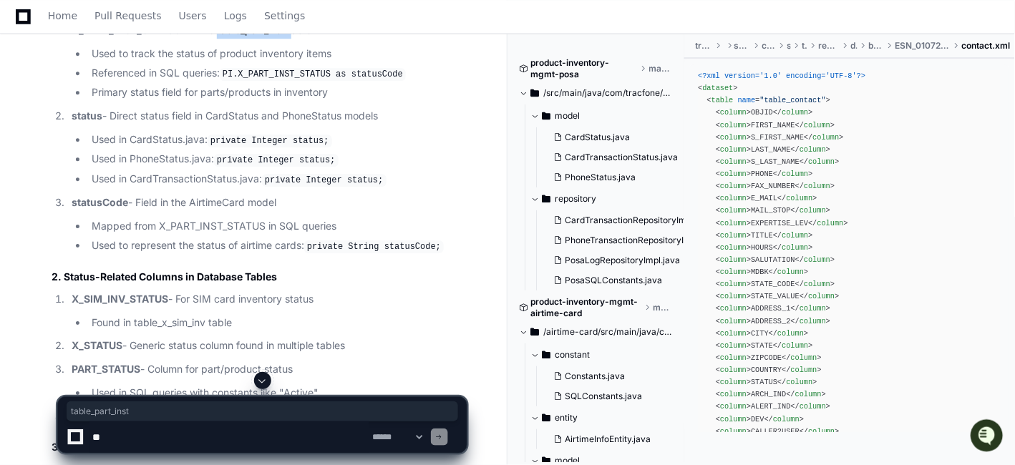
drag, startPoint x: 220, startPoint y: 173, endPoint x: 292, endPoint y: 176, distance: 72.4
click at [292, 39] on p "X_PART_INST_STATUS - In the table_part_inst table" at bounding box center [269, 30] width 395 height 16
click at [293, 62] on li "Used to track the status of product inventory items" at bounding box center [276, 54] width 379 height 16
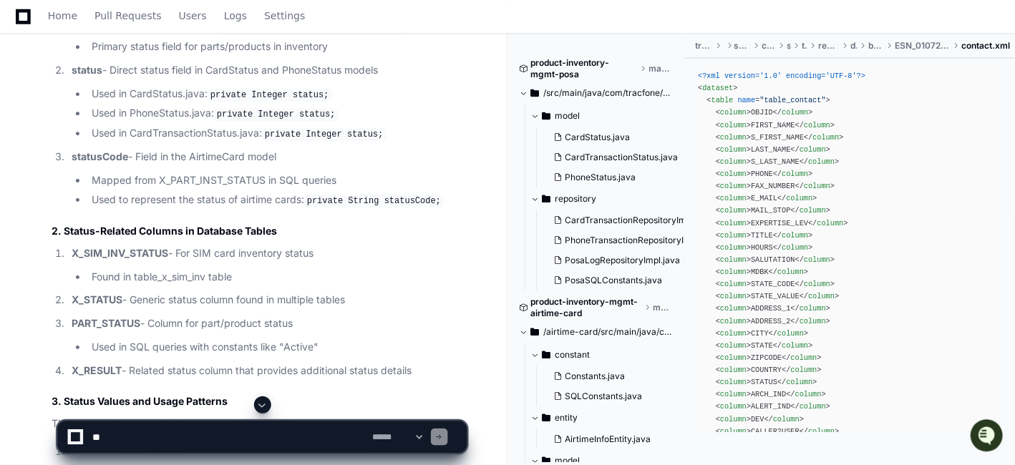
scroll to position [14478, 0]
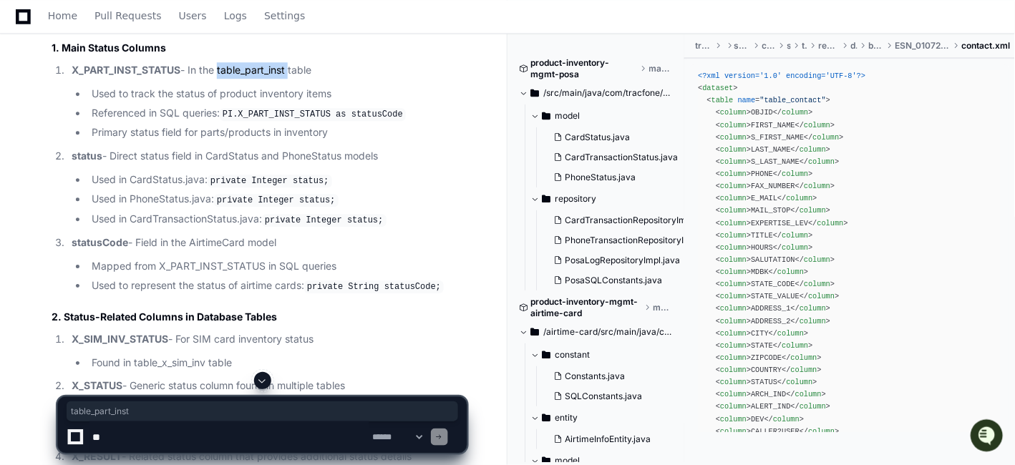
drag, startPoint x: 220, startPoint y: 210, endPoint x: 291, endPoint y: 215, distance: 71.8
click at [291, 79] on p "X_PART_INST_STATUS - In the table_part_inst table" at bounding box center [269, 70] width 395 height 16
copy p "table_part_inst"
drag, startPoint x: 72, startPoint y: 211, endPoint x: 183, endPoint y: 210, distance: 111.7
click at [183, 79] on p "X_PART_INST_STATUS - In the table_part_inst table" at bounding box center [269, 70] width 395 height 16
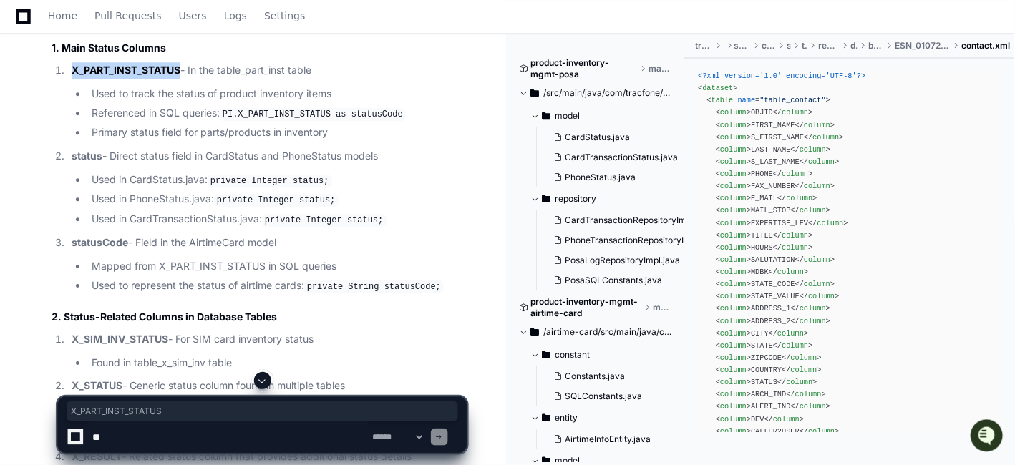
copy strong "X_PART_INST_STATUS"
click at [195, 434] on textarea at bounding box center [229, 437] width 280 height 31
paste textarea "**********"
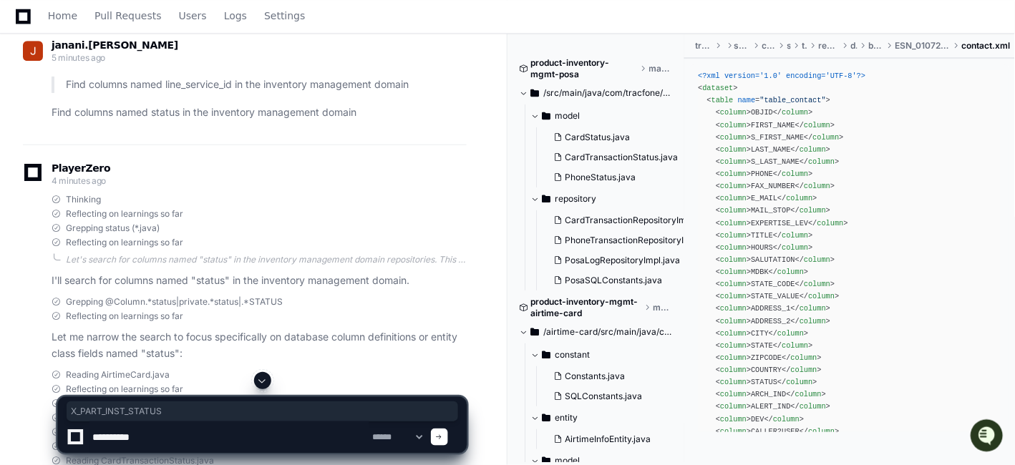
scroll to position [13441, 0]
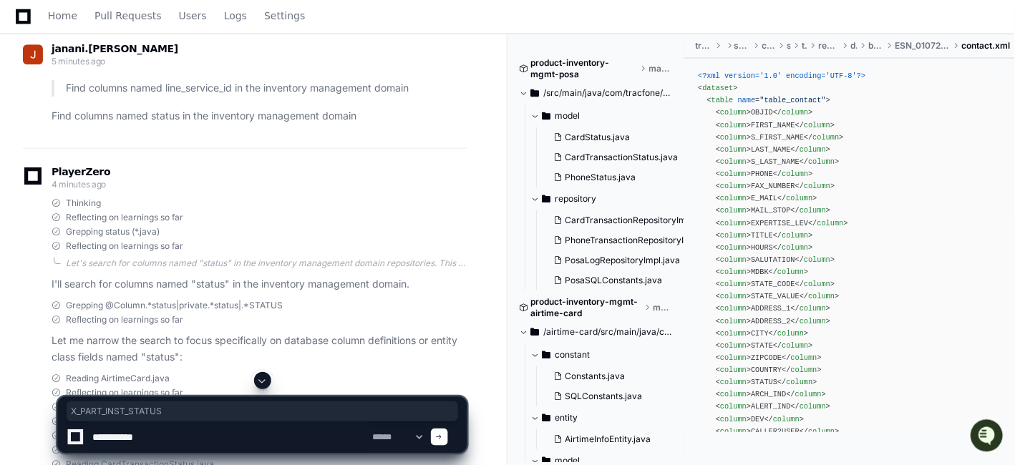
paste textarea "**********"
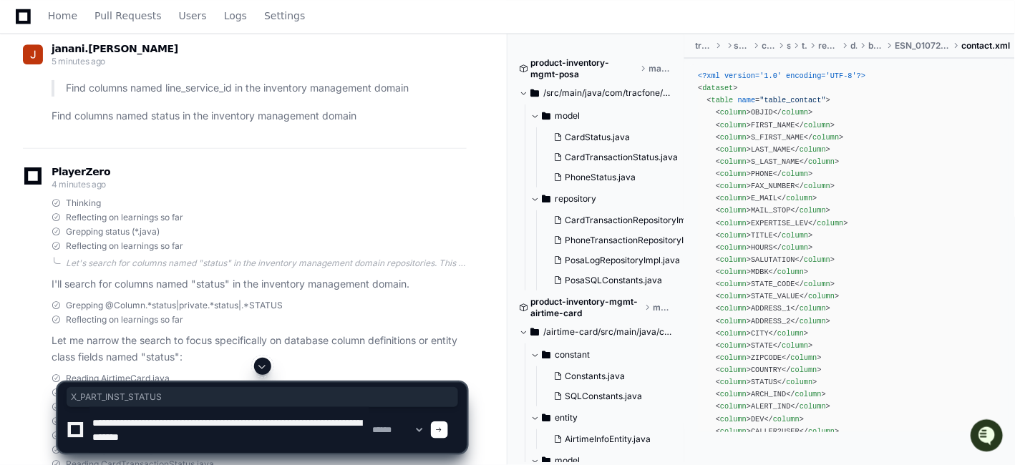
drag, startPoint x: 147, startPoint y: 423, endPoint x: 86, endPoint y: 423, distance: 60.8
click at [86, 423] on div "**********" at bounding box center [263, 430] width 392 height 46
drag, startPoint x: 278, startPoint y: 421, endPoint x: 193, endPoint y: 423, distance: 84.5
click at [193, 423] on textarea at bounding box center [229, 430] width 280 height 46
paste textarea
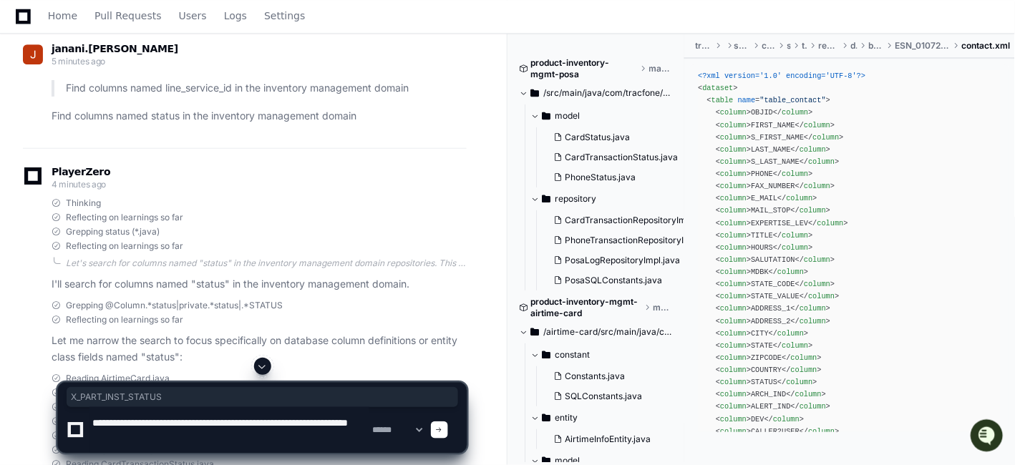
type textarea "**********"
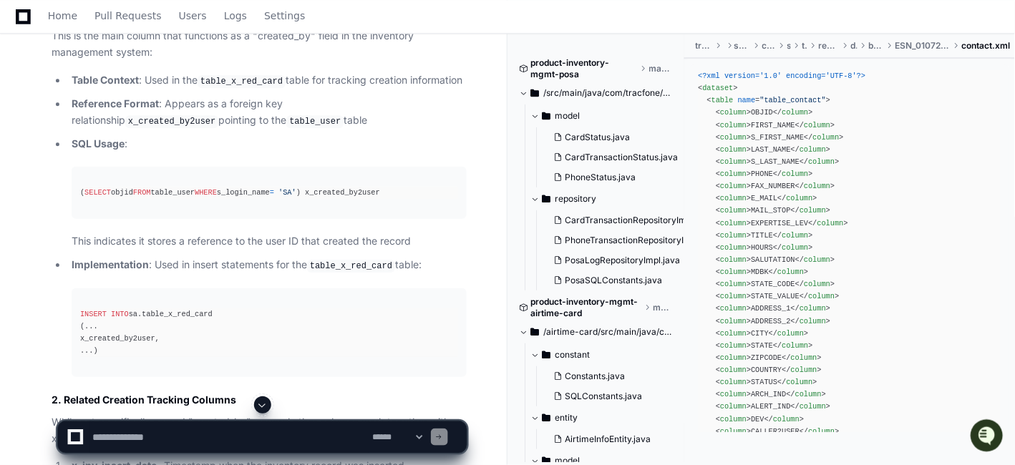
scroll to position [16788, 0]
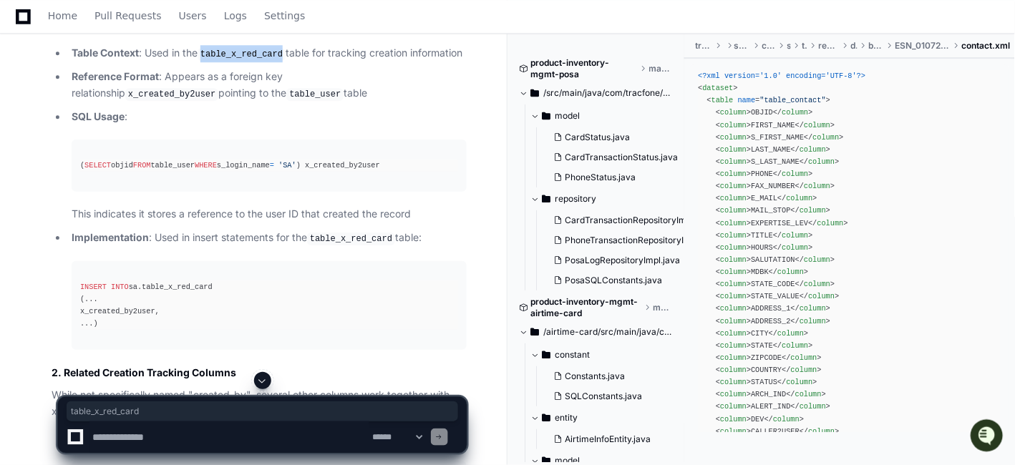
drag, startPoint x: 204, startPoint y: 251, endPoint x: 282, endPoint y: 258, distance: 78.3
click at [282, 62] on p "Table Context : Used in the table_x_red_card table for tracking creation inform…" at bounding box center [269, 53] width 395 height 17
copy code "table_x_red_card"
click at [289, 102] on p "Reference Format : Appears as a foreign key relationship x_created_by2user poin…" at bounding box center [269, 85] width 395 height 33
drag, startPoint x: 156, startPoint y: 182, endPoint x: 59, endPoint y: 186, distance: 96.7
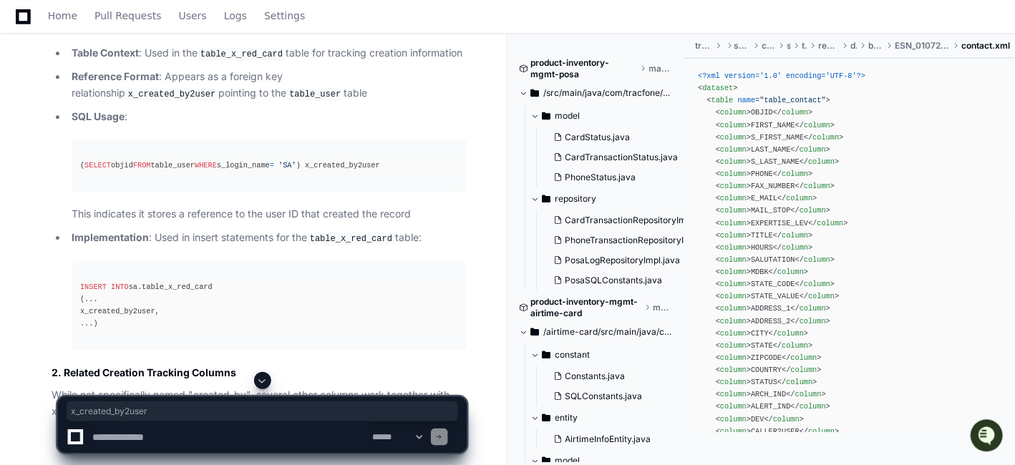
copy h3 "x_created_by2user"
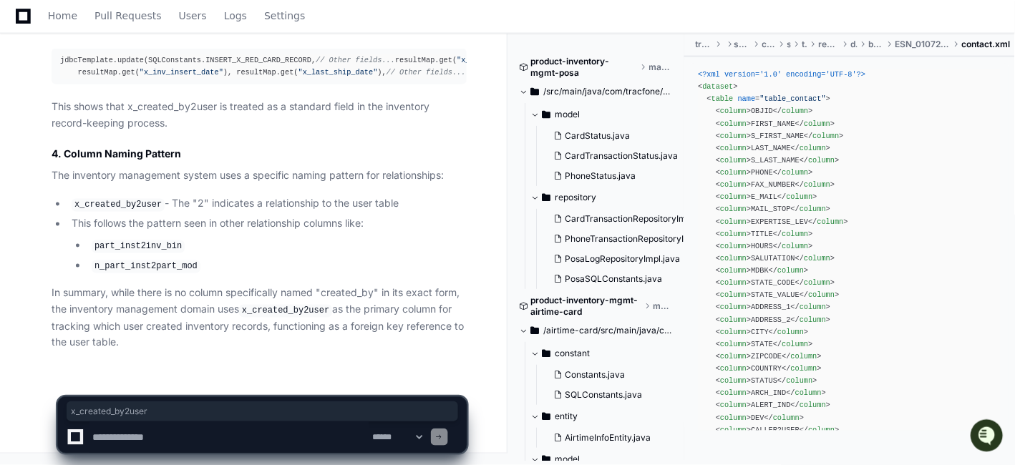
scroll to position [17776, 0]
click at [198, 427] on textarea at bounding box center [229, 437] width 280 height 31
paste textarea "**********"
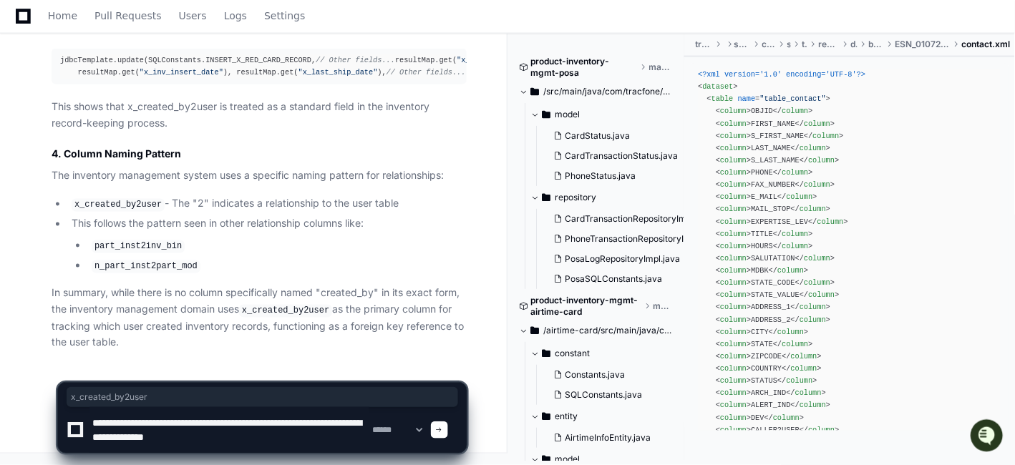
drag, startPoint x: 183, startPoint y: 421, endPoint x: 89, endPoint y: 413, distance: 94.1
click at [89, 413] on textarea at bounding box center [229, 430] width 280 height 46
click at [265, 421] on textarea at bounding box center [229, 430] width 280 height 46
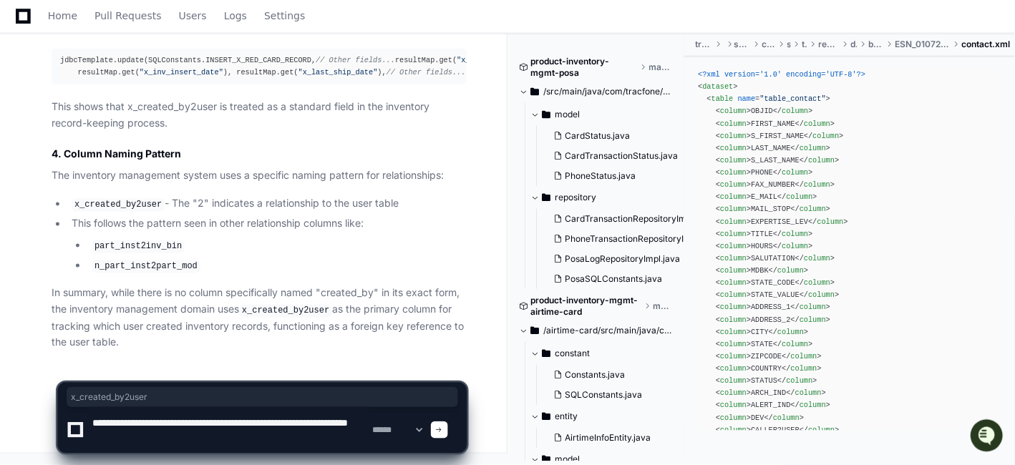
click at [265, 421] on textarea at bounding box center [229, 430] width 280 height 46
paste textarea
type textarea "**********"
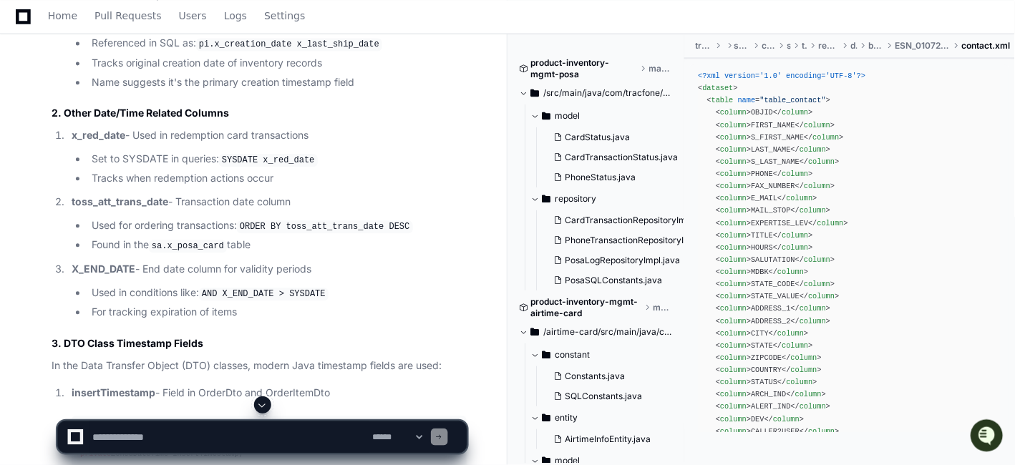
scroll to position [18892, 0]
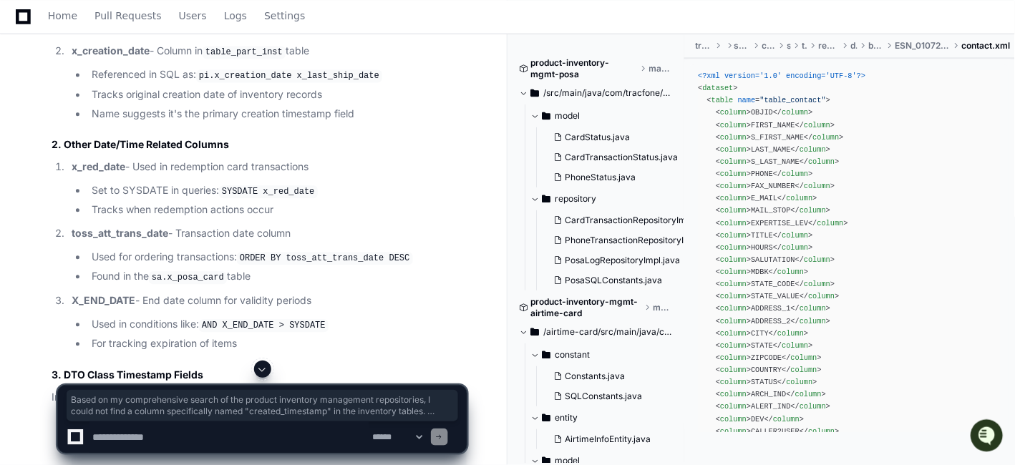
drag, startPoint x: 201, startPoint y: 202, endPoint x: 275, endPoint y: 209, distance: 74.1
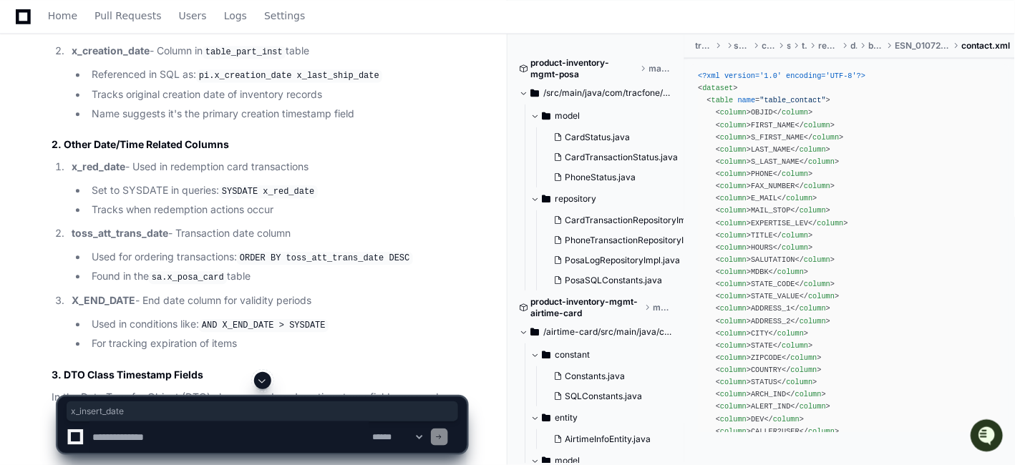
copy p "x_insert_date"
drag, startPoint x: 148, startPoint y: 292, endPoint x: 72, endPoint y: 292, distance: 76.6
click at [72, 60] on p "x_creation_date - Column in table_part_inst table" at bounding box center [269, 51] width 395 height 17
copy strong "x_creation_date"
click at [170, 442] on textarea at bounding box center [229, 437] width 280 height 31
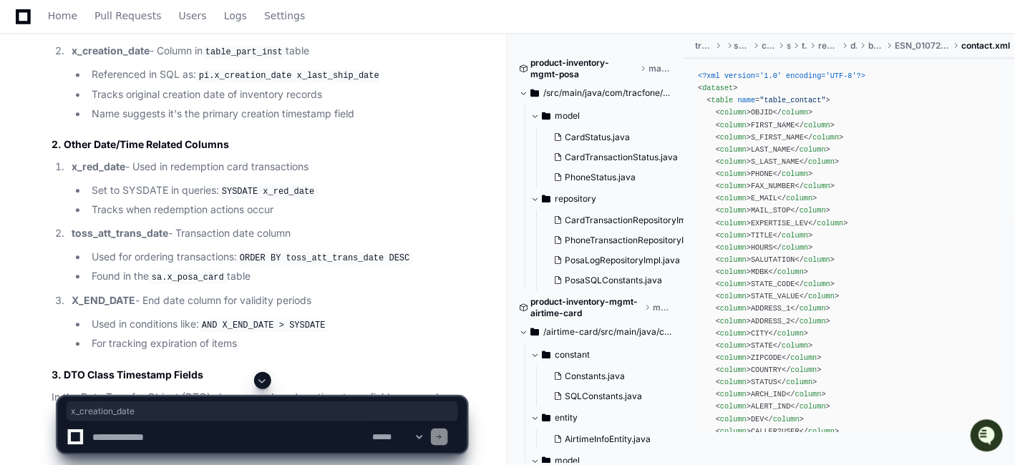
click at [407, 103] on li "Tracks original creation date of inventory records" at bounding box center [276, 95] width 379 height 16
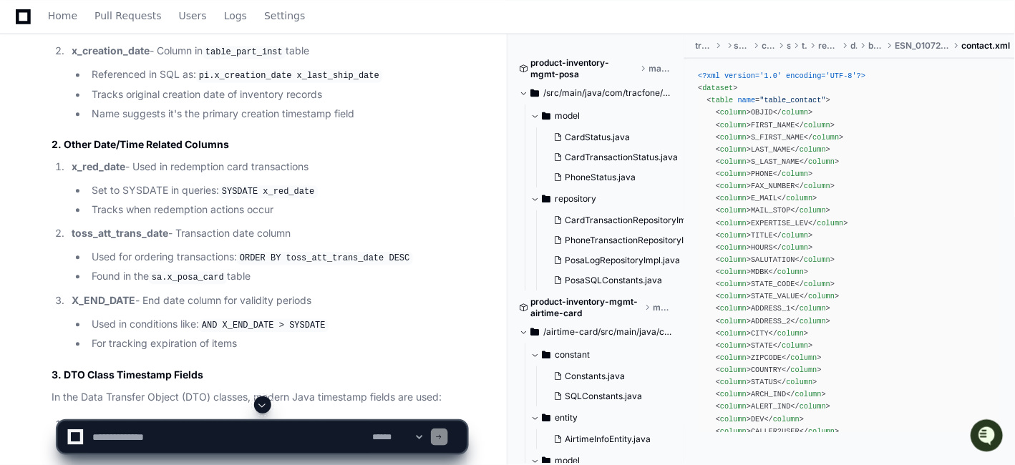
click at [253, 427] on textarea at bounding box center [229, 437] width 280 height 31
paste textarea "**********"
click at [177, 435] on textarea at bounding box center [229, 437] width 280 height 31
paste textarea "**********"
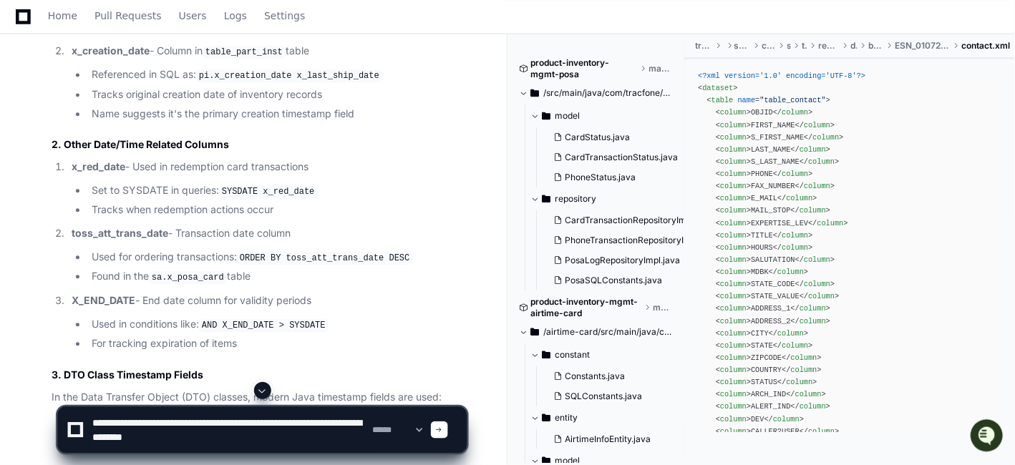
drag, startPoint x: 151, startPoint y: 424, endPoint x: 91, endPoint y: 421, distance: 60.2
click at [91, 421] on textarea at bounding box center [229, 430] width 280 height 46
type textarea "**********"
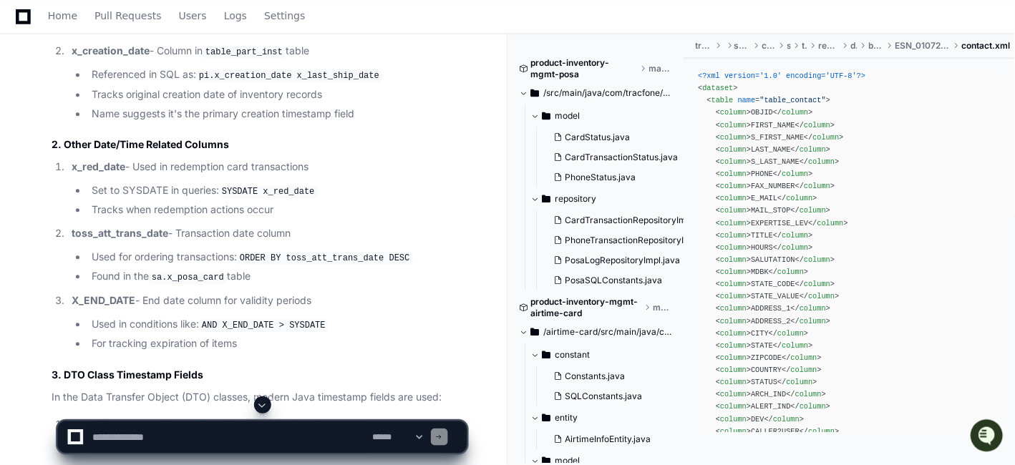
paste textarea "**********"
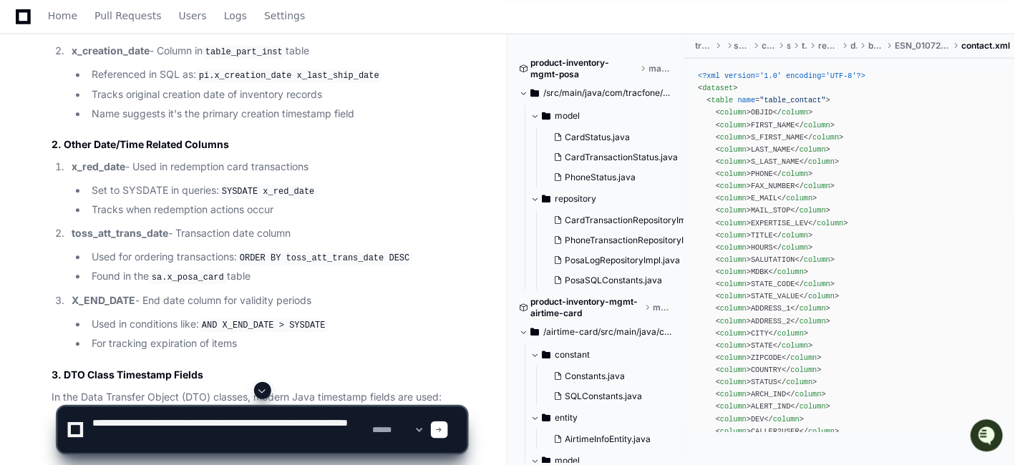
click at [268, 420] on textarea at bounding box center [229, 430] width 280 height 46
paste textarea
type textarea "**********"
click at [448, 434] on div at bounding box center [439, 430] width 17 height 17
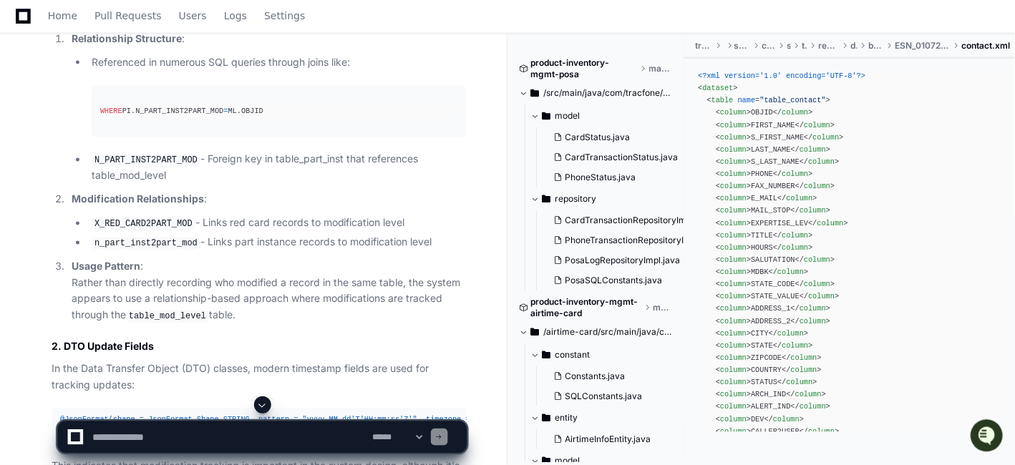
scroll to position [21107, 0]
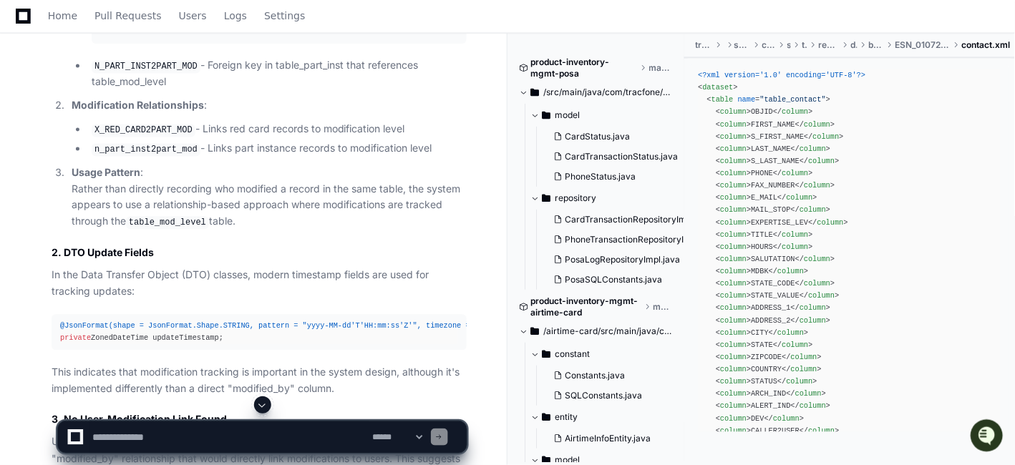
click at [316, 44] on li "Referenced in numerous SQL queries through joins like: WHERE PI.N_PART_INST2PAR…" at bounding box center [276, 2] width 379 height 83
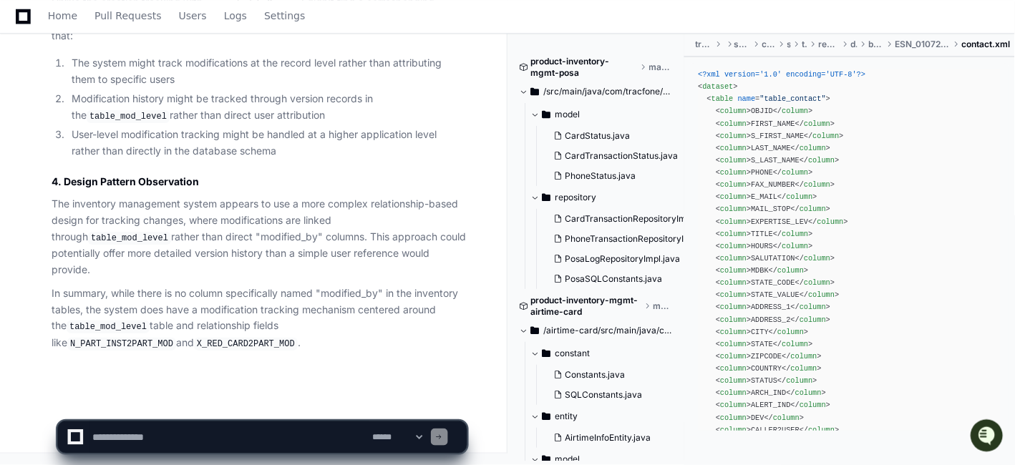
scroll to position [21810, 0]
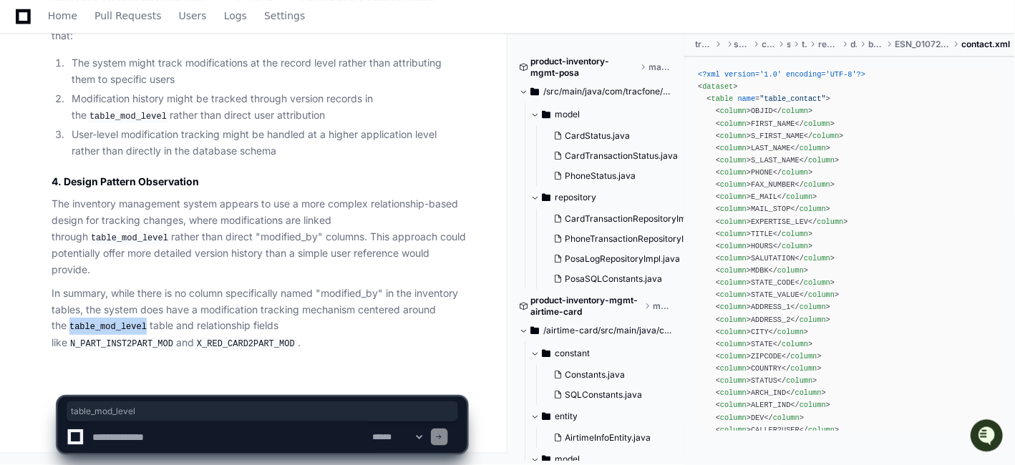
drag, startPoint x: 124, startPoint y: 324, endPoint x: 52, endPoint y: 326, distance: 71.6
click at [67, 326] on code "table_mod_level" at bounding box center [108, 327] width 83 height 13
copy code "table_mod_level"
drag, startPoint x: 283, startPoint y: 327, endPoint x: 380, endPoint y: 331, distance: 97.4
click at [176, 338] on code "N_PART_INST2PART_MOD" at bounding box center [121, 344] width 109 height 13
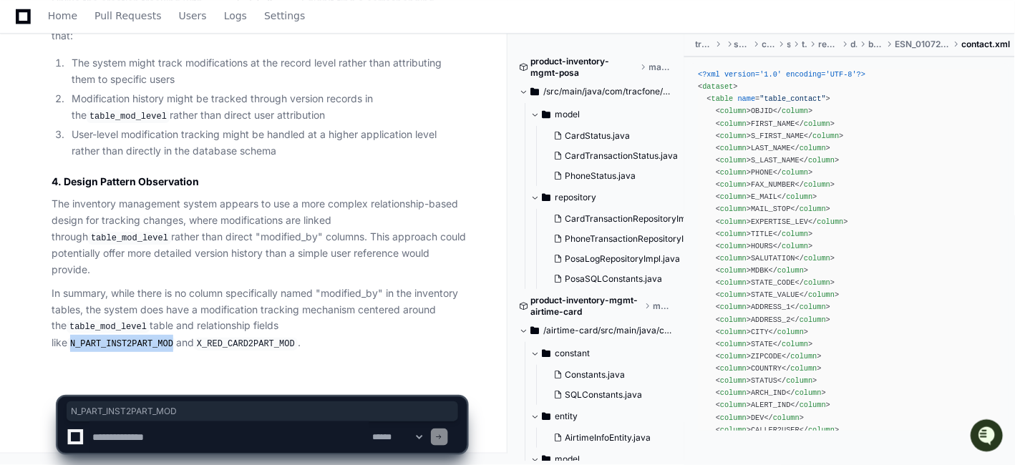
copy code "N_PART_INST2PART_MOD"
drag, startPoint x: 54, startPoint y: 341, endPoint x: 148, endPoint y: 344, distance: 94.6
click at [148, 344] on p "In summary, while there is no column specifically named "modified_by" in the in…" at bounding box center [259, 319] width 415 height 67
copy p "X_RED_CARD2PART_MOD ."
click at [180, 432] on textarea at bounding box center [229, 437] width 280 height 31
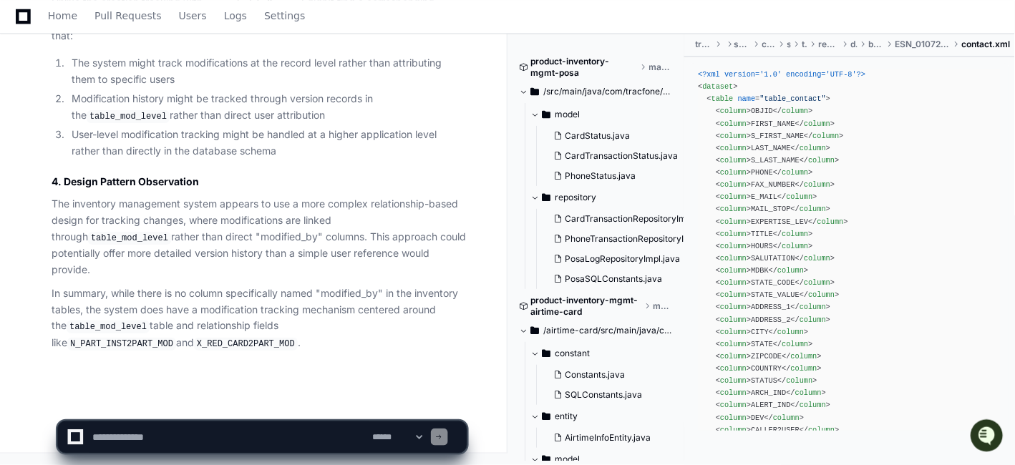
click at [147, 437] on textarea at bounding box center [229, 437] width 280 height 31
click at [332, 434] on textarea at bounding box center [229, 437] width 280 height 31
paste textarea "**********"
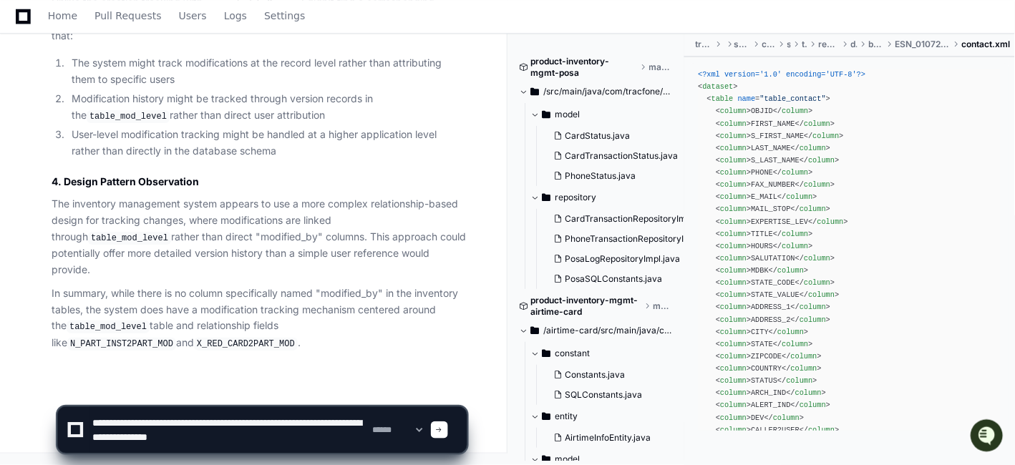
drag, startPoint x: 188, startPoint y: 418, endPoint x: 90, endPoint y: 418, distance: 98.1
click at [90, 418] on textarea at bounding box center [229, 430] width 280 height 46
click at [274, 422] on textarea at bounding box center [229, 430] width 280 height 46
paste textarea
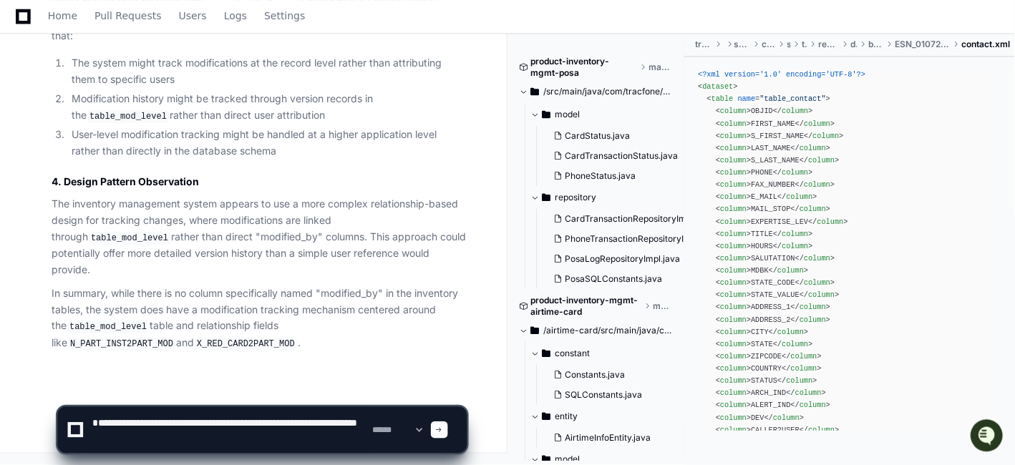
click at [96, 420] on textarea at bounding box center [229, 430] width 280 height 46
type textarea "**********"
click at [443, 432] on span at bounding box center [439, 430] width 7 height 7
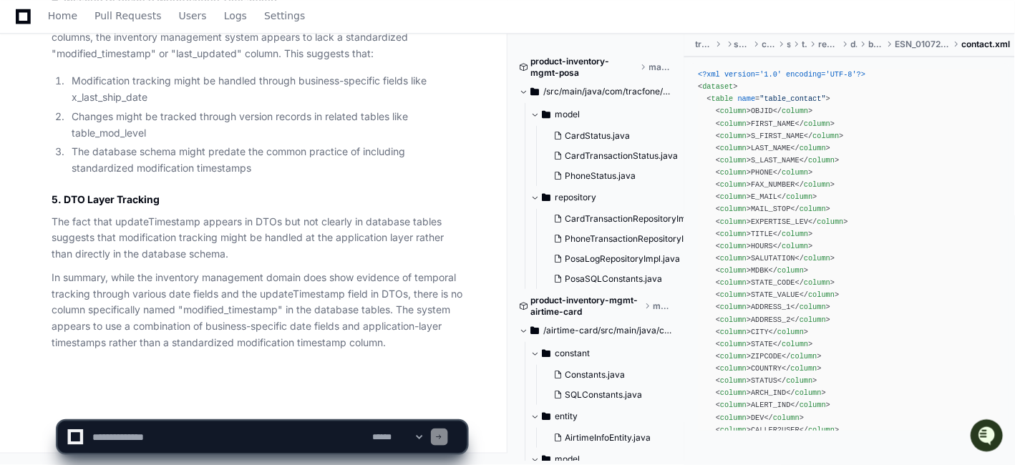
scroll to position [23979, 0]
click at [205, 434] on textarea at bounding box center [229, 437] width 280 height 31
paste textarea "**********"
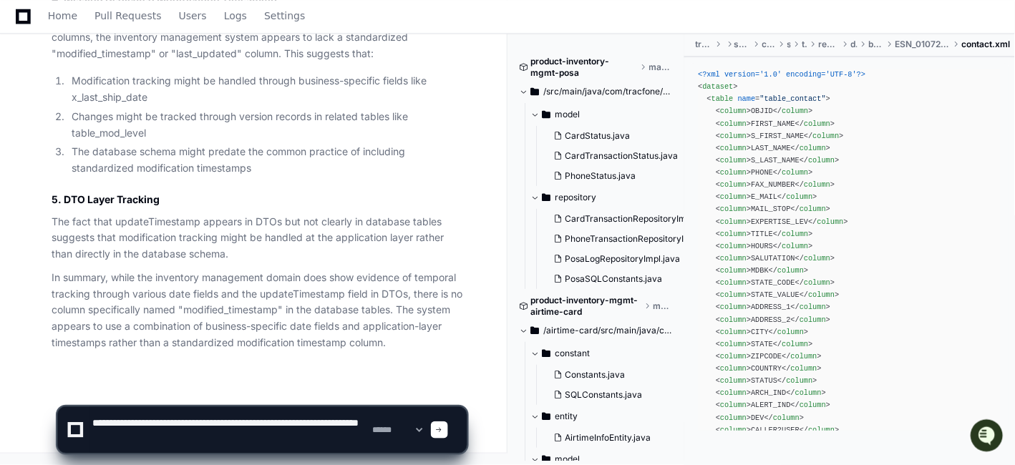
drag, startPoint x: 362, startPoint y: 421, endPoint x: 261, endPoint y: 424, distance: 100.3
click at [261, 424] on textarea at bounding box center [229, 430] width 280 height 46
type textarea "**********"
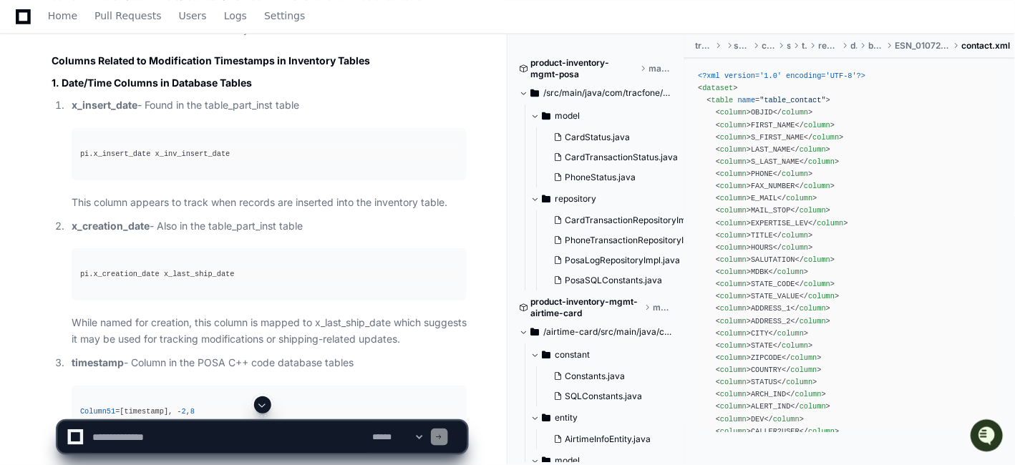
scroll to position [24822, 0]
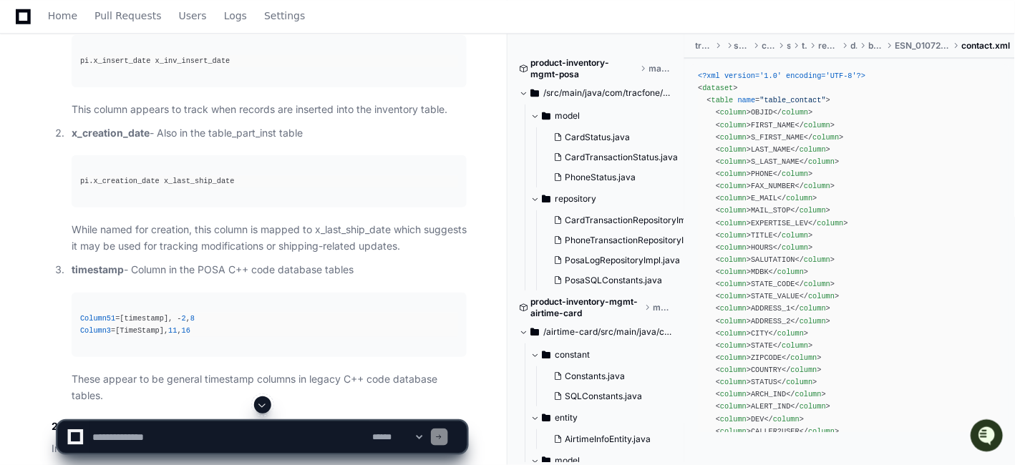
click at [276, 21] on p "x_insert_date - Found in the table_part_inst table" at bounding box center [269, 12] width 395 height 16
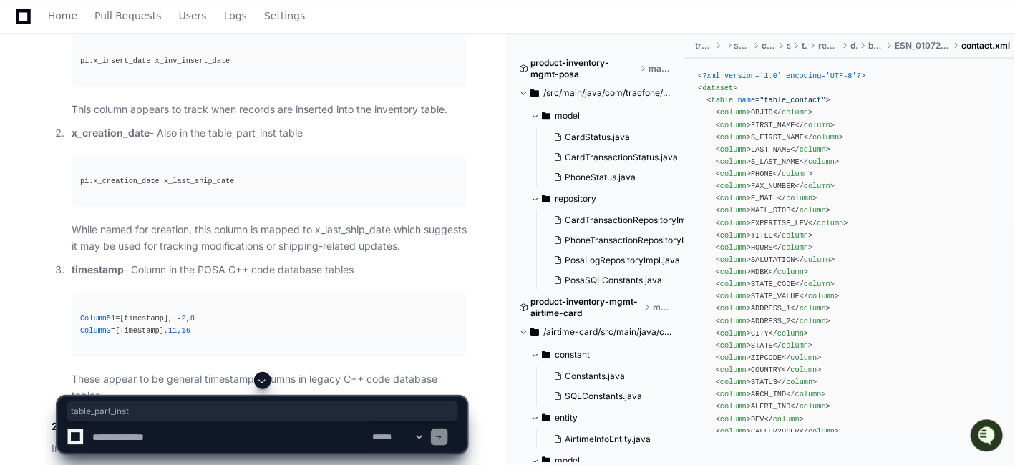
click at [276, 21] on p "x_insert_date - Found in the table_part_inst table" at bounding box center [269, 12] width 395 height 16
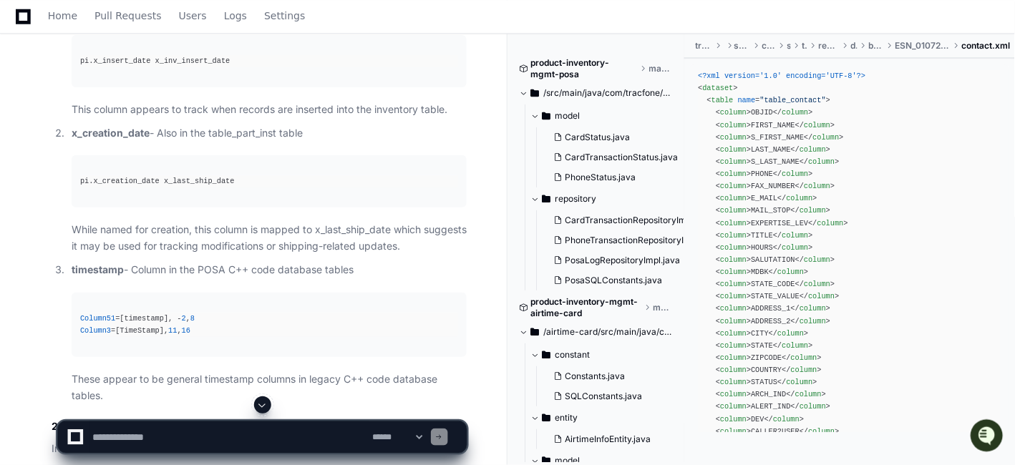
click at [276, 21] on p "x_insert_date - Found in the table_part_inst table" at bounding box center [269, 12] width 395 height 16
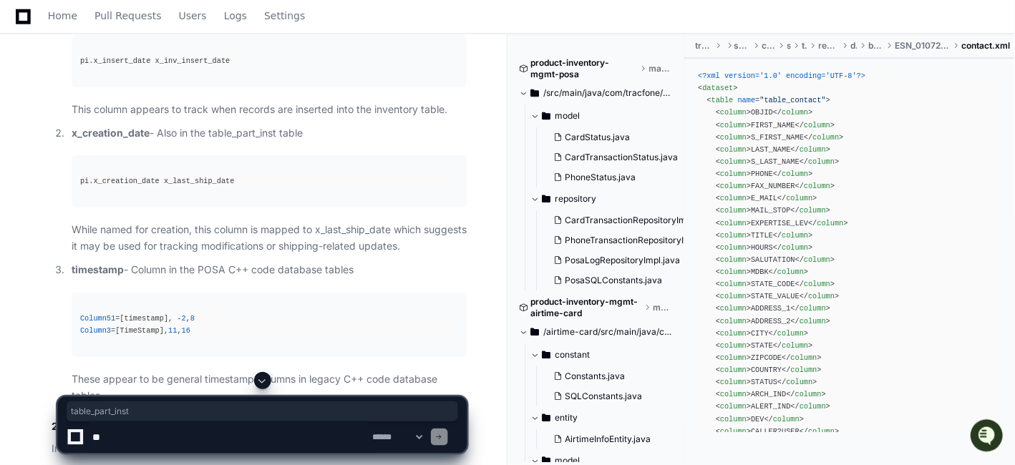
scroll to position [24822, 0]
click at [228, 21] on p "x_insert_date - Found in the table_part_inst table" at bounding box center [269, 12] width 395 height 16
copy p "table_part_inst"
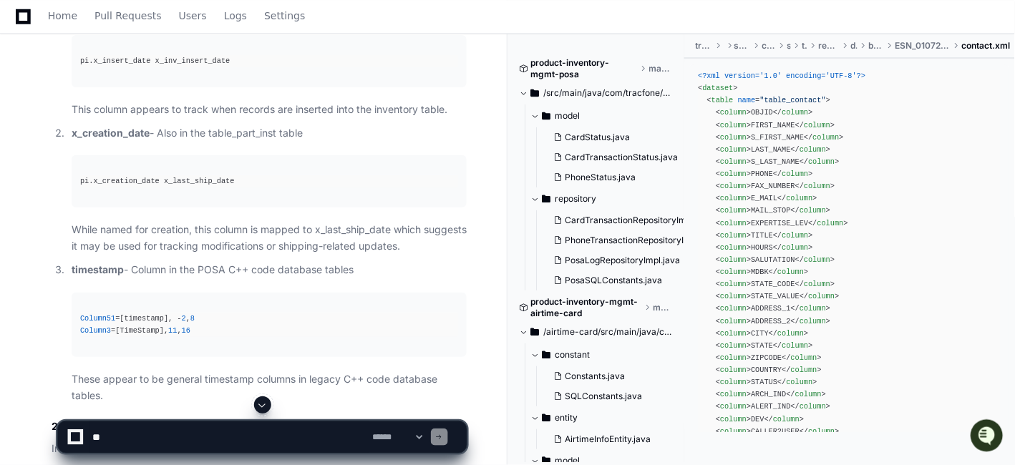
click at [228, 21] on p "x_insert_date - Found in the table_part_inst table" at bounding box center [269, 12] width 395 height 16
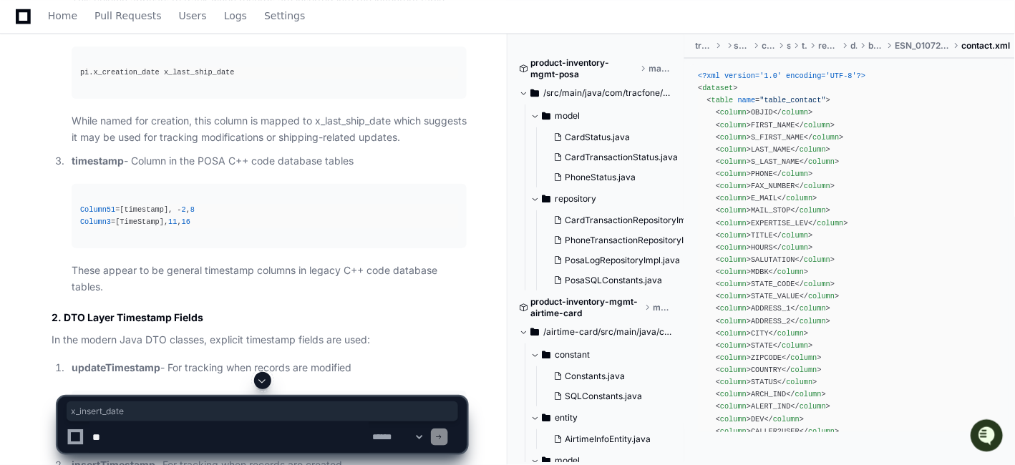
drag, startPoint x: 136, startPoint y: 167, endPoint x: 68, endPoint y: 165, distance: 68.0
copy strong "x_insert_date"
click at [242, 432] on textarea at bounding box center [229, 437] width 280 height 31
click at [220, 33] on p "x_creation_date - Also in the table_part_inst table" at bounding box center [269, 24] width 395 height 16
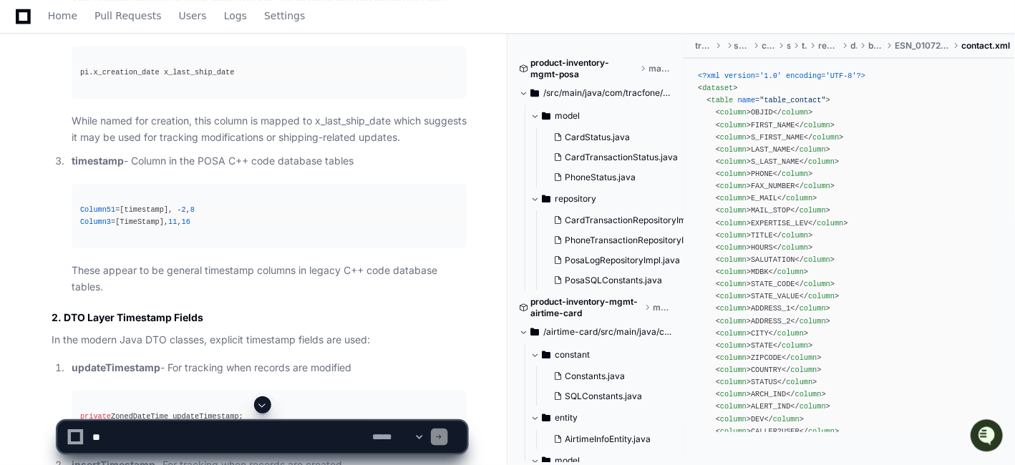
click at [319, 431] on textarea at bounding box center [229, 437] width 280 height 31
paste textarea "********"
paste textarea "**********"
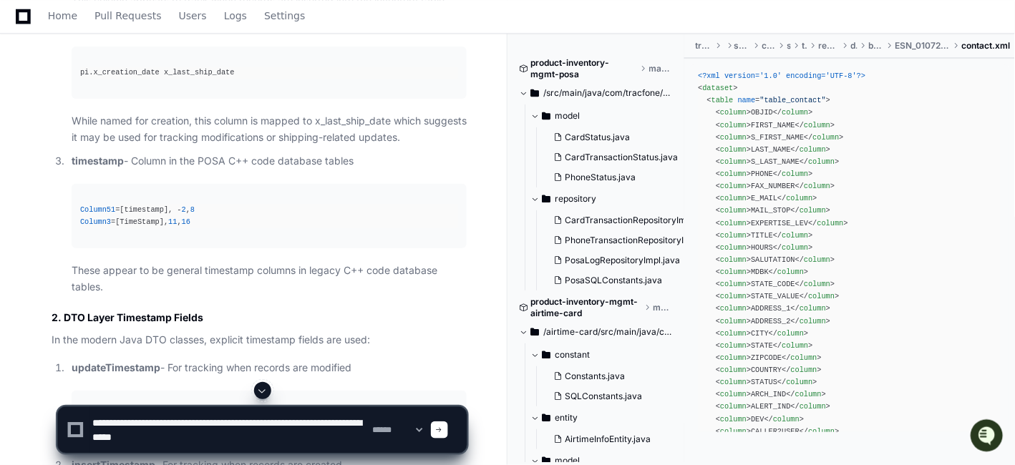
drag, startPoint x: 132, startPoint y: 424, endPoint x: 94, endPoint y: 419, distance: 39.0
click at [94, 419] on textarea at bounding box center [229, 430] width 280 height 46
click at [270, 420] on textarea at bounding box center [229, 430] width 280 height 46
paste textarea
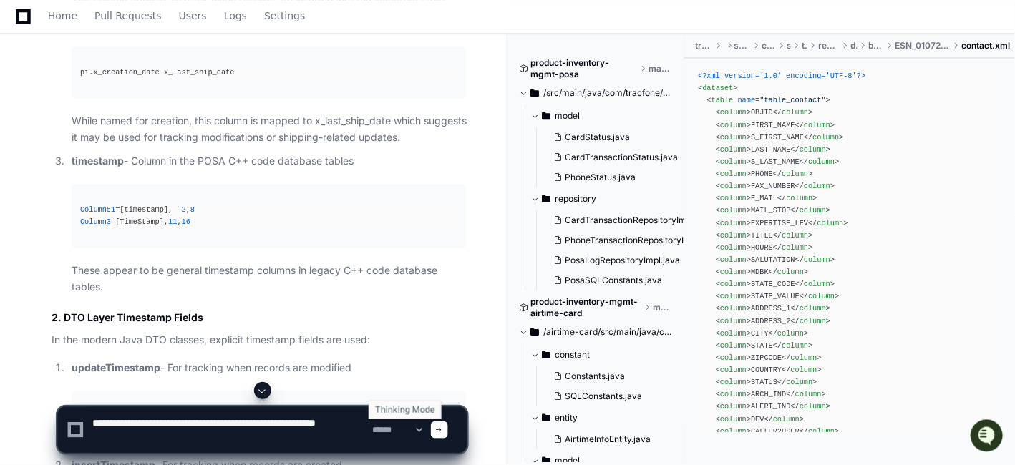
type textarea "**********"
click at [443, 430] on span at bounding box center [439, 430] width 7 height 7
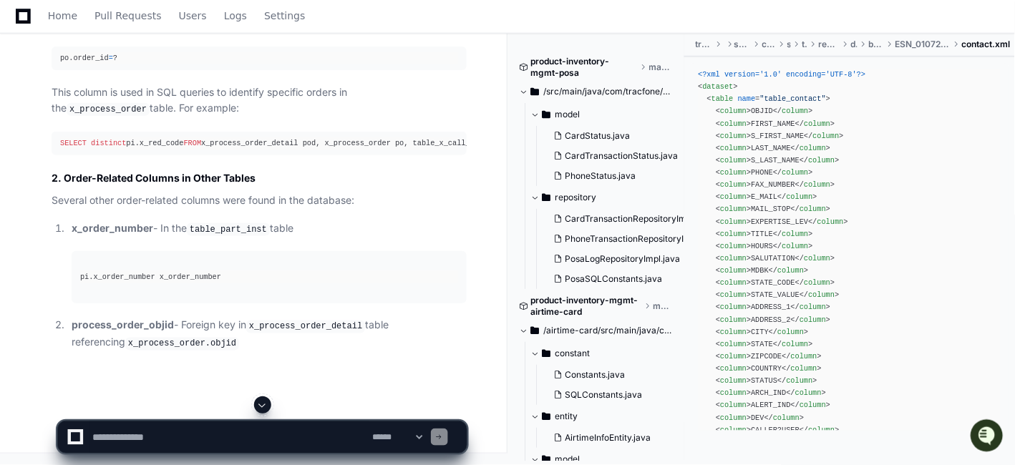
scroll to position [26638, 0]
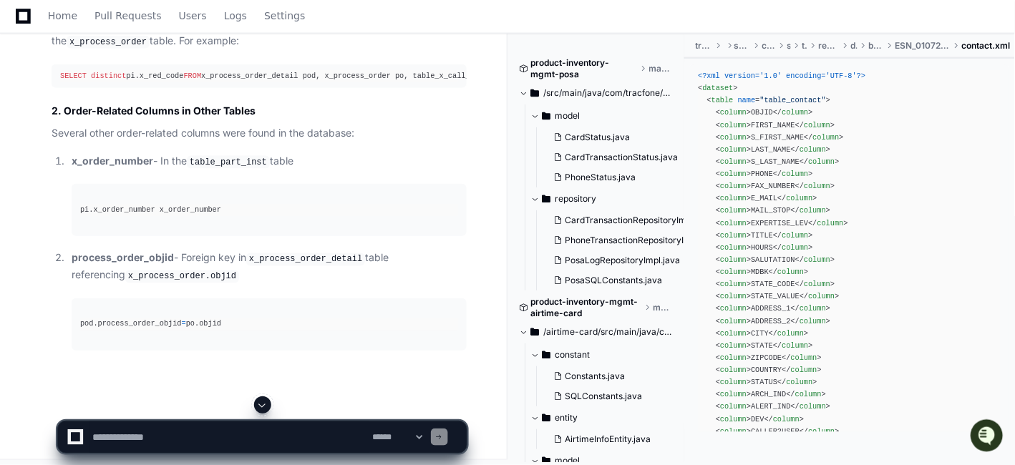
click at [246, 50] on p "This column is used in SQL queries to identify specific orders in the x_process…" at bounding box center [259, 33] width 415 height 33
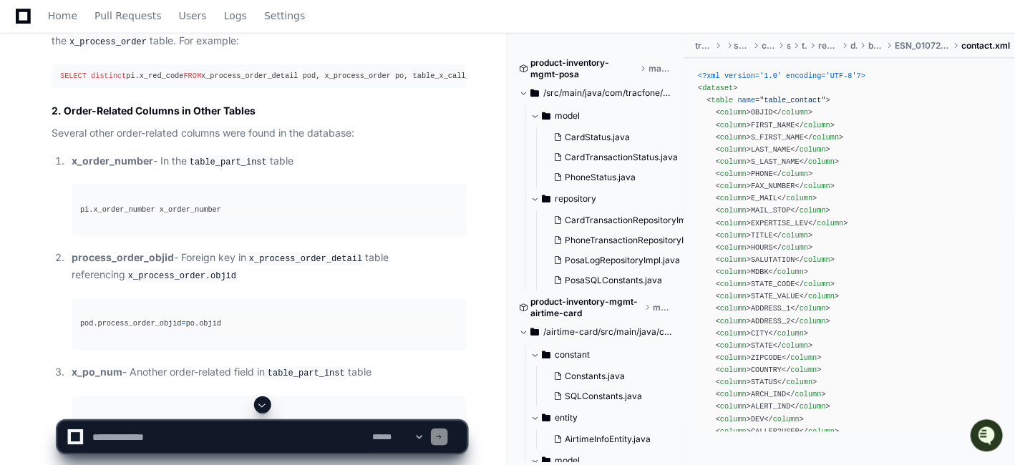
click at [175, 431] on textarea at bounding box center [229, 437] width 280 height 31
paste textarea "**********"
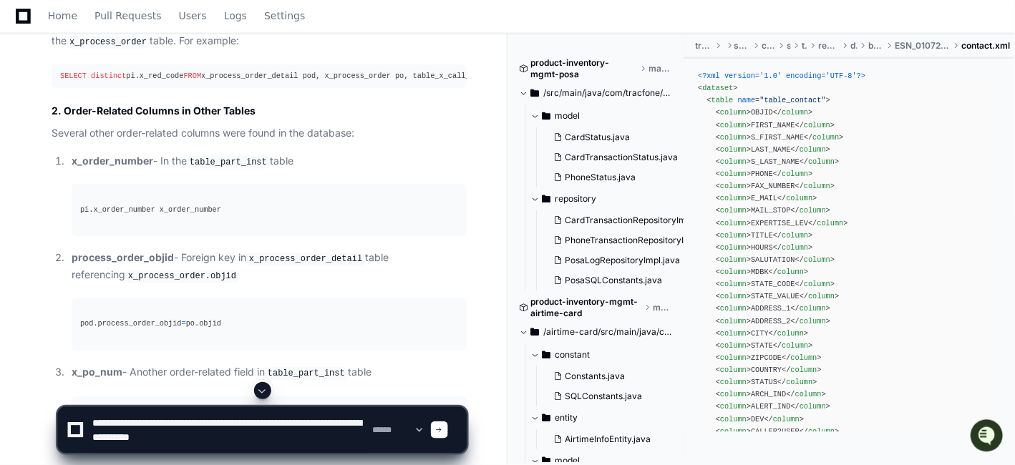
drag, startPoint x: 156, startPoint y: 423, endPoint x: 87, endPoint y: 422, distance: 69.4
click at [87, 422] on div "**********" at bounding box center [263, 430] width 392 height 46
click at [269, 420] on textarea at bounding box center [229, 430] width 280 height 46
paste textarea
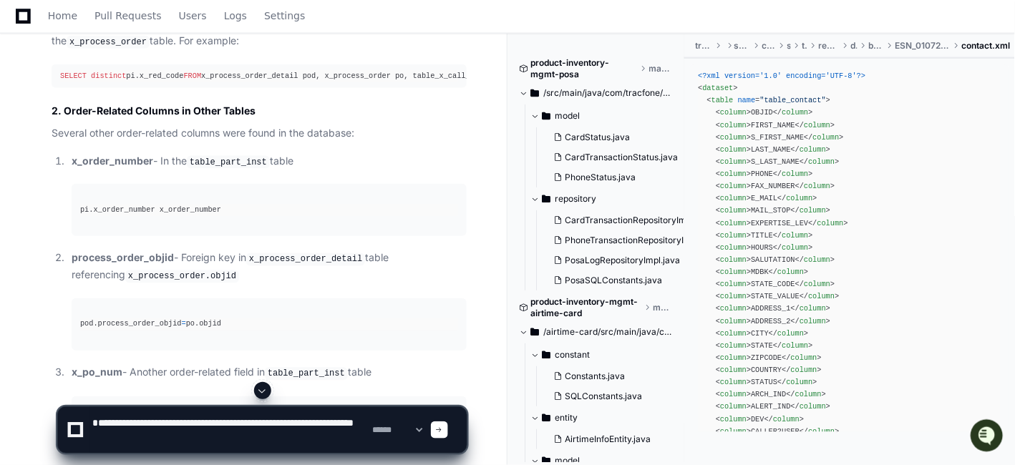
type textarea "**********"
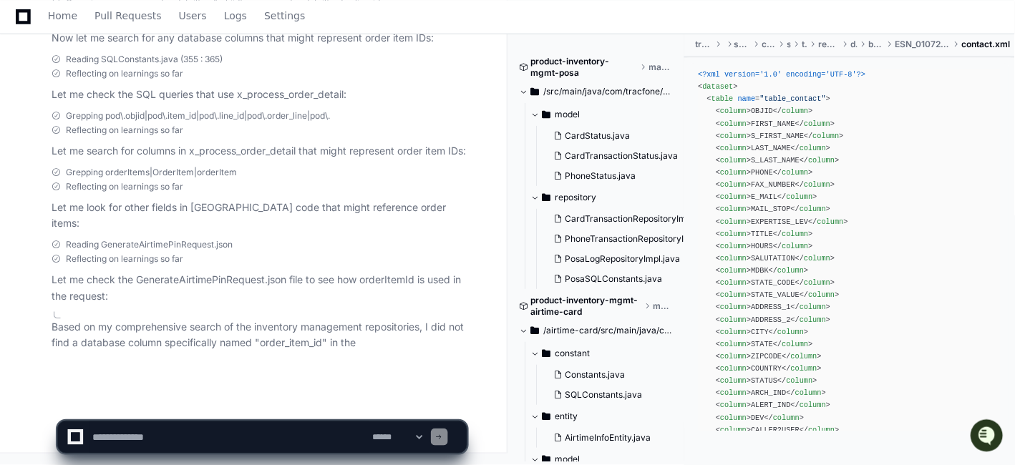
scroll to position [28489, 0]
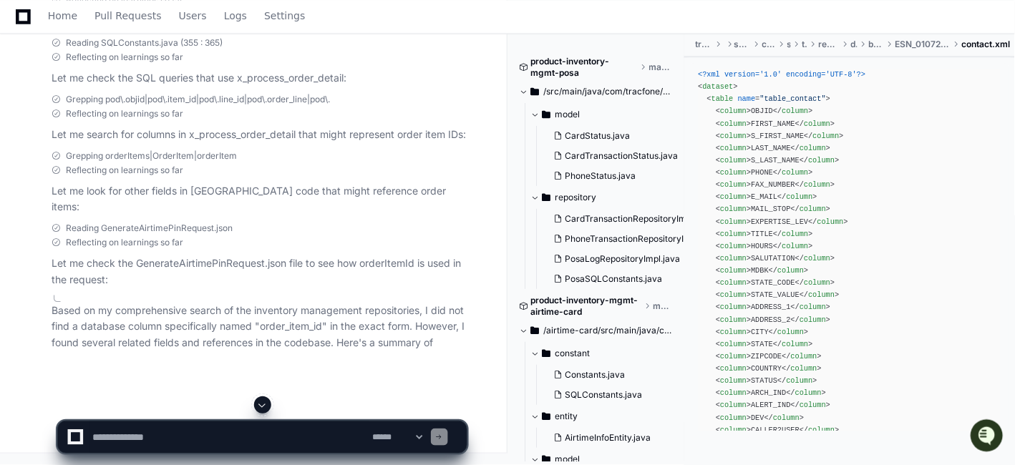
click at [195, 288] on p "Let me check the GenerateAirtimePinRequest.json file to see how orderItemId is …" at bounding box center [259, 272] width 415 height 33
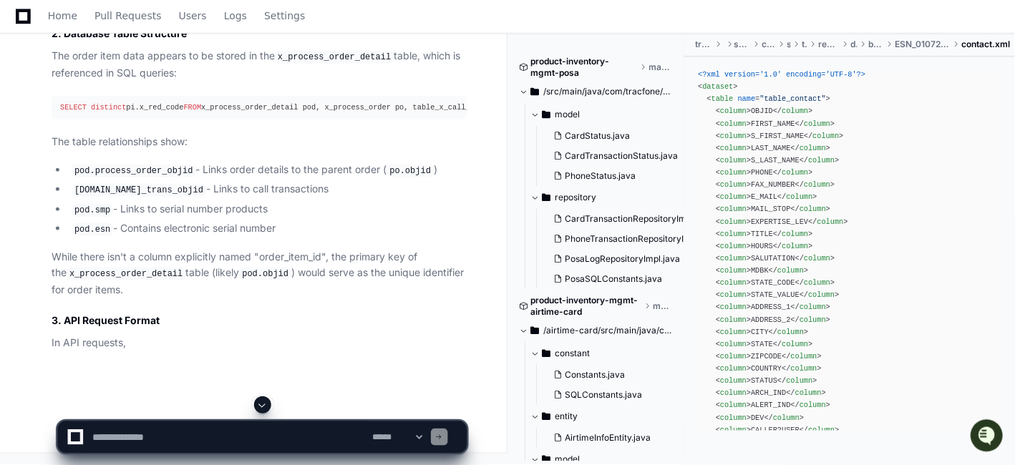
scroll to position [29330, 0]
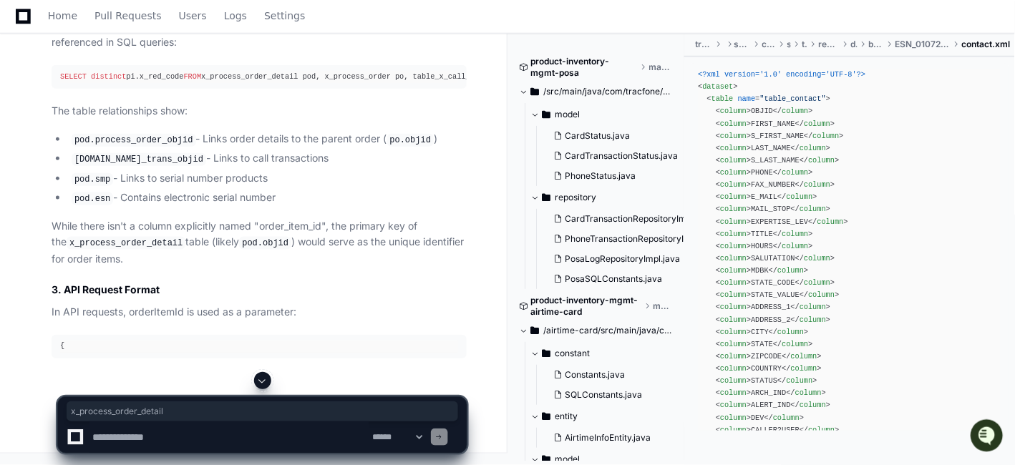
click at [132, 250] on code "x_process_order_detail" at bounding box center [126, 243] width 119 height 13
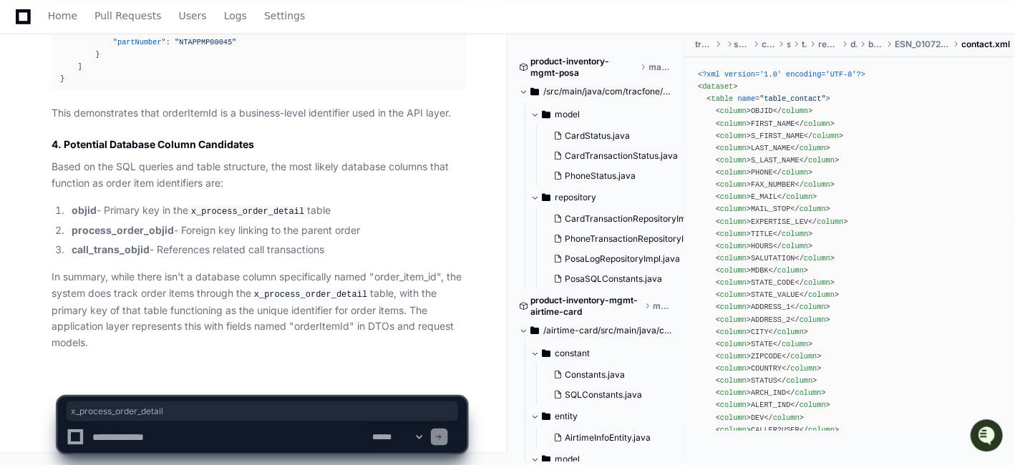
scroll to position [29765, 0]
